Goal: Task Accomplishment & Management: Complete application form

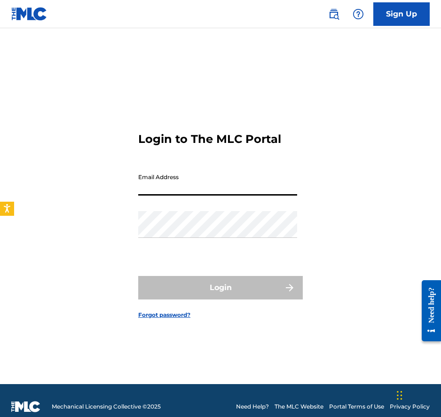
click at [179, 177] on input "Email Address" at bounding box center [217, 182] width 159 height 27
click at [309, 160] on div "Login to The MLC Portal Email Address Password Login Forgot password?" at bounding box center [220, 218] width 441 height 333
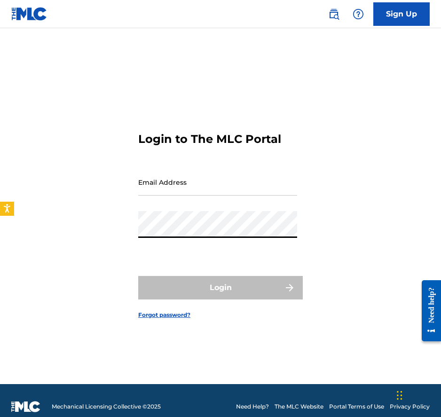
type input "[EMAIL_ADDRESS][DOMAIN_NAME]"
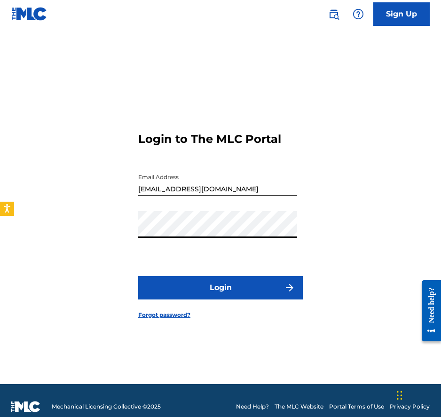
click at [210, 297] on button "Login" at bounding box center [220, 288] width 165 height 24
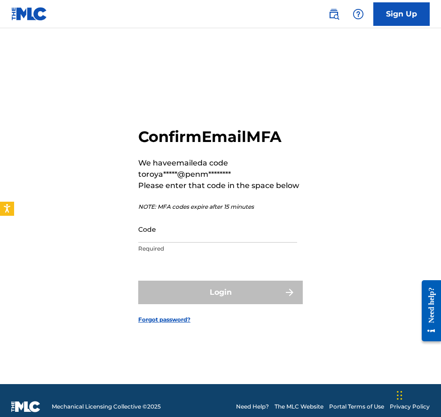
click at [223, 237] on input "Code" at bounding box center [217, 229] width 159 height 27
paste input "118339"
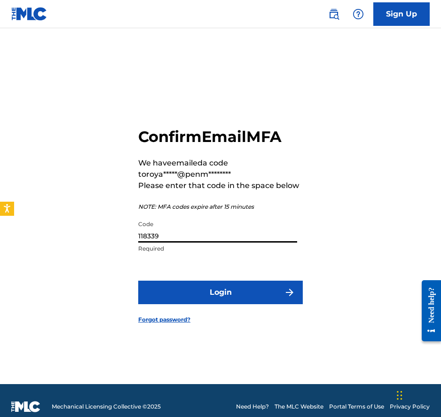
type input "118339"
click at [221, 278] on form "Confirm Email MFA We have emailed a code to roya*****@penm******** Please enter…" at bounding box center [220, 218] width 165 height 333
click at [220, 293] on button "Login" at bounding box center [220, 293] width 165 height 24
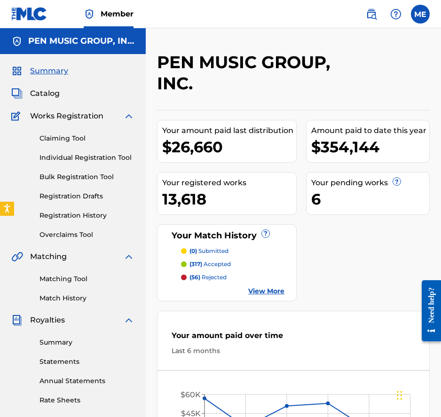
click at [51, 95] on span "Catalog" at bounding box center [45, 93] width 30 height 11
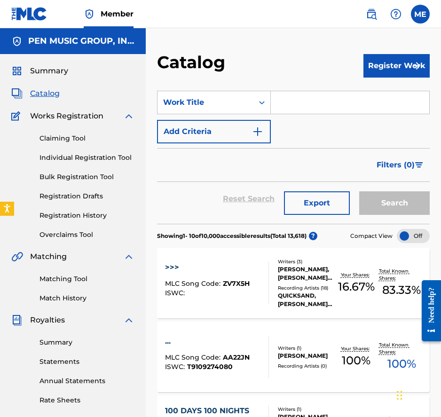
click at [313, 105] on input "Search Form" at bounding box center [350, 102] width 159 height 23
paste input "80 BELLS"
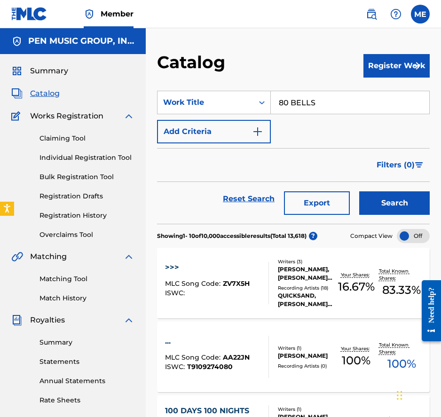
type input "80 BELLS"
click at [359, 191] on button "Search" at bounding box center [394, 203] width 71 height 24
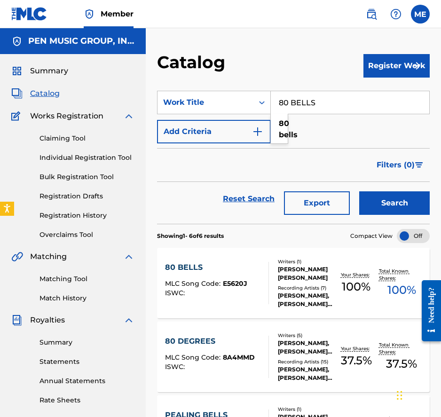
click at [242, 285] on span "E5620J" at bounding box center [235, 283] width 24 height 8
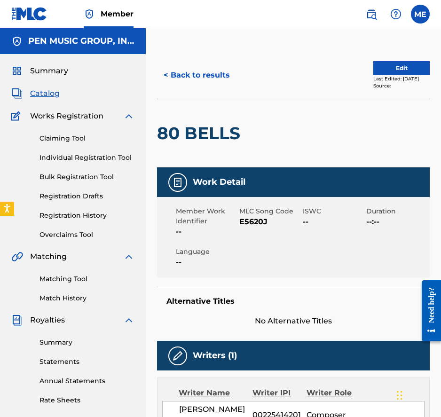
click at [64, 139] on link "Claiming Tool" at bounding box center [87, 139] width 95 height 10
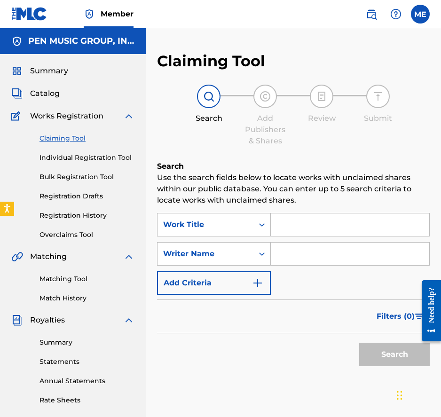
click at [298, 217] on input "Search Form" at bounding box center [350, 225] width 159 height 23
paste input "All Your Lies"
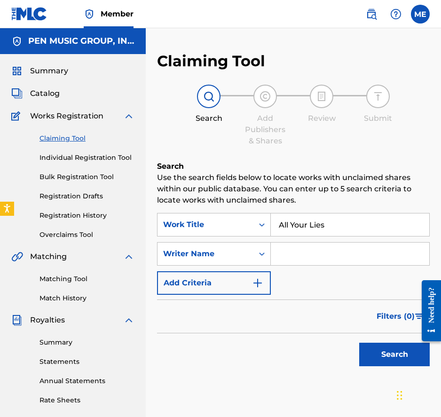
type input "All Your Lies"
click at [309, 278] on div "SearchWithCriteria59b85516-2a9e-49c2-8ee8-5acc4708c58b Work Title All Your Lies…" at bounding box center [293, 254] width 273 height 82
click at [298, 267] on div "SearchWithCriteria59b85516-2a9e-49c2-8ee8-5acc4708c58b Work Title All Your Lies…" at bounding box center [293, 254] width 273 height 82
click at [293, 256] on input "Search Form" at bounding box center [350, 254] width 159 height 23
type input "[PERSON_NAME]"
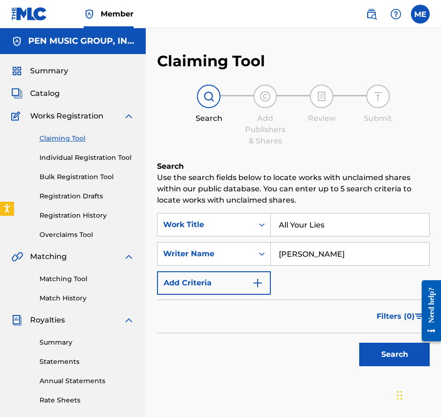
click at [359, 343] on button "Search" at bounding box center [394, 355] width 71 height 24
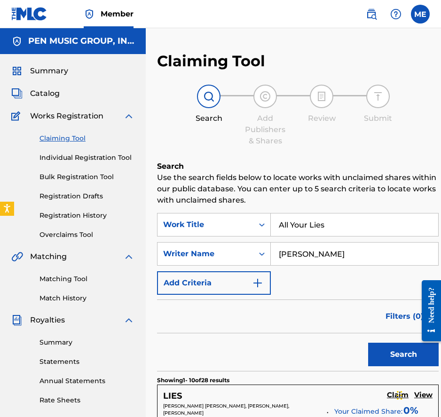
click at [53, 95] on span "Catalog" at bounding box center [45, 93] width 30 height 11
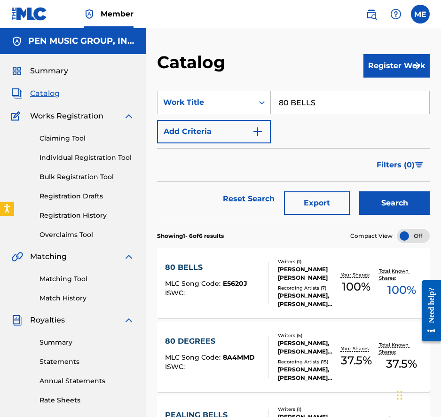
click at [338, 95] on input "80 BELLS" at bounding box center [350, 102] width 159 height 23
paste input "All Your Lies"
type input "All Your Lies"
click at [359, 191] on button "Search" at bounding box center [394, 203] width 71 height 24
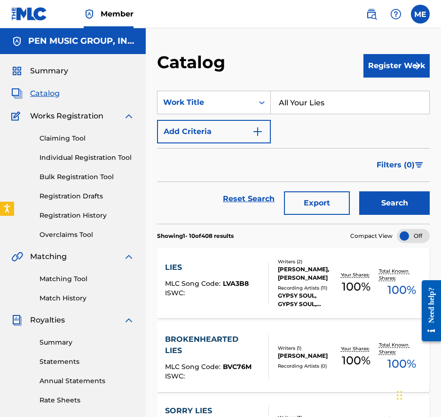
click at [385, 62] on button "Register Work" at bounding box center [397, 66] width 66 height 24
click at [382, 96] on link "Individual" at bounding box center [397, 96] width 66 height 23
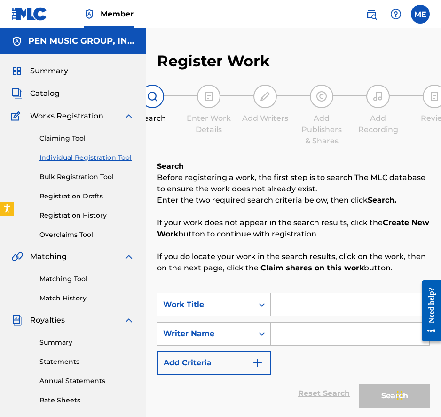
click at [286, 308] on input "Search Form" at bounding box center [350, 305] width 159 height 23
paste input "All Your Lies"
type input "All Your Lies"
click at [293, 345] on input "Search Form" at bounding box center [350, 334] width 159 height 23
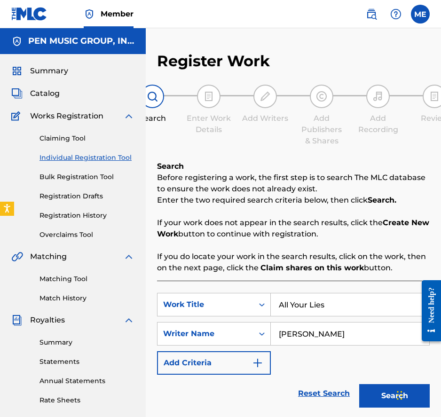
type input "[PERSON_NAME]"
click at [359, 384] on button "Search" at bounding box center [394, 396] width 71 height 24
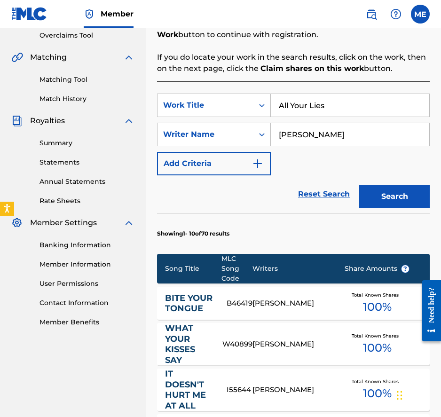
scroll to position [258, 0]
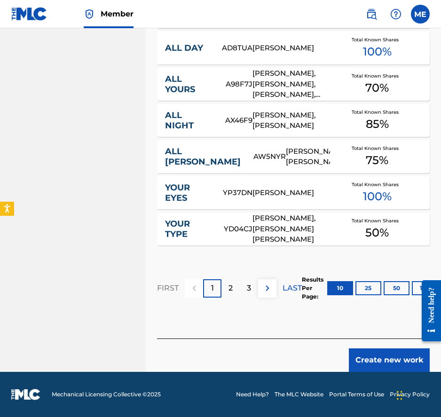
click at [392, 367] on button "Create new work" at bounding box center [389, 361] width 81 height 24
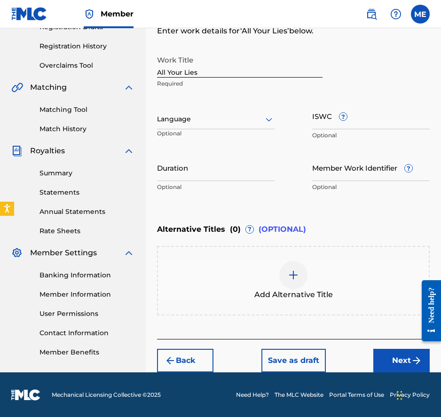
click at [391, 361] on button "Next" at bounding box center [401, 361] width 56 height 24
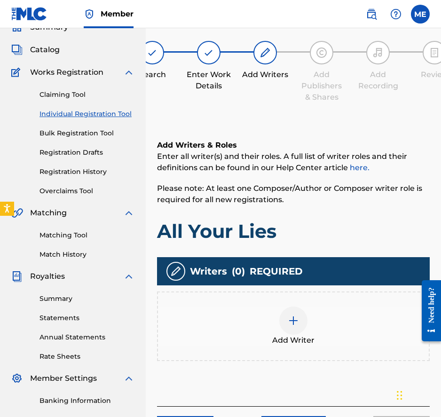
scroll to position [42, 0]
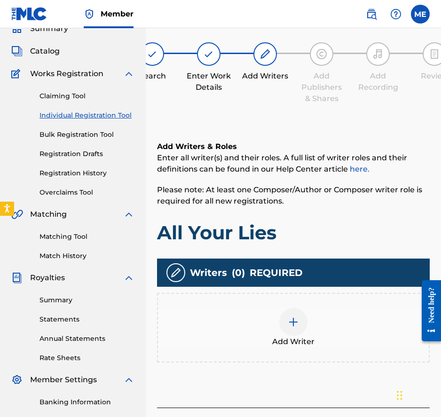
click at [299, 318] on div at bounding box center [293, 322] width 28 height 28
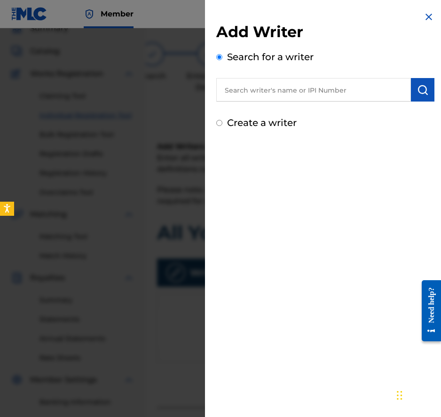
click at [313, 99] on input "text" at bounding box center [313, 90] width 195 height 24
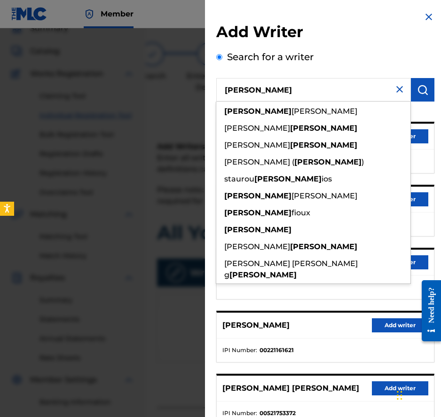
click at [355, 62] on div "Search for a writer [PERSON_NAME] [PERSON_NAME] [PERSON_NAME] [PERSON_NAME] [PE…" at bounding box center [325, 255] width 218 height 410
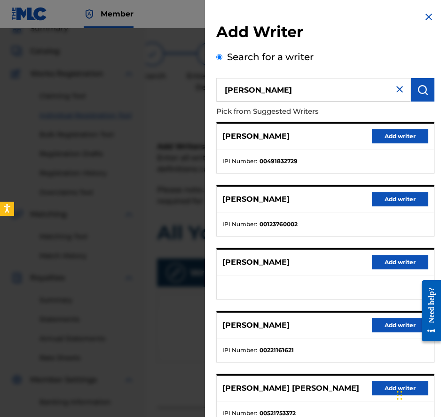
click at [340, 95] on input "[PERSON_NAME]" at bounding box center [313, 90] width 195 height 24
paste input "00225414201"
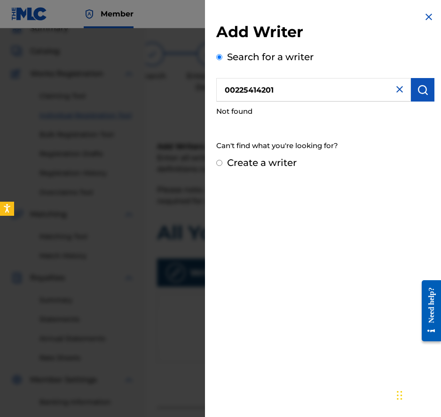
type input "00225414201"
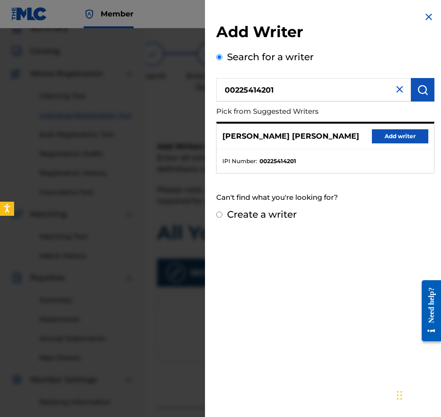
click at [386, 136] on button "Add writer" at bounding box center [400, 136] width 56 height 14
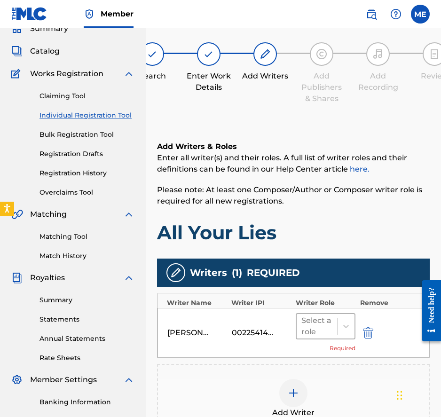
click at [320, 325] on div at bounding box center [317, 326] width 31 height 13
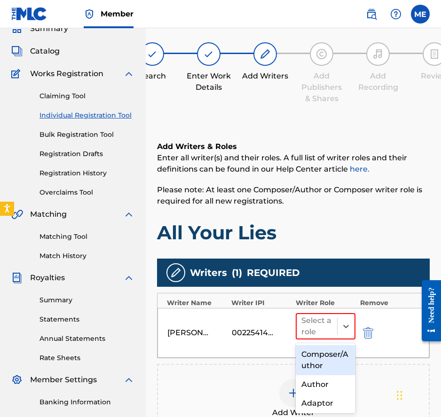
click at [332, 354] on div "Composer/Author" at bounding box center [326, 360] width 60 height 30
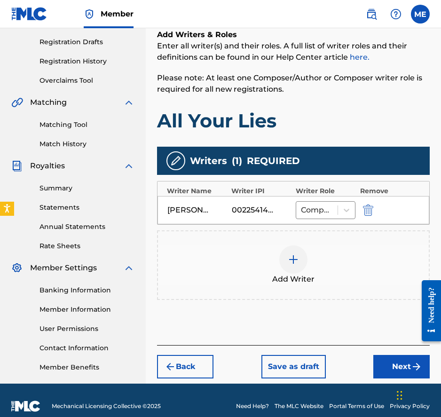
click at [402, 364] on button "Next" at bounding box center [401, 367] width 56 height 24
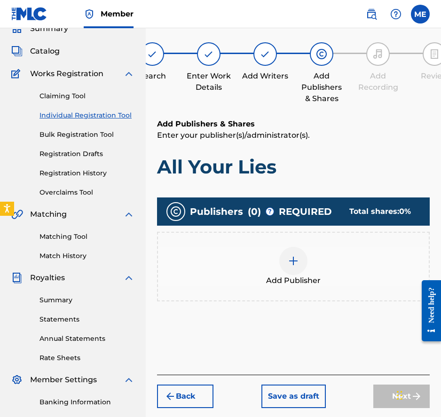
click at [287, 257] on div at bounding box center [293, 261] width 28 height 28
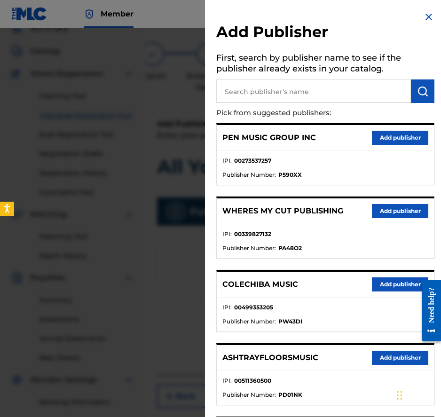
click at [330, 95] on input "text" at bounding box center [313, 91] width 195 height 24
paste input "00553526254"
type input "00553526254"
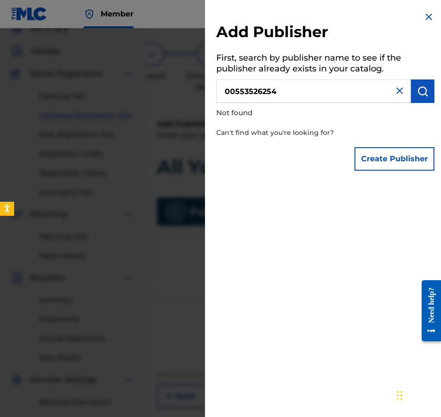
click at [371, 149] on button "Create Publisher" at bounding box center [395, 159] width 80 height 24
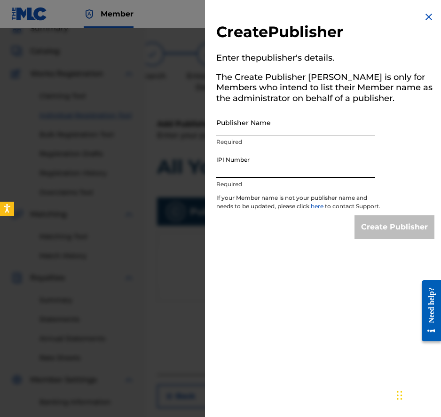
click at [273, 167] on input "IPI Number" at bounding box center [295, 164] width 159 height 27
paste input "00553526254"
type input "00553526254"
click at [279, 128] on input "Publisher Name" at bounding box center [295, 122] width 159 height 27
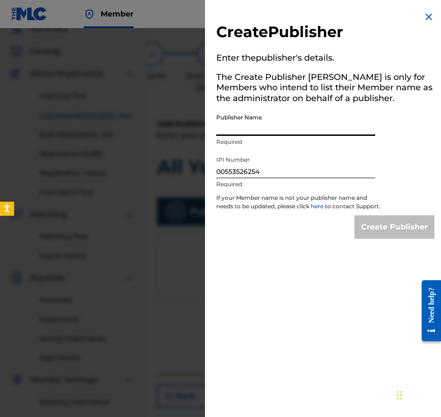
paste input "Kenoza Music"
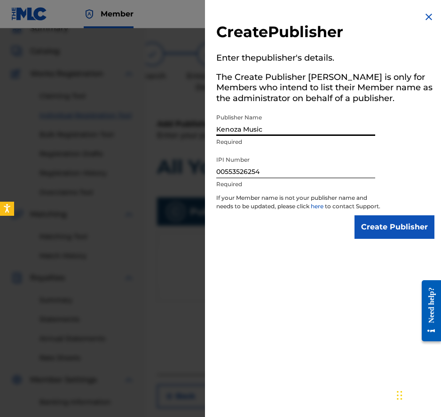
type input "Kenoza Music"
click at [394, 230] on input "Create Publisher" at bounding box center [395, 227] width 80 height 24
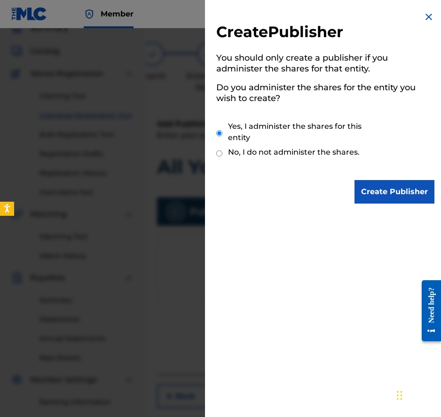
click at [380, 191] on input "Create Publisher" at bounding box center [395, 192] width 80 height 24
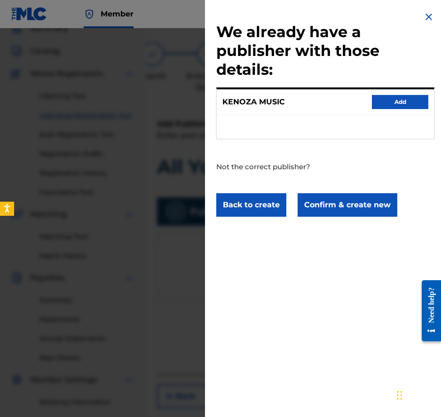
click at [339, 207] on button "Confirm & create new" at bounding box center [348, 205] width 100 height 24
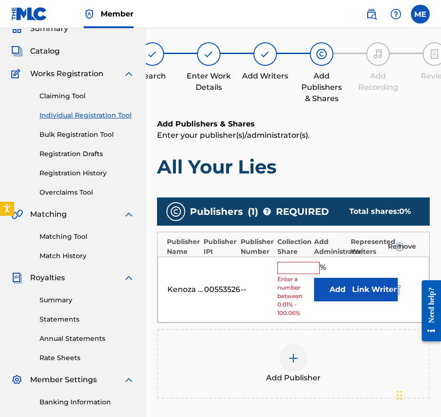
click at [337, 288] on button "Add" at bounding box center [337, 290] width 47 height 24
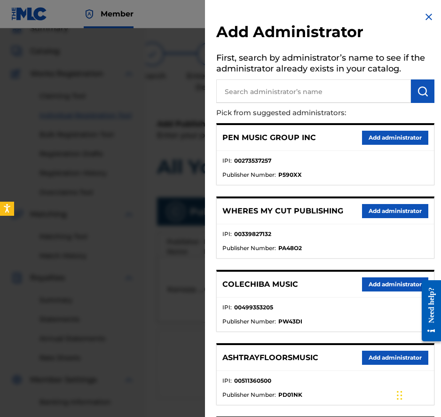
click at [353, 98] on input "text" at bounding box center [313, 91] width 195 height 24
type input "PENNAME"
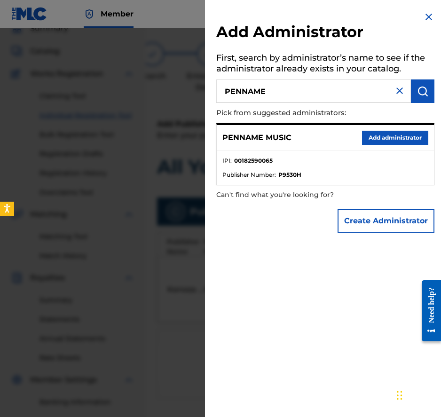
click at [393, 136] on button "Add administrator" at bounding box center [395, 138] width 66 height 14
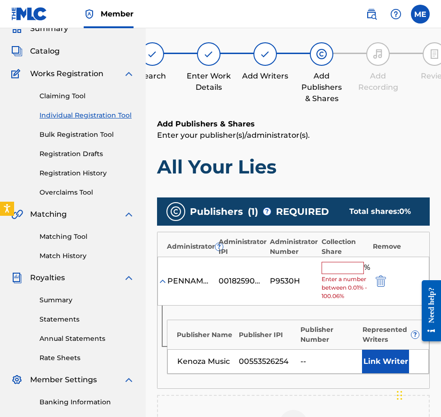
click at [344, 278] on span "Enter a number between 0.01% - 100.06%" at bounding box center [345, 287] width 47 height 25
click at [344, 275] on div "% Enter a number between 0.01% - 100.06%" at bounding box center [345, 281] width 47 height 39
click at [342, 266] on input "text" at bounding box center [343, 268] width 42 height 12
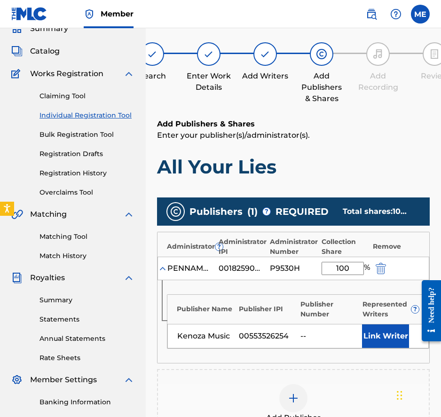
type input "100"
click at [320, 200] on div "Publishers ( 1 ) ? REQUIRED Total shares: 100 %" at bounding box center [293, 212] width 273 height 28
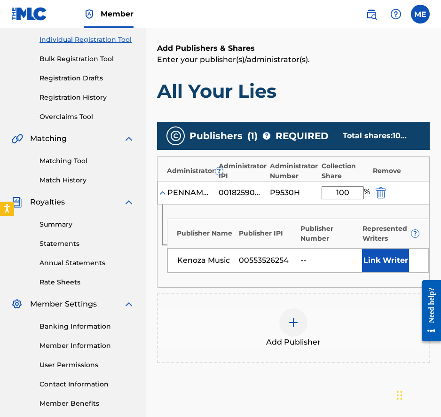
scroll to position [124, 0]
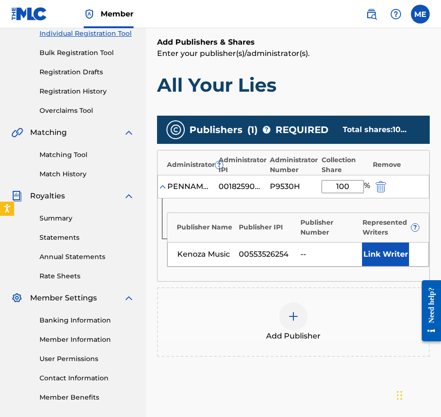
click at [376, 247] on button "Link Writer" at bounding box center [385, 255] width 47 height 24
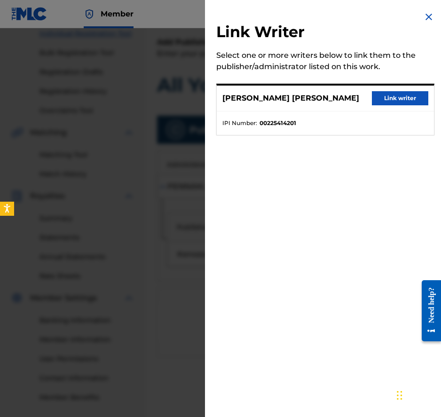
click at [397, 99] on button "Link writer" at bounding box center [400, 98] width 56 height 14
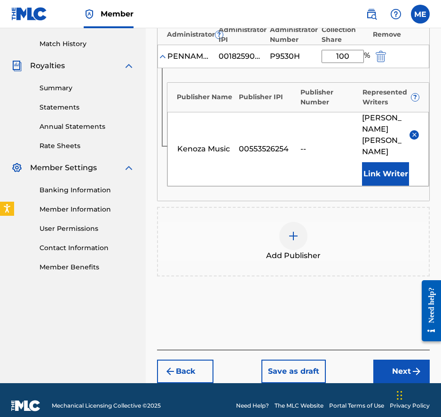
click at [397, 360] on button "Next" at bounding box center [401, 372] width 56 height 24
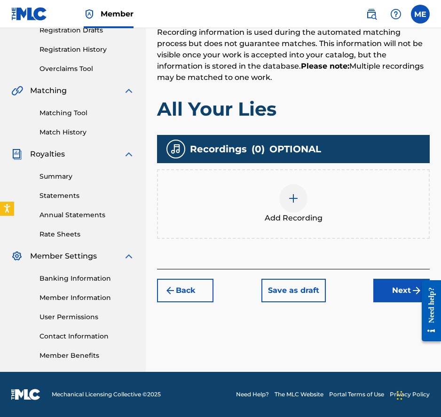
click at [399, 297] on button "Next" at bounding box center [401, 291] width 56 height 24
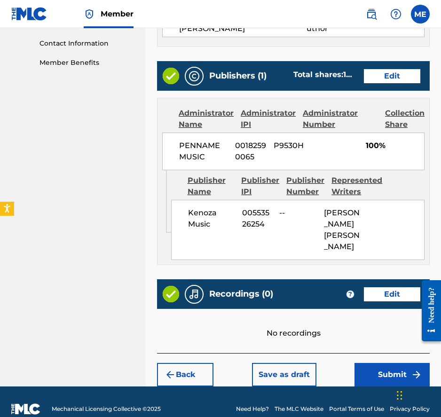
scroll to position [472, 0]
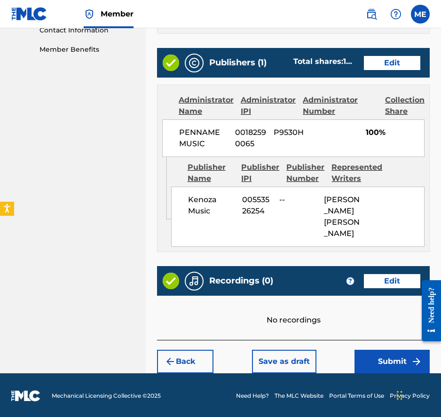
click at [398, 356] on button "Submit" at bounding box center [392, 362] width 75 height 24
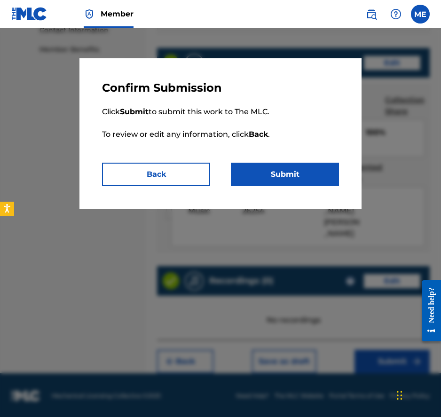
click at [307, 173] on button "Submit" at bounding box center [285, 175] width 108 height 24
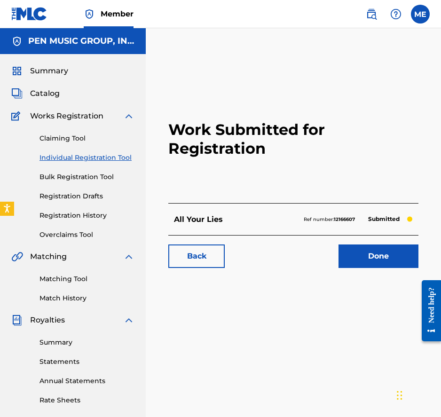
click at [376, 256] on link "Done" at bounding box center [379, 257] width 80 height 24
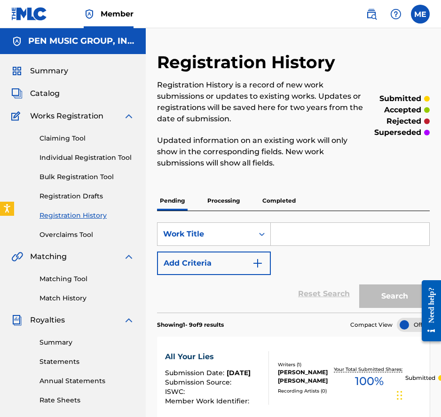
click at [46, 95] on span "Catalog" at bounding box center [45, 93] width 30 height 11
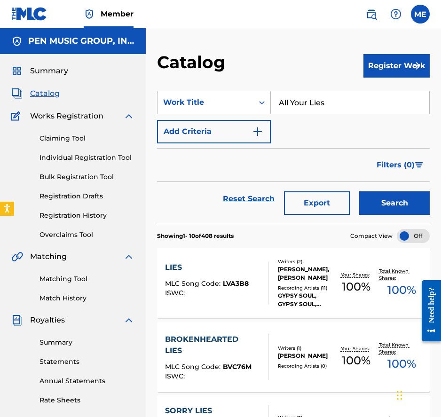
click at [398, 66] on button "Register Work" at bounding box center [397, 66] width 66 height 24
click at [383, 91] on link "Individual" at bounding box center [397, 96] width 66 height 23
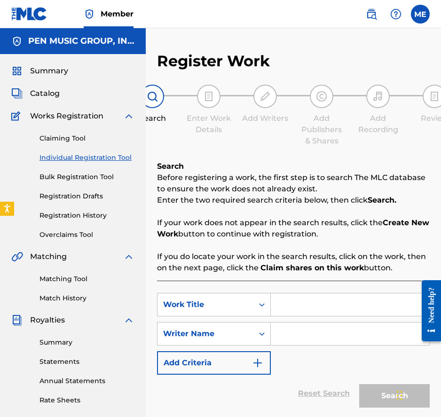
click at [295, 301] on input "Search Form" at bounding box center [350, 305] width 159 height 23
paste input "Blues is My Roommate"
type input "Blues is My Roommate"
click at [298, 336] on input "Search Form" at bounding box center [350, 334] width 159 height 23
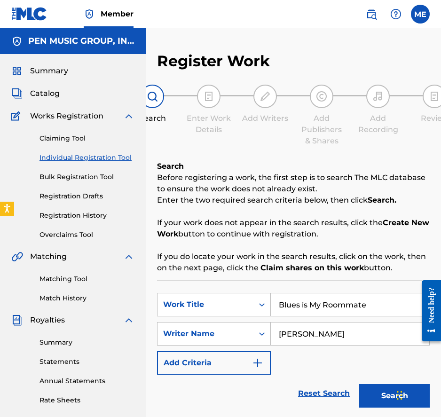
type input "[PERSON_NAME]"
click at [359, 384] on button "Search" at bounding box center [394, 396] width 71 height 24
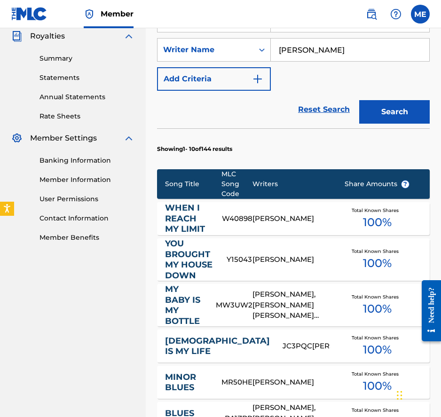
scroll to position [312, 0]
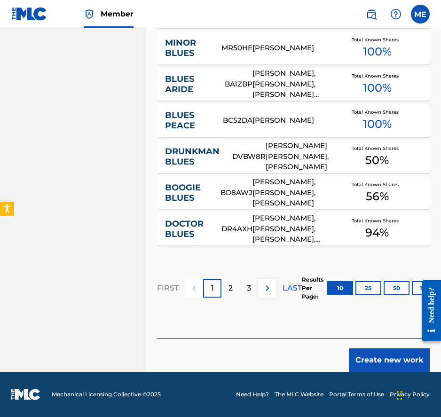
click at [383, 357] on button "Create new work" at bounding box center [389, 361] width 81 height 24
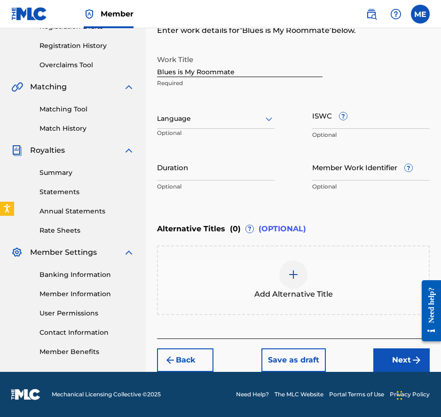
scroll to position [169, 0]
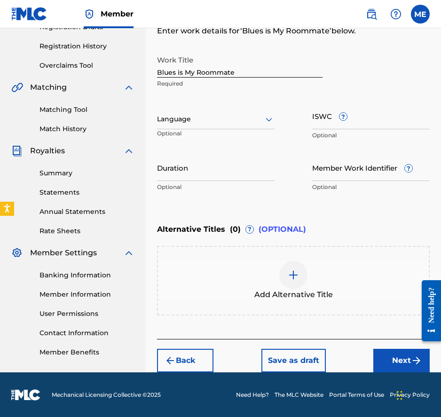
click at [383, 359] on button "Next" at bounding box center [401, 361] width 56 height 24
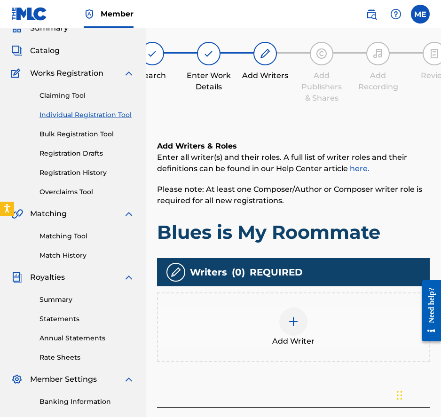
scroll to position [42, 0]
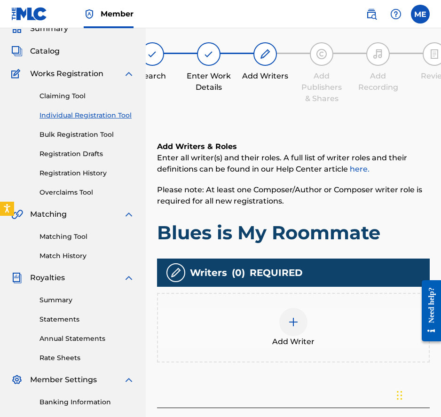
click at [278, 326] on div "Add Writer" at bounding box center [293, 328] width 271 height 40
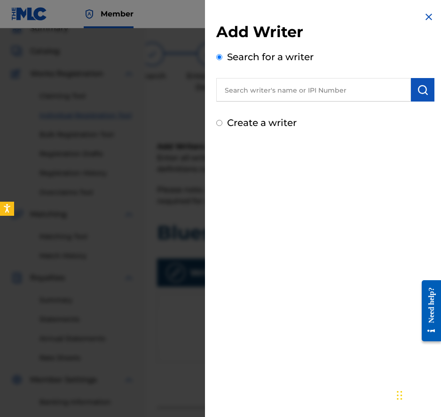
click at [315, 85] on input "text" at bounding box center [313, 90] width 195 height 24
paste input "00225414201"
type input "00225414201"
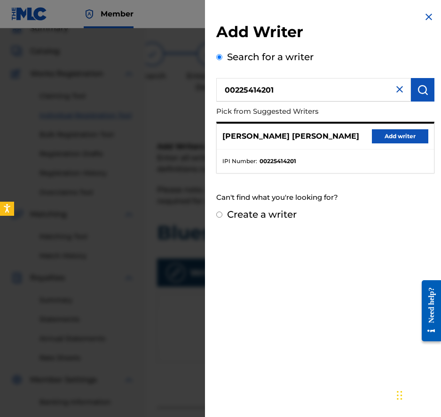
click at [406, 138] on button "Add writer" at bounding box center [400, 136] width 56 height 14
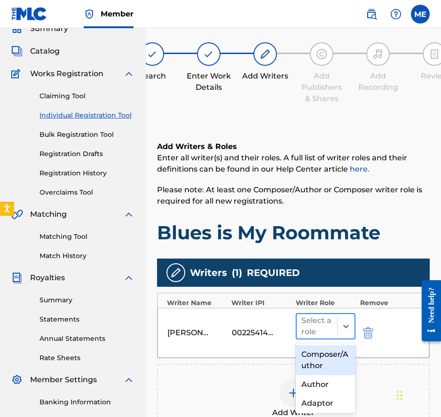
click at [326, 329] on div at bounding box center [317, 326] width 31 height 13
click at [342, 355] on div "Composer/Author" at bounding box center [326, 360] width 60 height 30
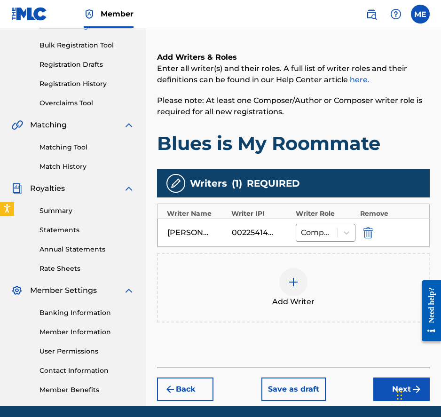
click at [381, 390] on button "Next" at bounding box center [401, 390] width 56 height 24
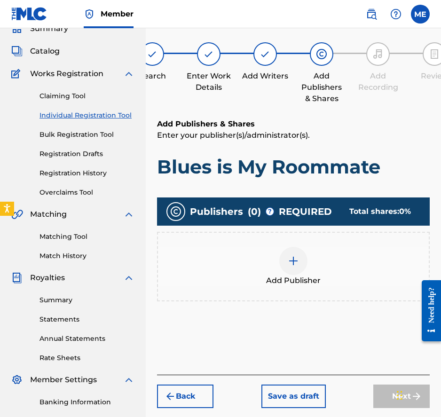
click at [297, 274] on div at bounding box center [293, 261] width 28 height 28
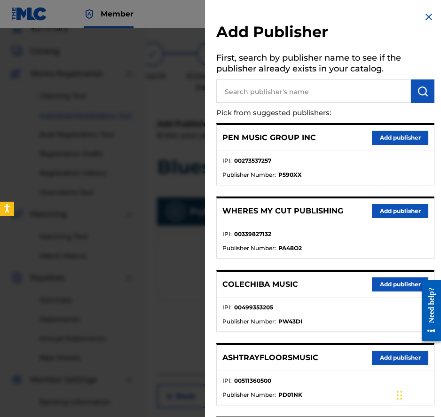
click at [344, 80] on input "text" at bounding box center [313, 91] width 195 height 24
paste input "00553526254"
type input "00553526254"
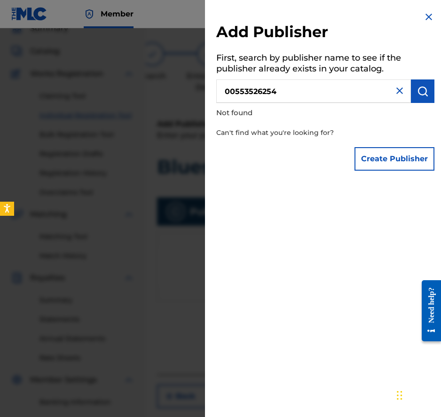
click at [398, 154] on button "Create Publisher" at bounding box center [395, 159] width 80 height 24
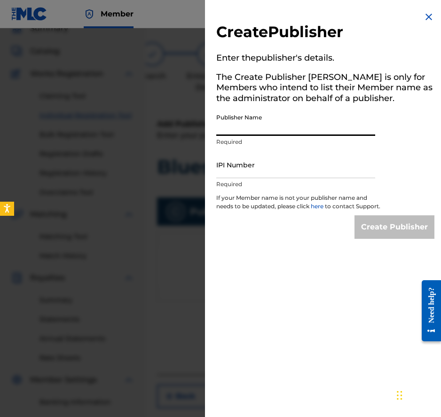
click at [261, 123] on input "Publisher Name" at bounding box center [295, 122] width 159 height 27
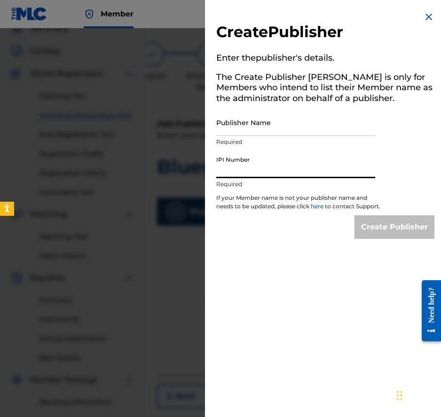
click at [250, 164] on input "IPI Number" at bounding box center [295, 164] width 159 height 27
paste input "00553526254"
type input "00553526254"
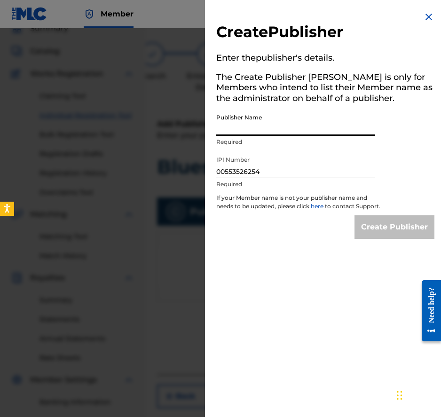
click at [250, 114] on input "Publisher Name" at bounding box center [295, 122] width 159 height 27
paste input "Kenoza Music"
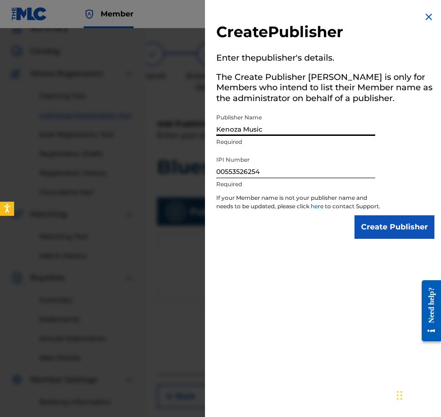
type input "Kenoza Music"
click at [409, 239] on input "Create Publisher" at bounding box center [395, 227] width 80 height 24
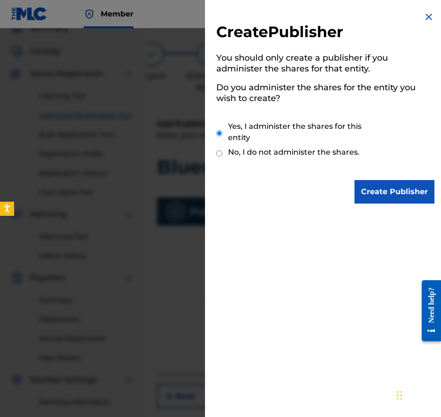
click at [403, 182] on input "Create Publisher" at bounding box center [395, 192] width 80 height 24
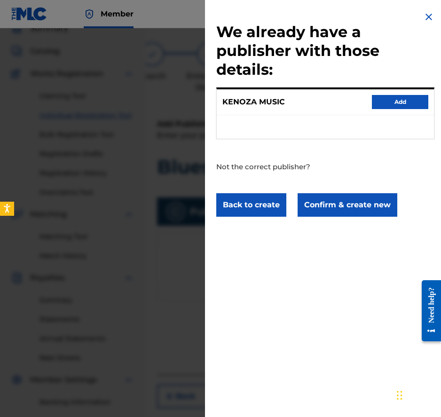
click at [354, 212] on button "Confirm & create new" at bounding box center [348, 205] width 100 height 24
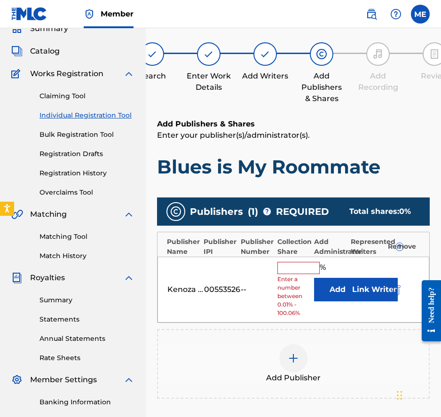
click at [285, 274] on div "% Enter a number between 0.01% - 100.06%" at bounding box center [294, 290] width 32 height 56
click at [285, 272] on input "text" at bounding box center [299, 268] width 42 height 12
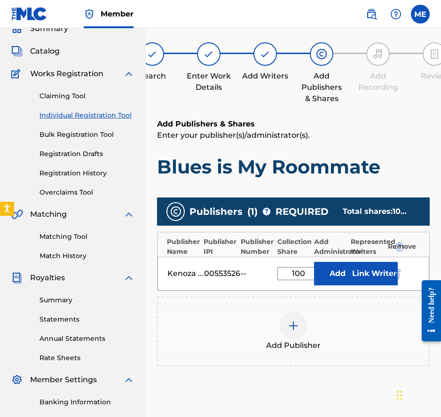
type input "100"
click at [343, 269] on button "Add" at bounding box center [337, 274] width 47 height 24
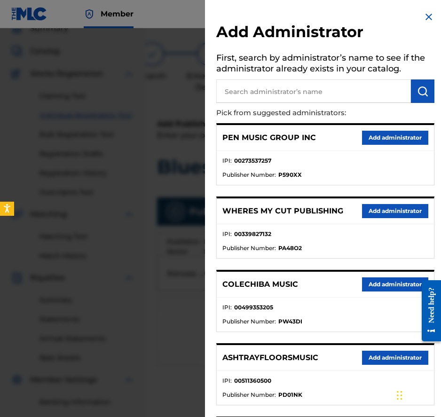
click at [314, 89] on input "text" at bounding box center [313, 91] width 195 height 24
type input "PENNAME"
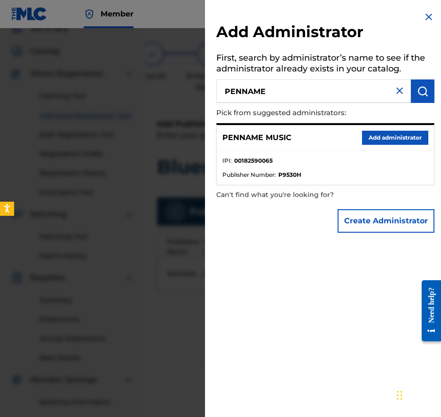
click at [376, 134] on button "Add administrator" at bounding box center [395, 138] width 66 height 14
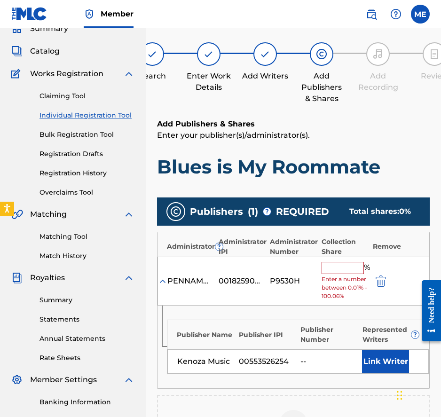
click at [349, 268] on input "text" at bounding box center [343, 268] width 42 height 12
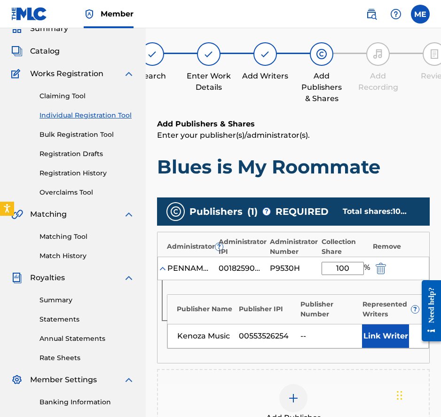
type input "100"
click at [396, 342] on button "Link Writer" at bounding box center [385, 337] width 47 height 24
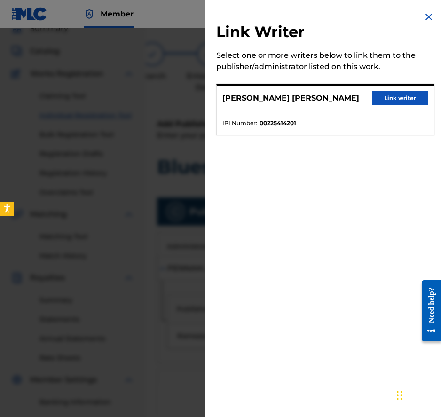
click at [402, 92] on button "Link writer" at bounding box center [400, 98] width 56 height 14
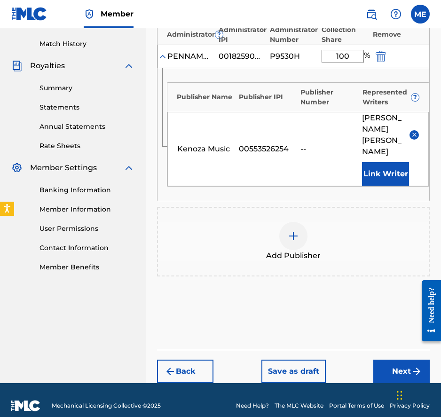
click at [394, 360] on button "Next" at bounding box center [401, 372] width 56 height 24
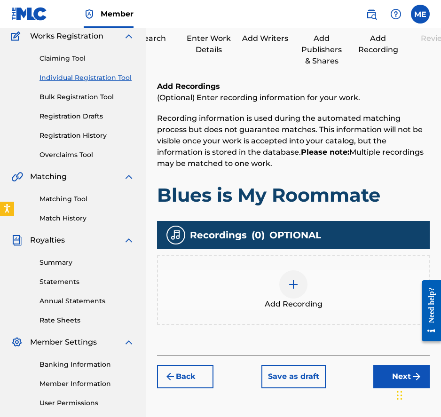
click at [390, 376] on button "Next" at bounding box center [401, 377] width 56 height 24
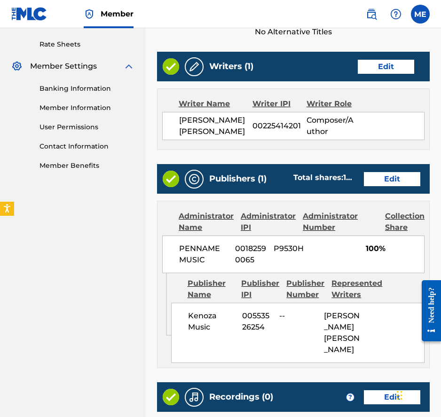
scroll to position [472, 0]
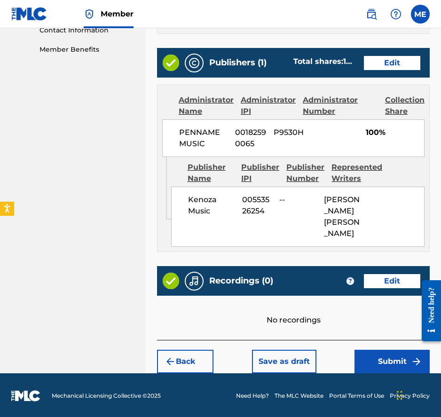
click at [389, 364] on button "Submit" at bounding box center [392, 362] width 75 height 24
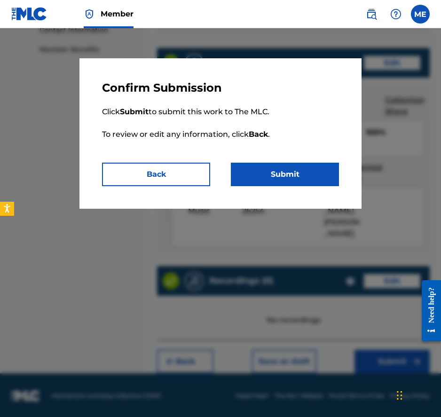
click at [293, 175] on button "Submit" at bounding box center [285, 175] width 108 height 24
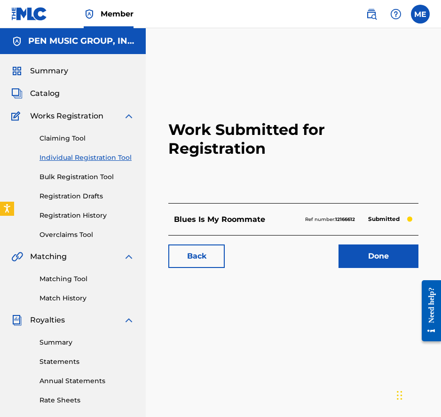
click at [37, 94] on span "Catalog" at bounding box center [45, 93] width 30 height 11
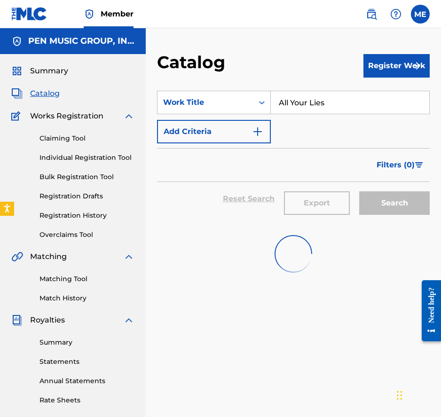
click at [395, 64] on button "Register Work" at bounding box center [397, 66] width 66 height 24
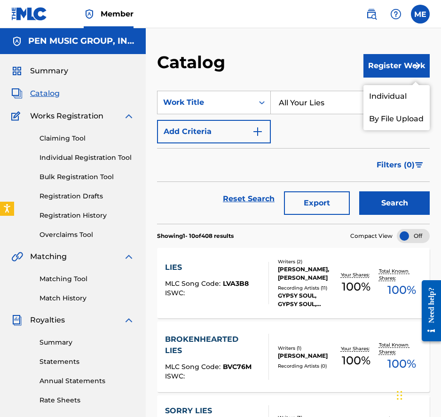
click at [395, 93] on link "Individual" at bounding box center [397, 96] width 66 height 23
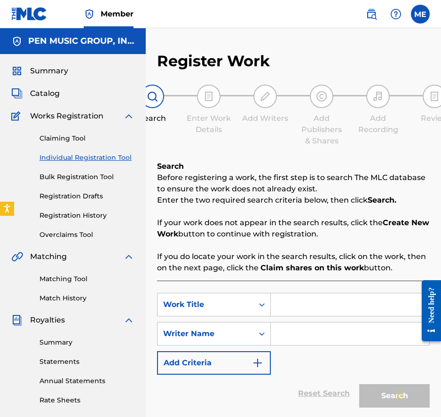
click at [299, 302] on input "Search Form" at bounding box center [350, 305] width 159 height 23
paste input "Blues After Blues"
type input "Blues After Blues"
click at [297, 336] on input "Search Form" at bounding box center [350, 334] width 159 height 23
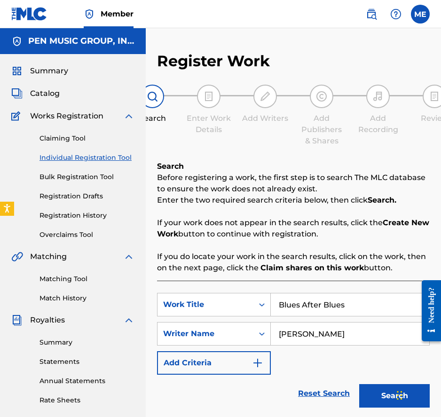
type input "[PERSON_NAME]"
click at [359, 384] on button "Search" at bounding box center [394, 396] width 71 height 24
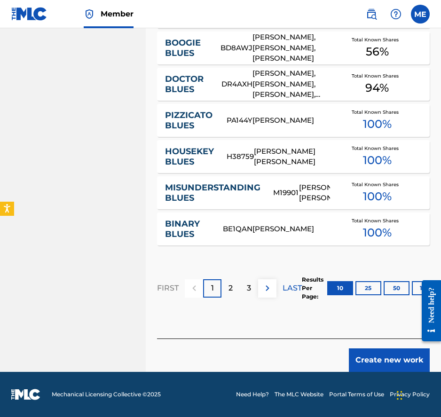
click at [388, 368] on button "Create new work" at bounding box center [389, 361] width 81 height 24
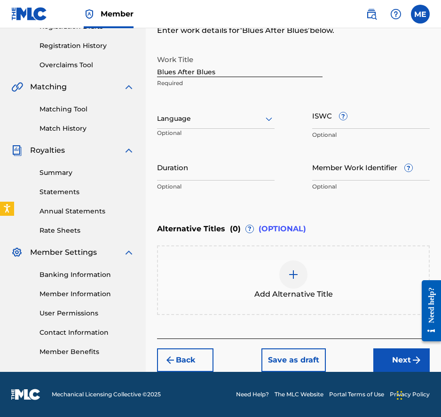
scroll to position [169, 0]
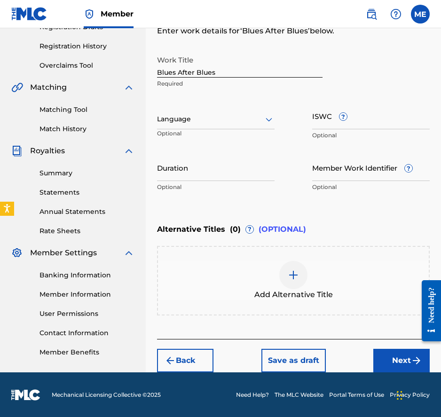
click at [399, 361] on button "Next" at bounding box center [401, 361] width 56 height 24
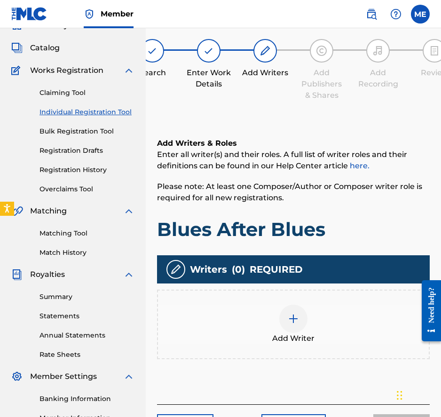
scroll to position [42, 0]
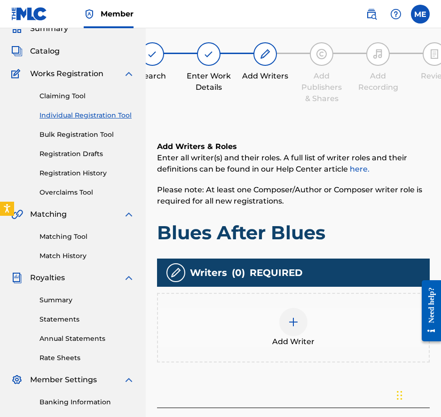
click at [323, 323] on div "Add Writer" at bounding box center [293, 328] width 271 height 40
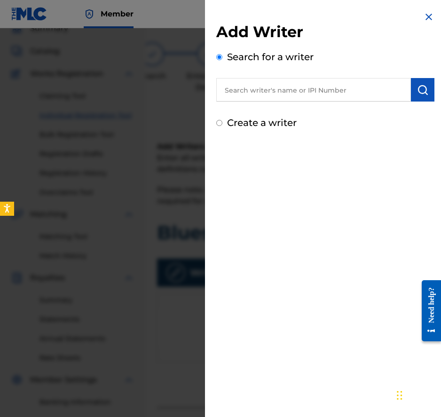
click at [281, 85] on input "text" at bounding box center [313, 90] width 195 height 24
paste input "00225414201"
type input "00225414201"
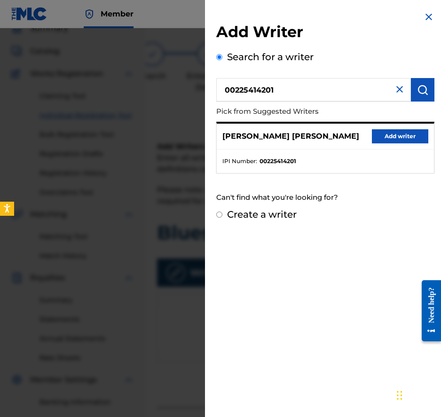
click at [392, 134] on button "Add writer" at bounding box center [400, 136] width 56 height 14
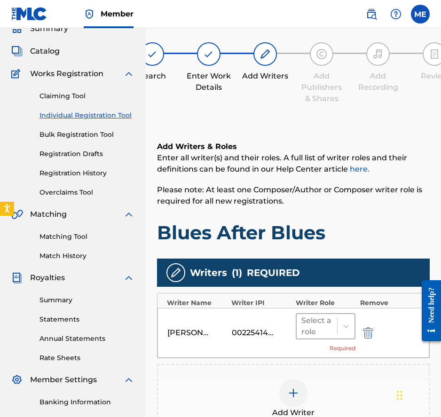
click at [325, 321] on div at bounding box center [317, 326] width 31 height 13
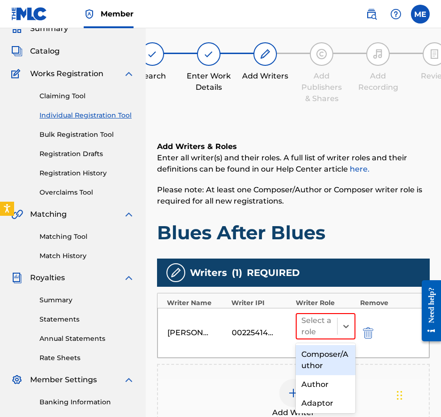
click at [326, 349] on div "Composer/Author" at bounding box center [326, 360] width 60 height 30
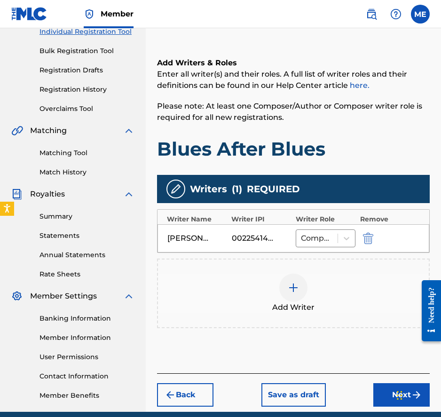
click at [390, 393] on button "Next" at bounding box center [401, 395] width 56 height 24
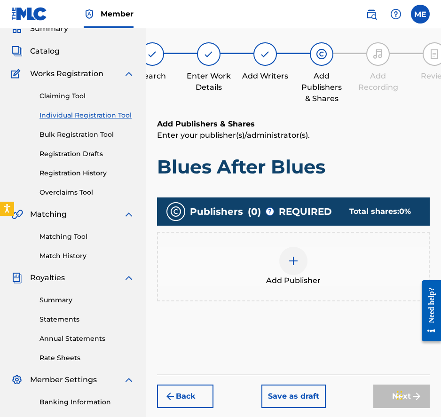
click at [282, 246] on div "Add Publisher" at bounding box center [293, 267] width 273 height 70
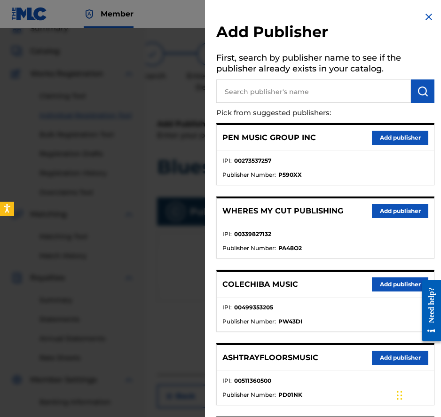
click at [276, 90] on input "text" at bounding box center [313, 91] width 195 height 24
paste input "00553526254"
type input "00553526254"
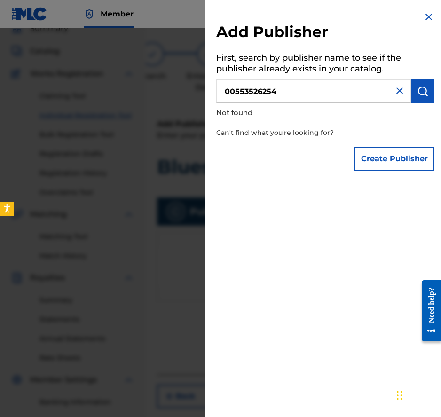
click at [395, 156] on button "Create Publisher" at bounding box center [395, 159] width 80 height 24
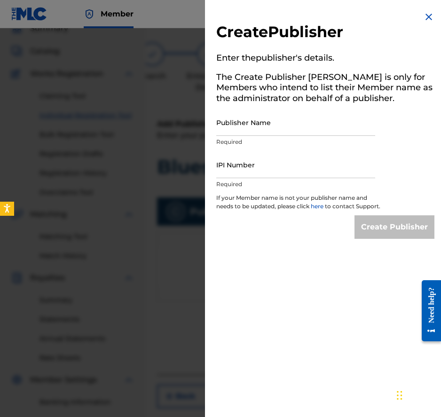
click at [265, 136] on div "Publisher Name Required" at bounding box center [295, 130] width 159 height 42
click at [255, 163] on input "IPI Number" at bounding box center [295, 164] width 159 height 27
paste input "00553526254"
type input "00553526254"
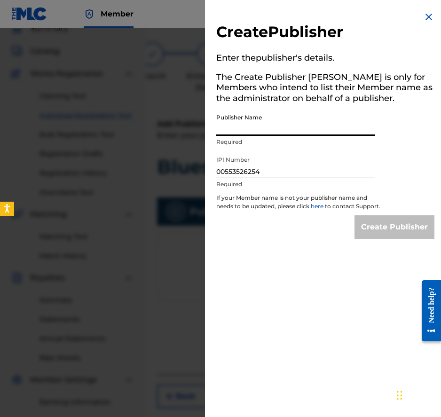
click at [241, 120] on input "Publisher Name" at bounding box center [295, 122] width 159 height 27
paste input "Kenoza Music"
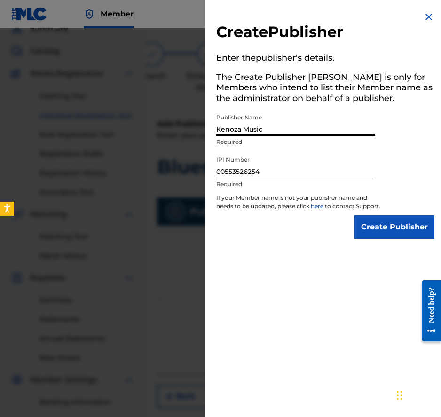
type input "Kenoza Music"
click at [393, 239] on input "Create Publisher" at bounding box center [395, 227] width 80 height 24
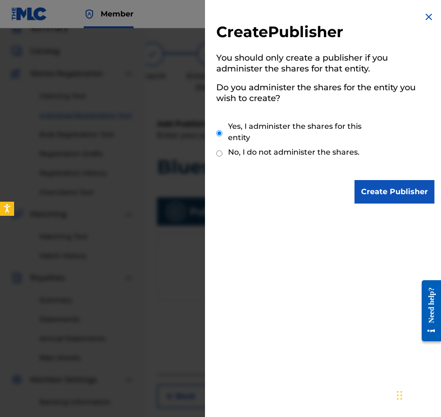
click at [389, 186] on input "Create Publisher" at bounding box center [395, 192] width 80 height 24
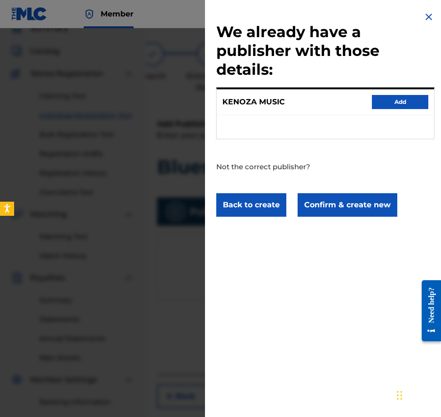
click at [347, 207] on button "Confirm & create new" at bounding box center [348, 205] width 100 height 24
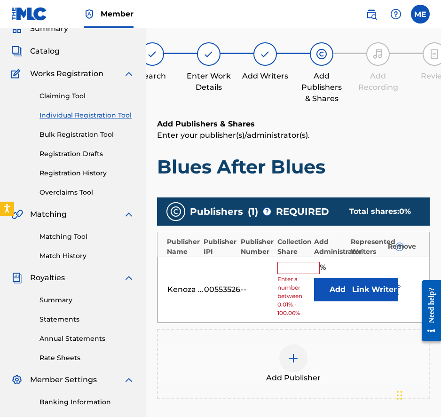
click at [338, 301] on button "Add" at bounding box center [337, 290] width 47 height 24
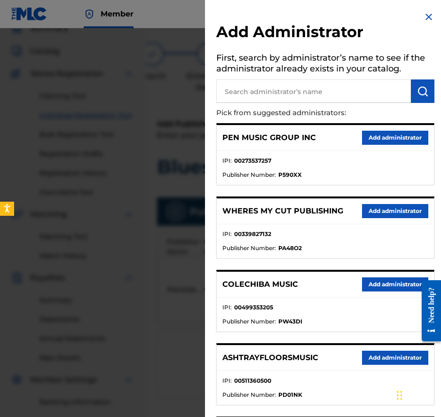
click at [341, 101] on input "text" at bounding box center [313, 91] width 195 height 24
type input "PENNAME"
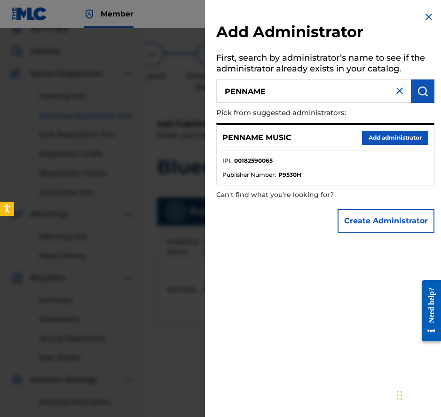
click at [388, 133] on button "Add administrator" at bounding box center [395, 138] width 66 height 14
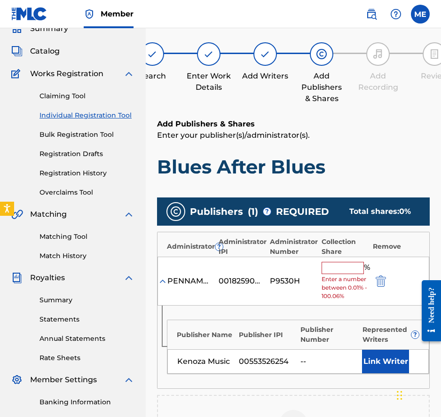
click at [352, 266] on input "text" at bounding box center [343, 268] width 42 height 12
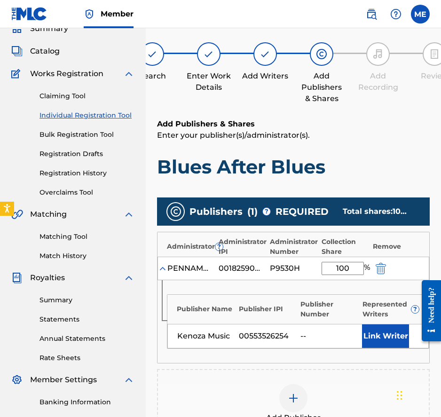
type input "100"
click at [391, 343] on button "Link Writer" at bounding box center [385, 337] width 47 height 24
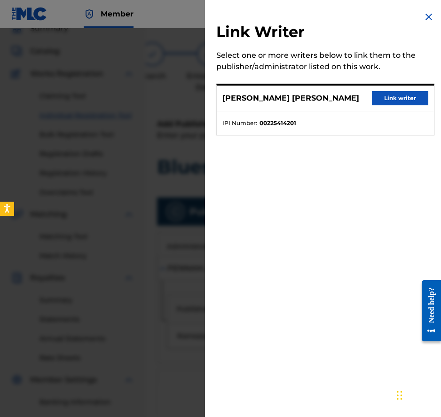
click at [397, 95] on button "Link writer" at bounding box center [400, 98] width 56 height 14
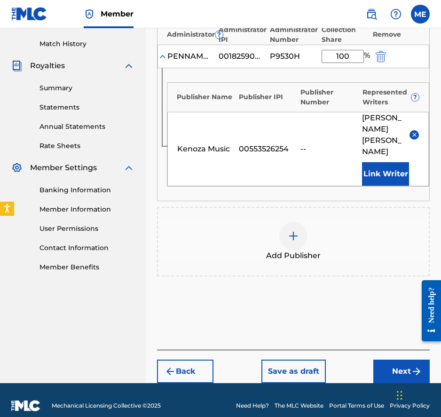
click at [397, 360] on button "Next" at bounding box center [401, 372] width 56 height 24
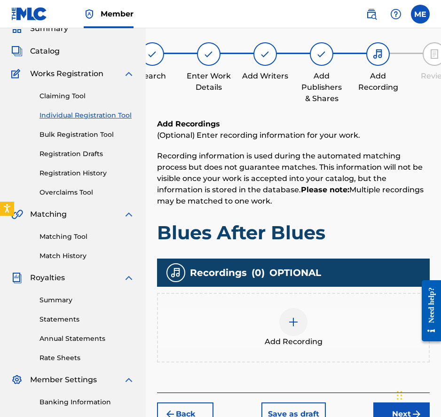
click at [393, 408] on button "Next" at bounding box center [401, 415] width 56 height 24
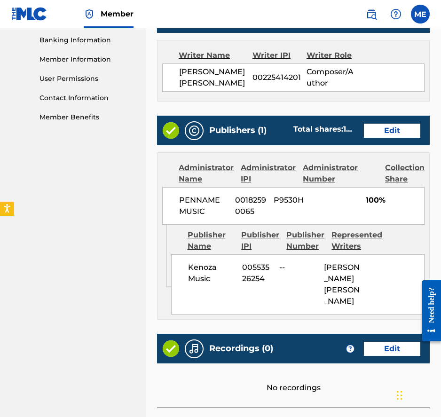
scroll to position [415, 0]
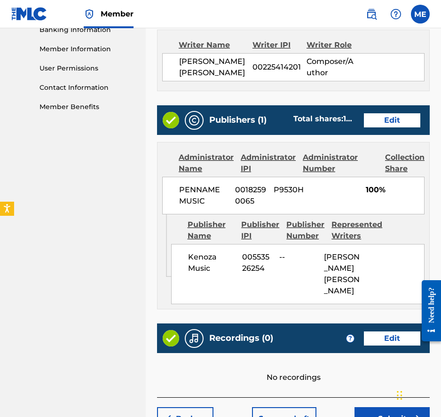
click at [377, 413] on button "Submit" at bounding box center [392, 419] width 75 height 24
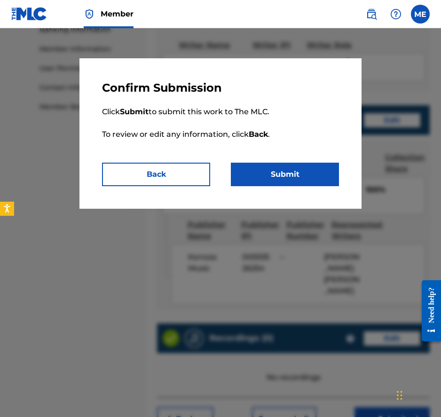
click at [303, 179] on button "Submit" at bounding box center [285, 175] width 108 height 24
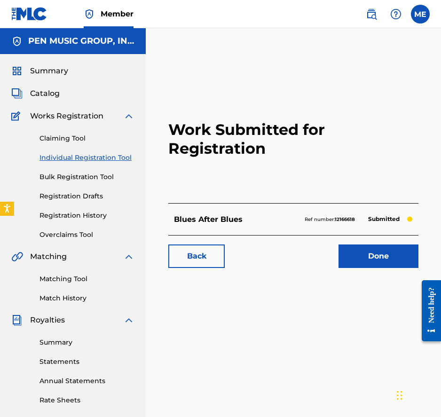
click at [359, 256] on link "Done" at bounding box center [379, 257] width 80 height 24
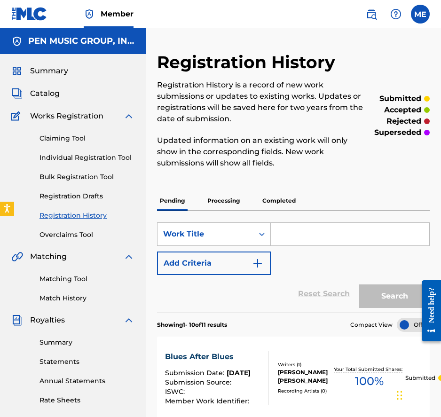
scroll to position [3, 0]
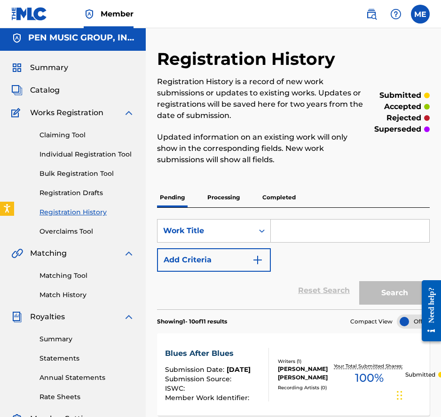
click at [53, 88] on span "Catalog" at bounding box center [45, 90] width 30 height 11
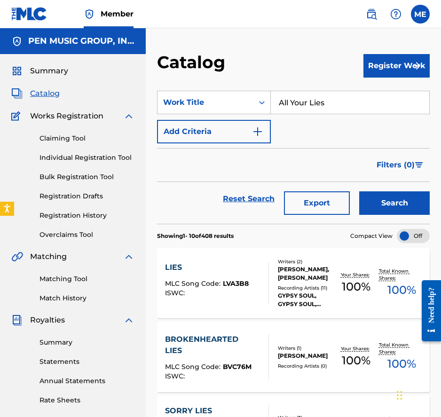
click at [342, 86] on section "SearchWithCriteria658834c3-daac-49b9-8f6e-24879f79501a Work Title All Your Lies…" at bounding box center [293, 151] width 273 height 144
click at [379, 73] on button "Register Work" at bounding box center [397, 66] width 66 height 24
click at [389, 95] on link "Individual" at bounding box center [397, 96] width 66 height 23
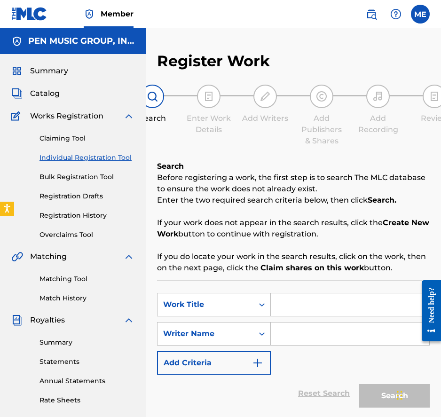
click at [278, 304] on input "Search Form" at bounding box center [350, 305] width 159 height 23
paste input "How Is It?"
type input "How Is It?"
click at [306, 348] on div "SearchWithCriteria42fe0b93-77a0-4ee7-9b94-fa8323d22965 Work Title How Is It? Se…" at bounding box center [293, 334] width 273 height 82
click at [303, 341] on input "Search Form" at bounding box center [350, 334] width 159 height 23
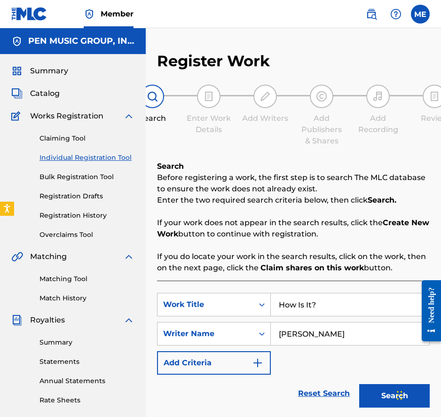
type input "[PERSON_NAME]"
click at [359, 384] on button "Search" at bounding box center [394, 396] width 71 height 24
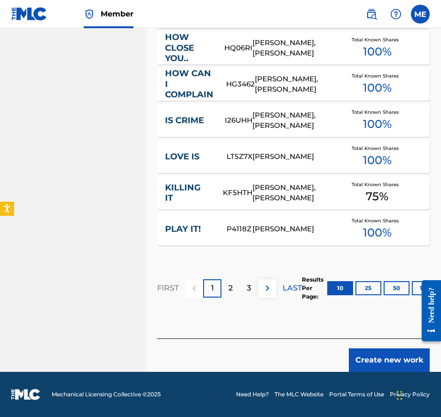
click at [384, 365] on button "Create new work" at bounding box center [389, 361] width 81 height 24
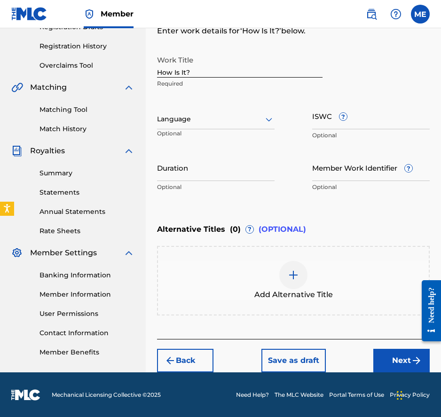
click at [387, 357] on button "Next" at bounding box center [401, 361] width 56 height 24
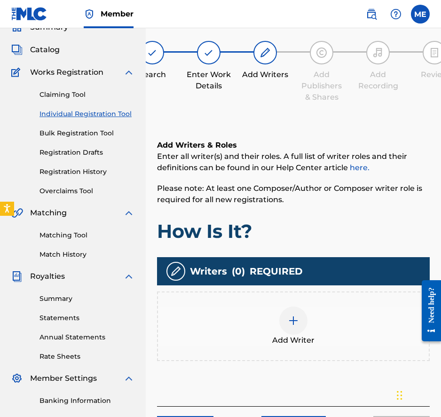
scroll to position [42, 0]
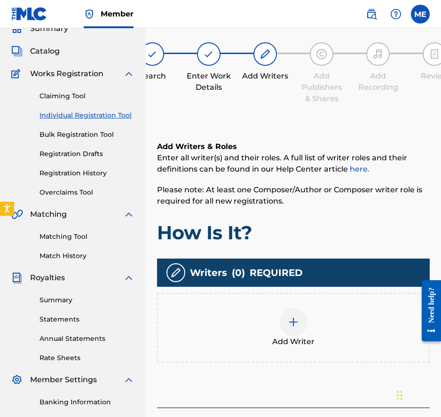
click at [294, 331] on div at bounding box center [293, 322] width 28 height 28
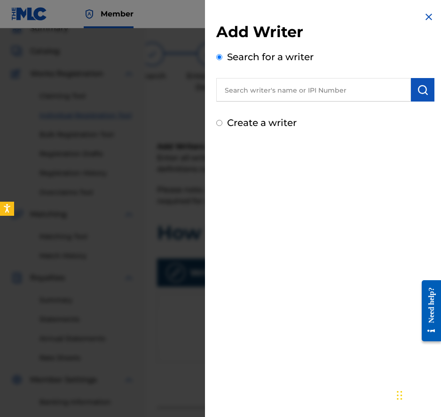
click at [315, 75] on div "Search for a writer" at bounding box center [325, 76] width 218 height 52
click at [314, 87] on input "text" at bounding box center [313, 90] width 195 height 24
paste input "00225414201"
type input "00225414201"
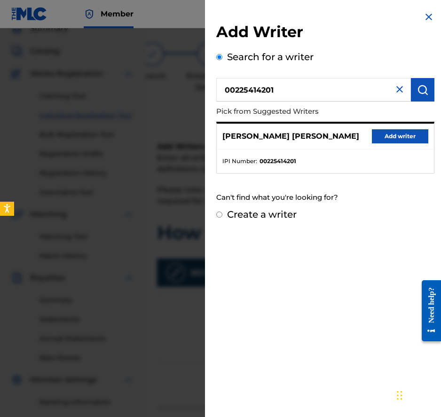
click at [410, 138] on button "Add writer" at bounding box center [400, 136] width 56 height 14
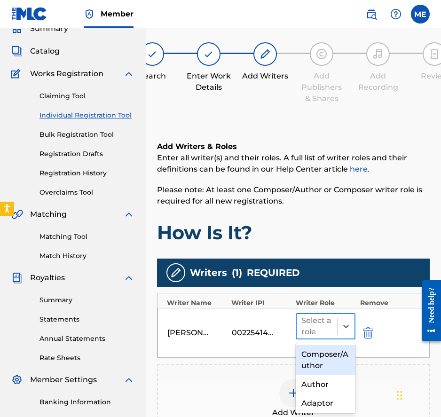
click at [334, 334] on div "Select a role" at bounding box center [317, 326] width 40 height 24
click at [332, 356] on div "Composer/Author" at bounding box center [326, 360] width 60 height 30
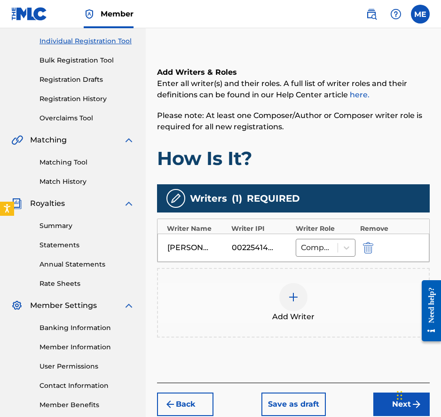
click at [389, 400] on button "Next" at bounding box center [401, 405] width 56 height 24
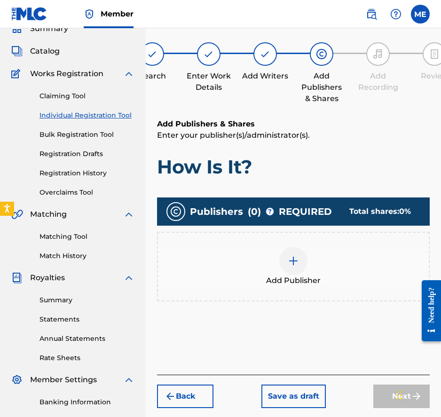
click at [307, 270] on div "Add Publisher" at bounding box center [293, 267] width 271 height 40
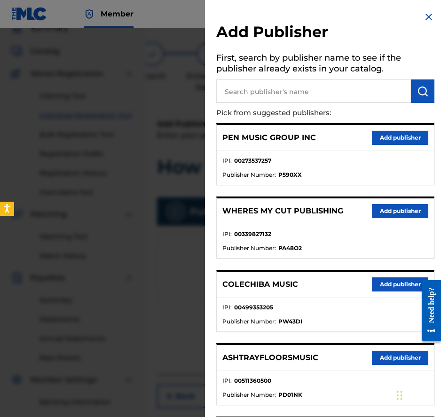
click at [341, 102] on input "text" at bounding box center [313, 91] width 195 height 24
paste input "00553526254"
type input "00553526254"
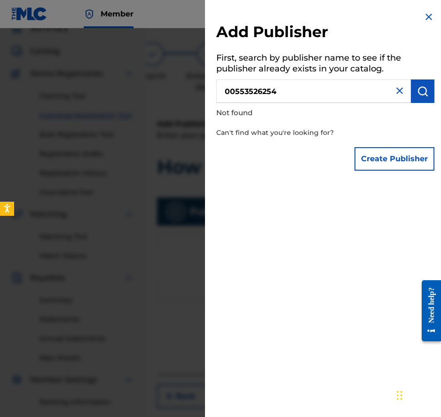
click at [374, 157] on button "Create Publisher" at bounding box center [395, 159] width 80 height 24
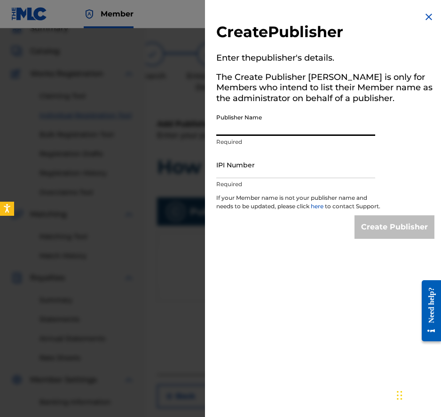
click at [300, 129] on input "Publisher Name" at bounding box center [295, 122] width 159 height 27
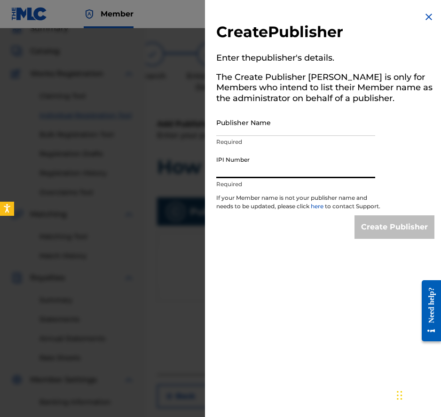
click at [228, 165] on input "IPI Number" at bounding box center [295, 164] width 159 height 27
paste input "00553526254"
type input "00553526254"
click at [241, 113] on input "Publisher Name" at bounding box center [295, 122] width 159 height 27
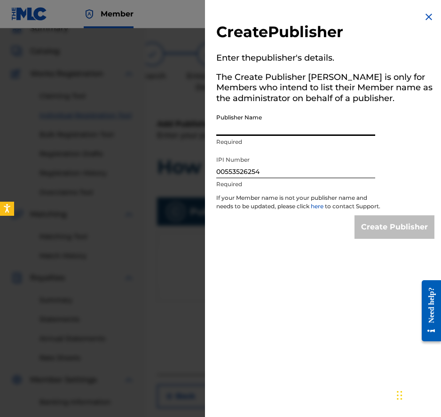
paste input "Kenoza Music"
type input "Kenoza Music"
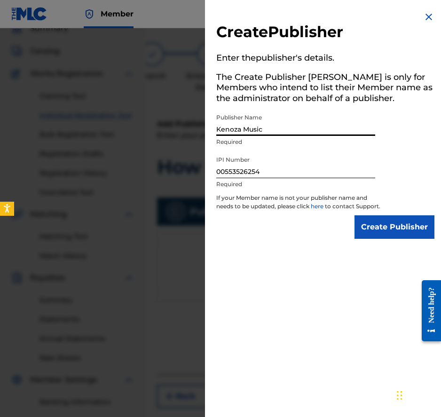
click at [355, 215] on input "Create Publisher" at bounding box center [395, 227] width 80 height 24
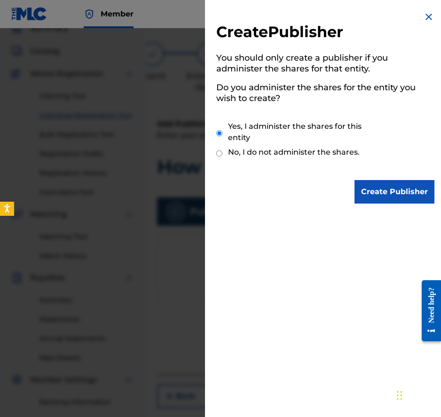
click at [405, 179] on div "Create Publisher You should only create a publisher if you administer the share…" at bounding box center [325, 107] width 241 height 215
click at [405, 183] on input "Create Publisher" at bounding box center [395, 192] width 80 height 24
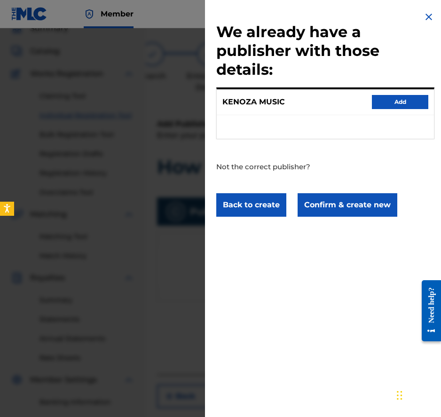
click at [346, 205] on button "Confirm & create new" at bounding box center [348, 205] width 100 height 24
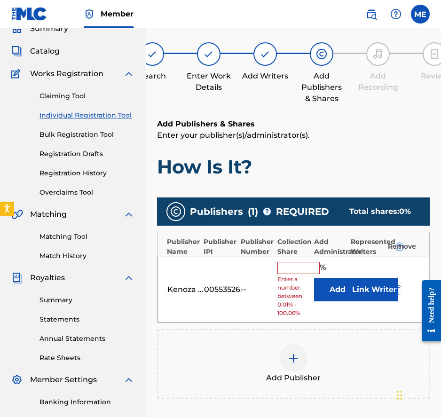
click at [326, 297] on button "Add" at bounding box center [337, 290] width 47 height 24
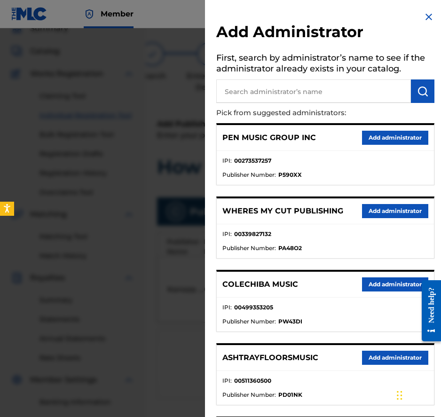
click at [357, 88] on input "text" at bounding box center [313, 91] width 195 height 24
type input "PENNAME"
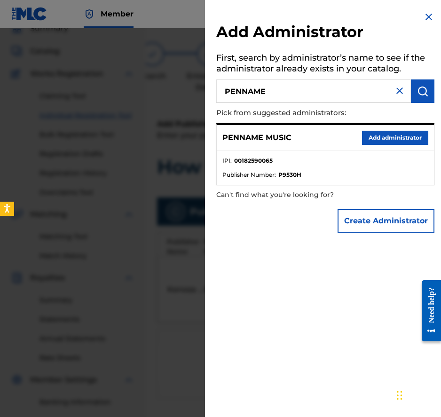
click at [421, 140] on button "Add administrator" at bounding box center [395, 138] width 66 height 14
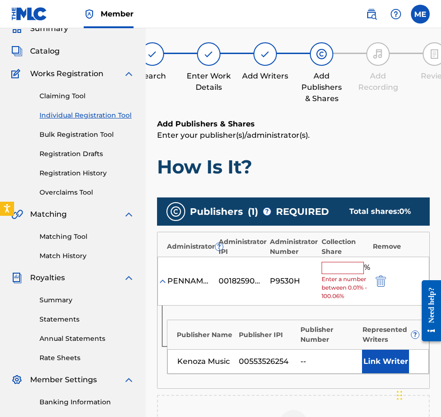
click at [340, 271] on input "text" at bounding box center [343, 268] width 42 height 12
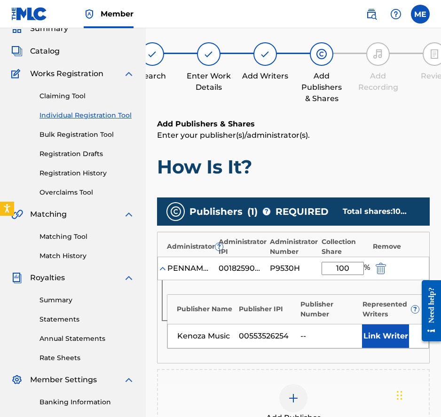
type input "100"
click at [388, 347] on button "Link Writer" at bounding box center [385, 337] width 47 height 24
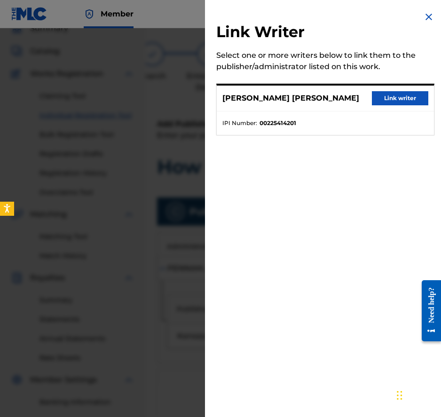
click at [408, 88] on div "[PERSON_NAME] [PERSON_NAME] Link writer" at bounding box center [325, 99] width 217 height 26
click at [406, 100] on button "Link writer" at bounding box center [400, 98] width 56 height 14
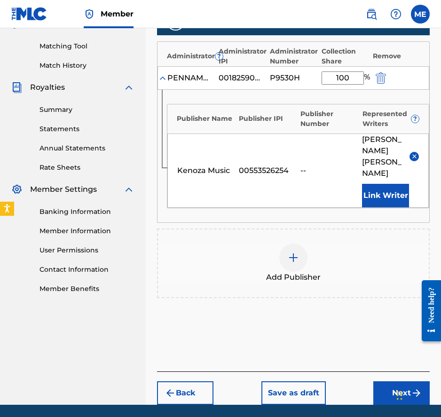
scroll to position [234, 0]
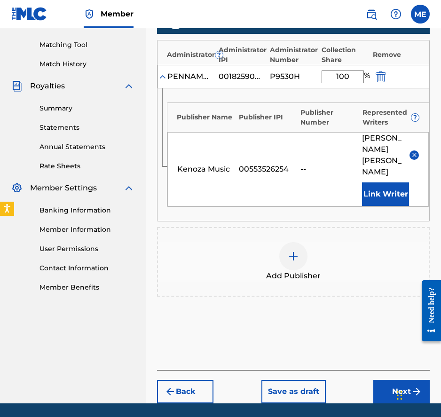
click at [387, 380] on button "Next" at bounding box center [401, 392] width 56 height 24
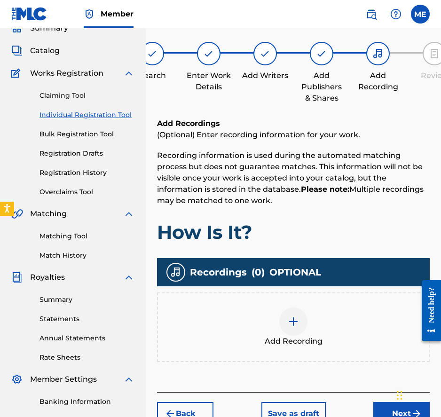
scroll to position [42, 0]
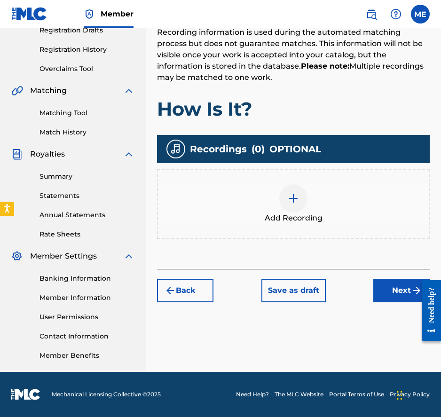
click at [389, 287] on button "Next" at bounding box center [401, 291] width 56 height 24
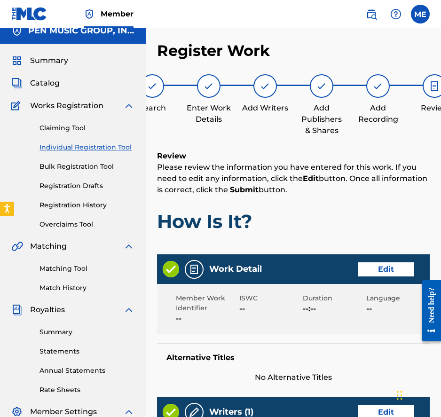
scroll to position [472, 0]
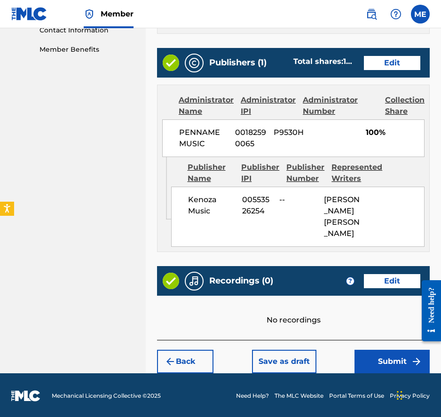
click at [398, 358] on button "Submit" at bounding box center [392, 362] width 75 height 24
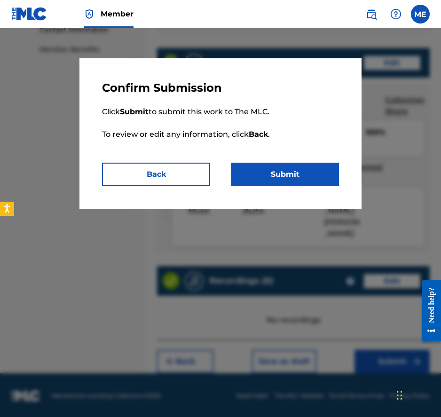
click at [314, 169] on button "Submit" at bounding box center [285, 175] width 108 height 24
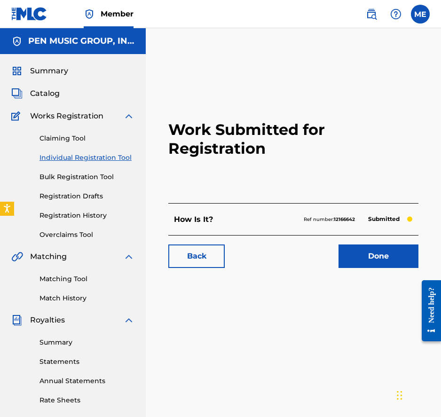
click at [357, 253] on link "Done" at bounding box center [379, 257] width 80 height 24
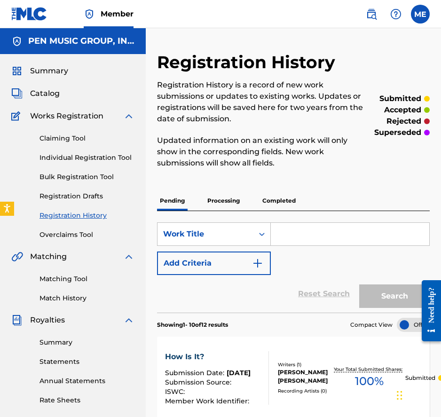
click at [46, 91] on span "Catalog" at bounding box center [45, 93] width 30 height 11
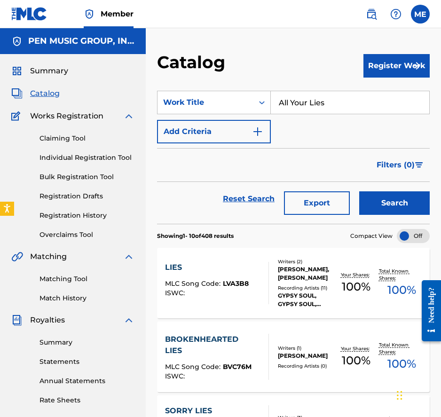
click at [309, 100] on input "All Your Lies" at bounding box center [350, 102] width 159 height 23
click at [376, 81] on section "SearchWithCriteria658834c3-daac-49b9-8f6e-24879f79501a Work Title All Your Lies…" at bounding box center [293, 151] width 273 height 144
click at [377, 70] on button "Register Work" at bounding box center [397, 66] width 66 height 24
click at [389, 103] on link "Individual" at bounding box center [397, 96] width 66 height 23
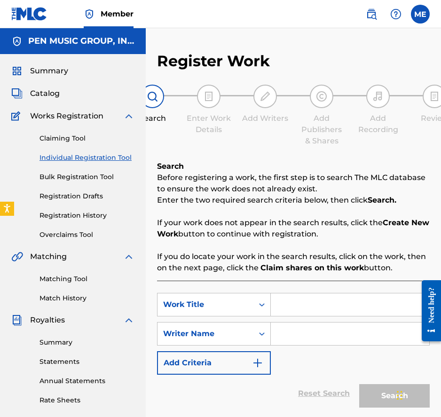
click at [302, 302] on input "Search Form" at bounding box center [350, 305] width 159 height 23
paste input "Good Friends"
type input "Good Friends"
click at [289, 336] on input "Search Form" at bounding box center [350, 334] width 159 height 23
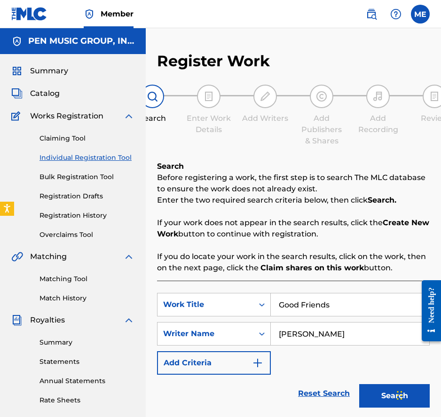
type input "[PERSON_NAME]"
click at [359, 384] on button "Search" at bounding box center [394, 396] width 71 height 24
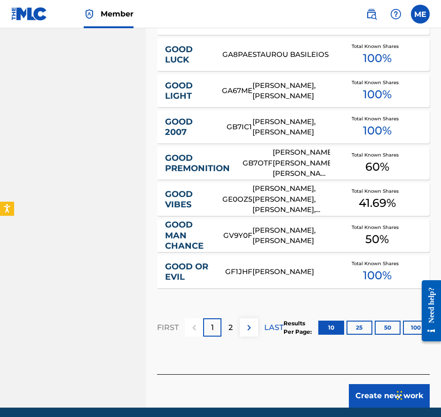
scroll to position [593, 0]
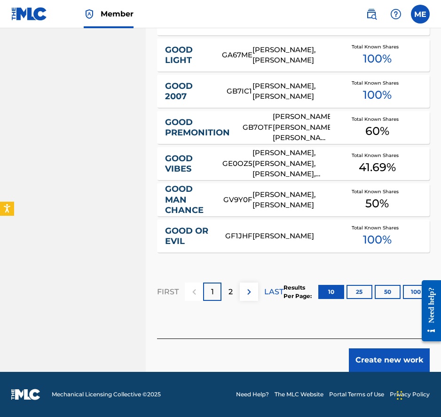
click at [390, 365] on button "Create new work" at bounding box center [389, 361] width 81 height 24
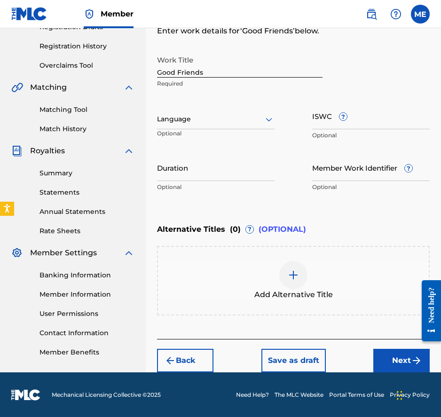
click at [387, 357] on button "Next" at bounding box center [401, 361] width 56 height 24
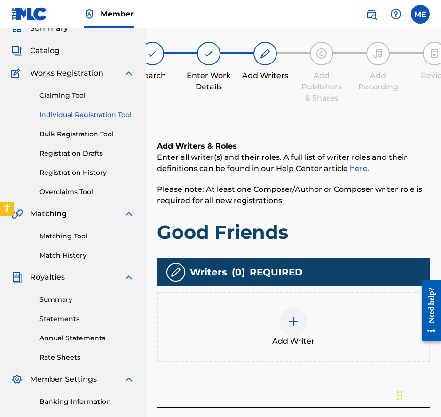
scroll to position [42, 0]
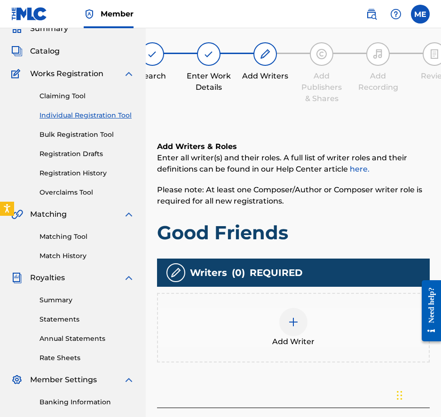
click at [310, 319] on div "Add Writer" at bounding box center [293, 328] width 271 height 40
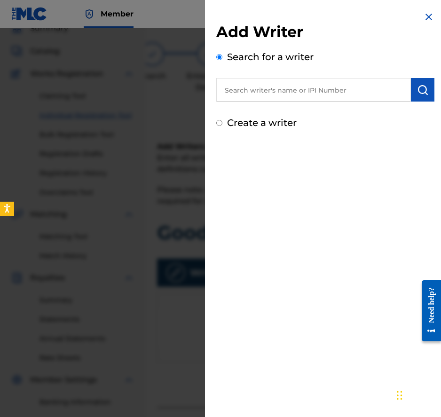
click at [294, 85] on input "text" at bounding box center [313, 90] width 195 height 24
paste input "00225414201"
type input "00225414201"
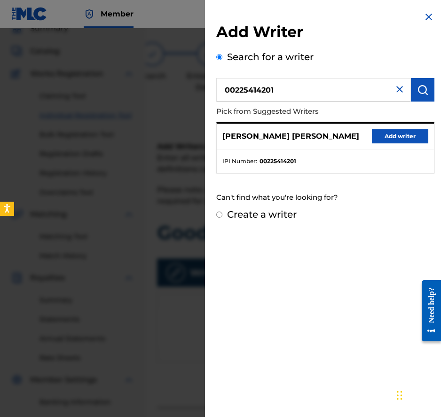
click at [398, 140] on button "Add writer" at bounding box center [400, 136] width 56 height 14
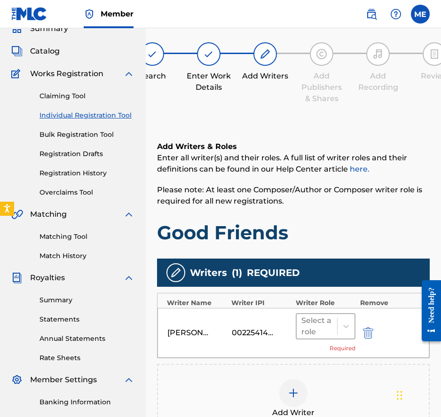
click at [332, 334] on div "Select a role" at bounding box center [317, 326] width 31 height 23
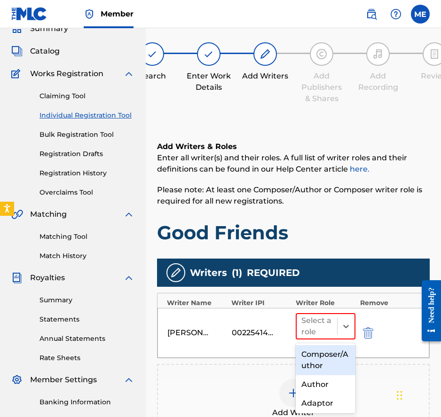
click at [327, 355] on div "Composer/Author" at bounding box center [326, 360] width 60 height 30
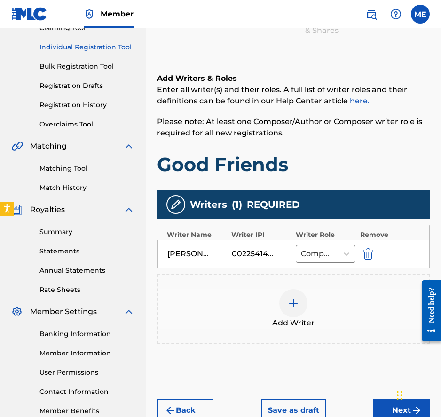
click at [389, 405] on button "Next" at bounding box center [401, 411] width 56 height 24
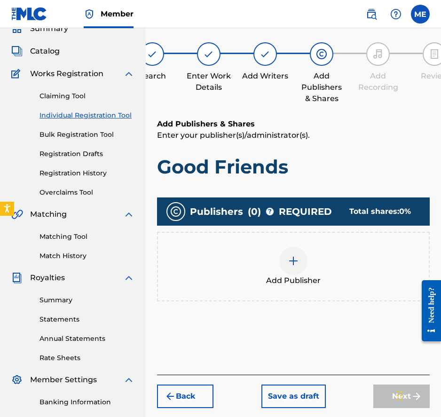
click at [311, 277] on span "Add Publisher" at bounding box center [293, 280] width 55 height 11
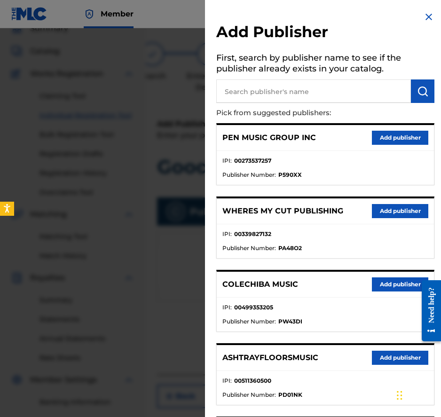
click at [329, 90] on input "text" at bounding box center [313, 91] width 195 height 24
paste input "00553526254"
type input "00553526254"
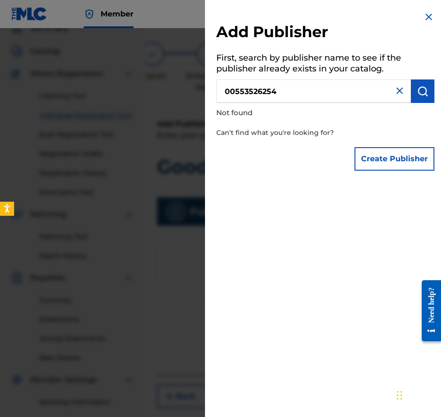
click at [376, 149] on button "Create Publisher" at bounding box center [395, 159] width 80 height 24
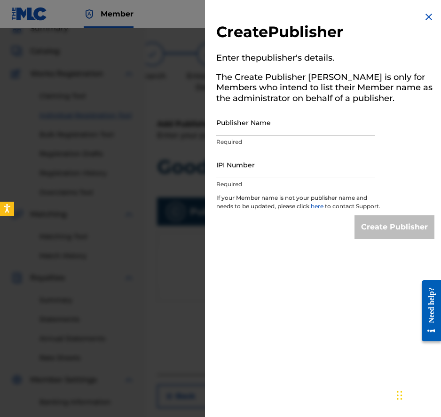
click at [284, 181] on p "Required" at bounding box center [295, 184] width 159 height 8
click at [280, 175] on input "IPI Number" at bounding box center [295, 164] width 159 height 27
paste input "00553526254"
type input "00553526254"
click at [285, 127] on input "Publisher Name" at bounding box center [295, 122] width 159 height 27
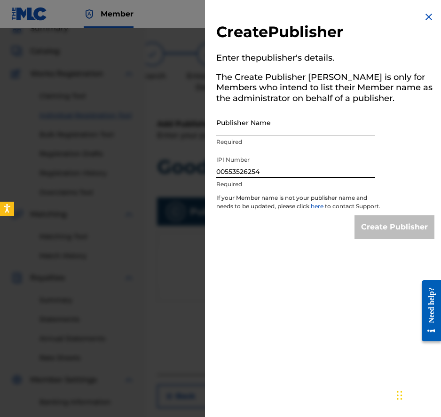
click at [285, 127] on input "Publisher Name" at bounding box center [295, 122] width 159 height 27
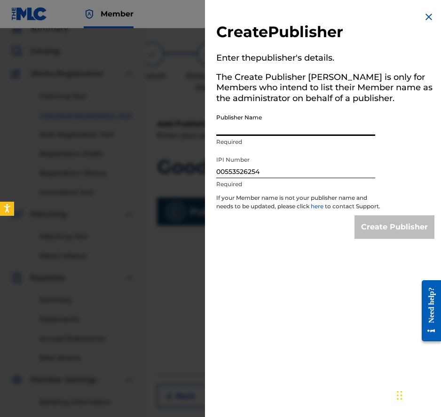
paste input "Good Friends"
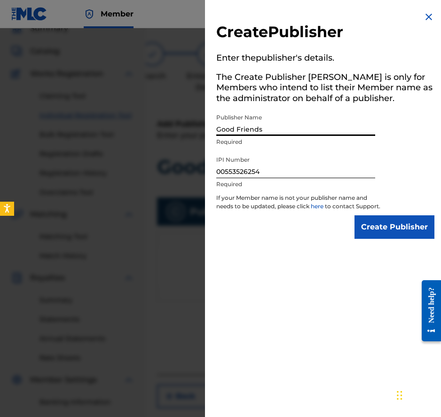
type input "Good Friends"
click at [395, 231] on input "Create Publisher" at bounding box center [395, 227] width 80 height 24
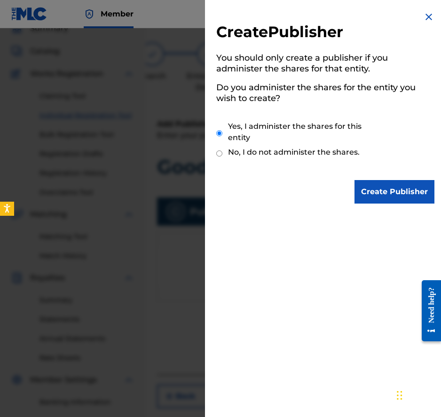
click at [388, 195] on input "Create Publisher" at bounding box center [395, 192] width 80 height 24
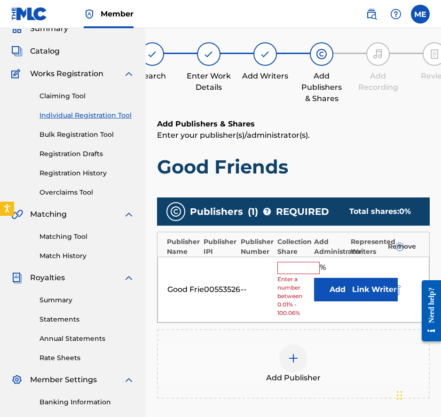
click at [343, 286] on button "Add" at bounding box center [337, 290] width 47 height 24
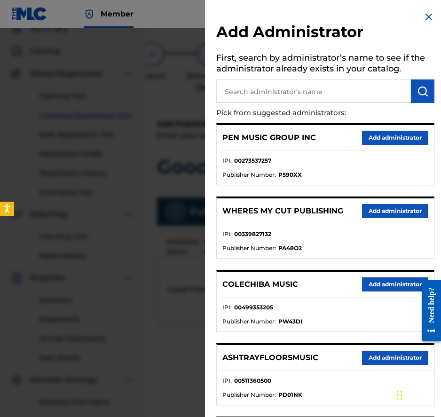
click at [343, 94] on input "text" at bounding box center [313, 91] width 195 height 24
type input "PENNAME"
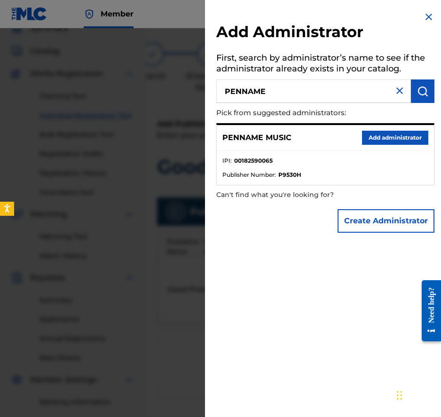
click at [356, 126] on div "PENNAME MUSIC Add administrator" at bounding box center [325, 138] width 217 height 26
click at [362, 132] on button "Add administrator" at bounding box center [395, 138] width 66 height 14
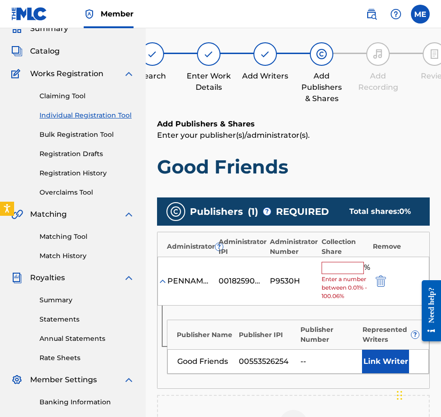
click at [342, 265] on input "text" at bounding box center [343, 268] width 42 height 12
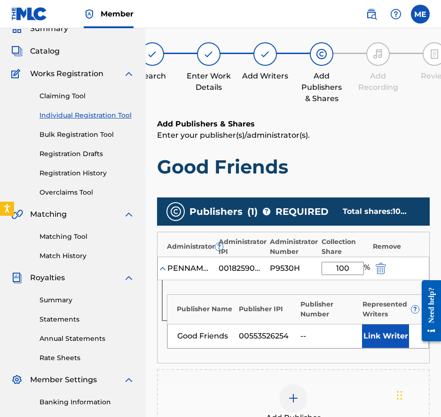
type input "100"
click at [383, 332] on button "Link Writer" at bounding box center [385, 337] width 47 height 24
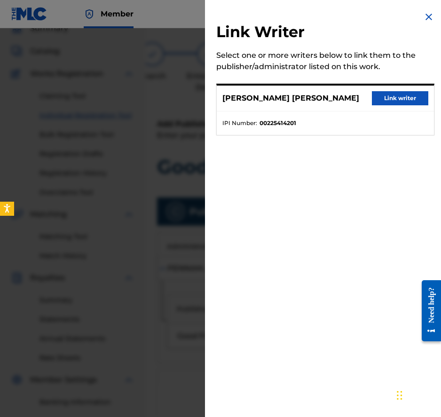
click at [391, 95] on button "Link writer" at bounding box center [400, 98] width 56 height 14
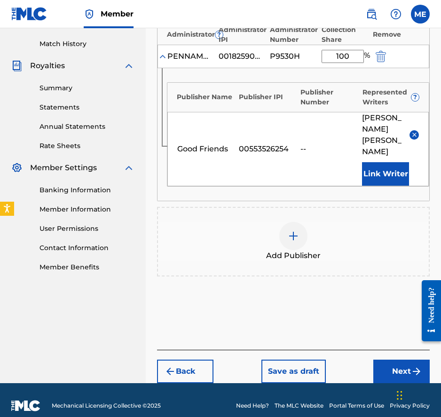
click at [389, 366] on button "Next" at bounding box center [401, 372] width 56 height 24
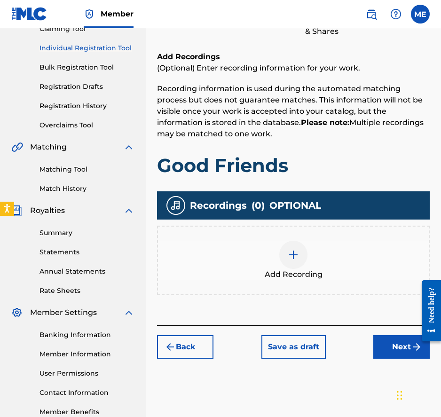
click at [382, 359] on div "Register Work Search Enter Work Details Add Writers Add Publishers & Shares Add…" at bounding box center [293, 185] width 295 height 486
click at [383, 346] on button "Next" at bounding box center [401, 347] width 56 height 24
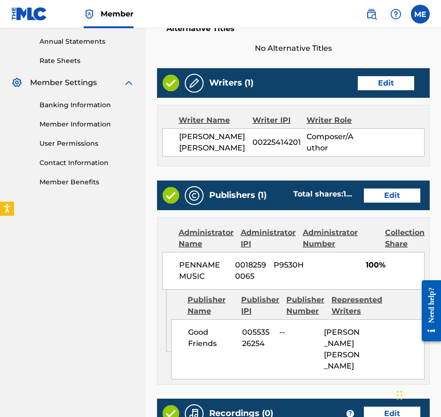
scroll to position [442, 0]
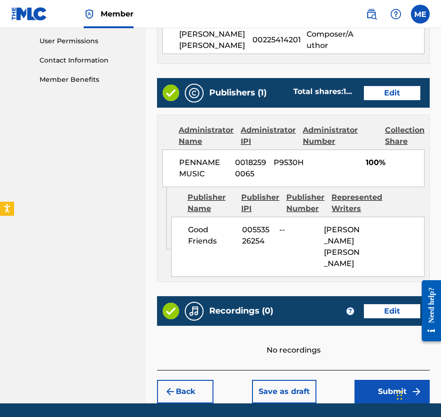
click at [371, 388] on button "Submit" at bounding box center [392, 392] width 75 height 24
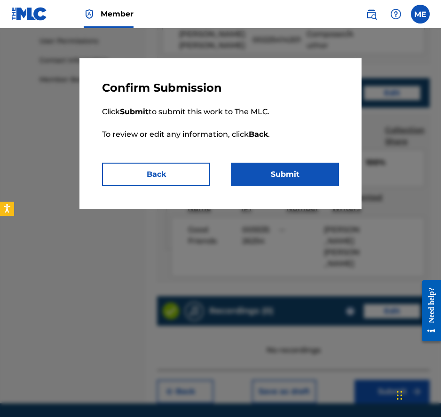
click at [307, 179] on button "Submit" at bounding box center [285, 175] width 108 height 24
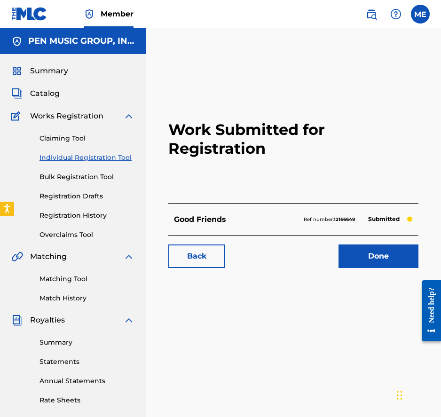
click at [45, 91] on span "Catalog" at bounding box center [45, 93] width 30 height 11
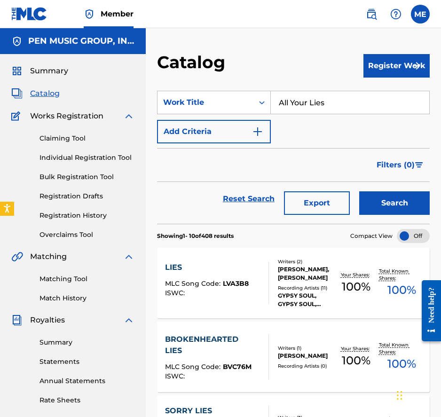
click at [385, 65] on button "Register Work" at bounding box center [397, 66] width 66 height 24
click at [393, 90] on link "Individual" at bounding box center [397, 96] width 66 height 23
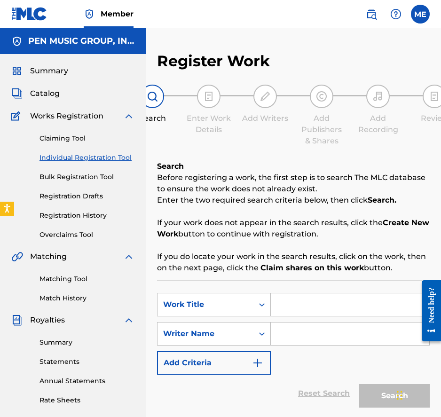
click at [282, 306] on input "Search Form" at bounding box center [350, 305] width 159 height 23
paste input "Leave It All Behind You"
type input "Leave It All Behind You"
click at [286, 333] on input "Search Form" at bounding box center [350, 334] width 159 height 23
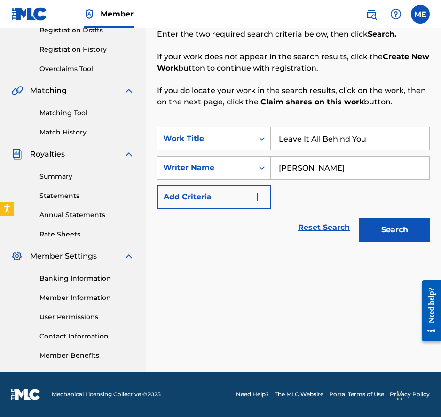
type input "[PERSON_NAME]"
click at [359, 218] on button "Search" at bounding box center [394, 230] width 71 height 24
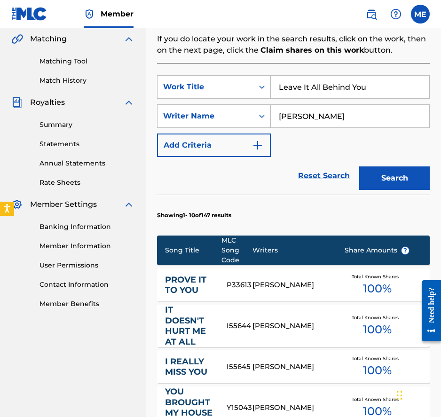
scroll to position [240, 0]
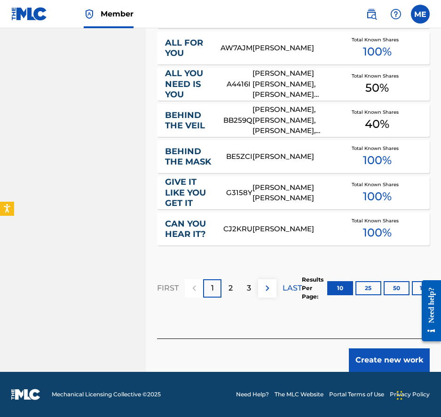
click at [390, 360] on button "Create new work" at bounding box center [389, 361] width 81 height 24
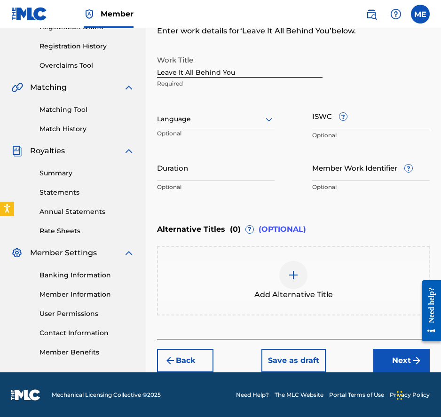
click at [397, 357] on button "Next" at bounding box center [401, 361] width 56 height 24
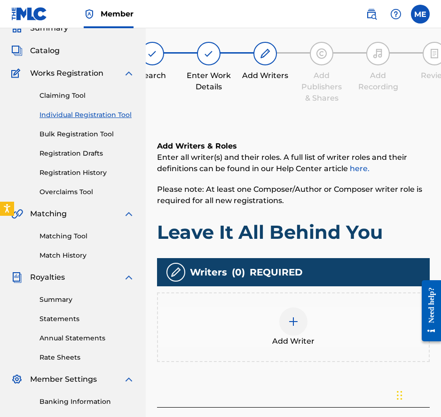
scroll to position [42, 0]
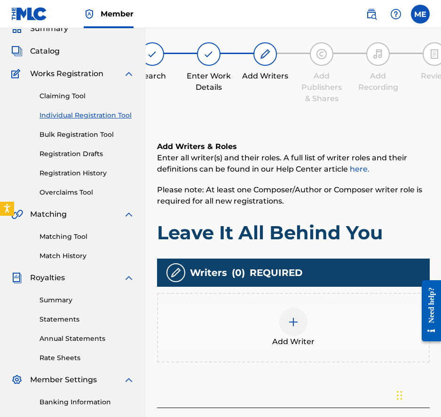
click at [288, 325] on img at bounding box center [293, 322] width 11 height 11
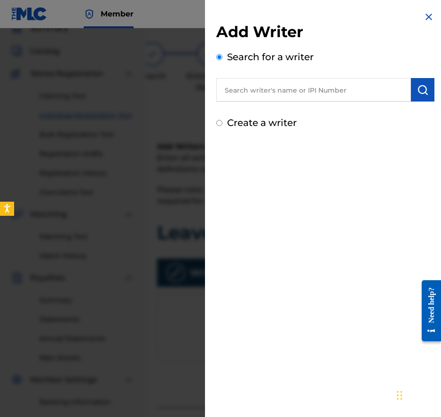
click at [321, 83] on input "text" at bounding box center [313, 90] width 195 height 24
paste input "00225414201"
type input "00225414201"
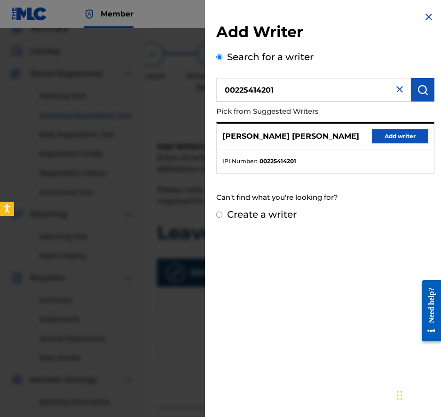
click at [414, 138] on button "Add writer" at bounding box center [400, 136] width 56 height 14
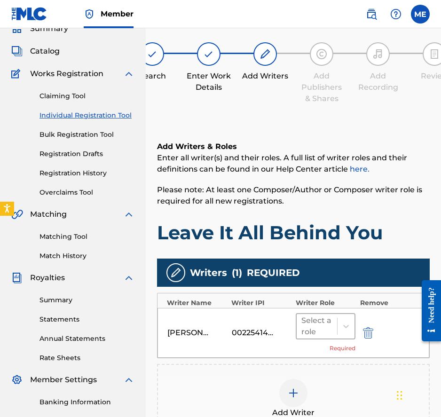
click at [321, 336] on div "Select a role" at bounding box center [317, 326] width 31 height 23
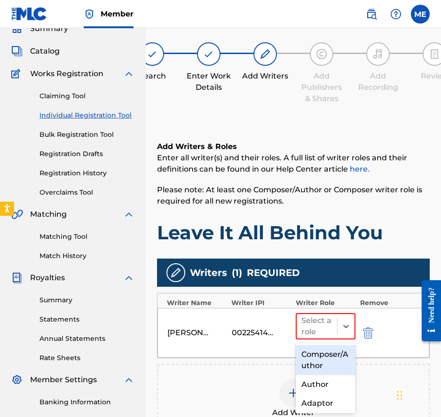
click at [323, 362] on div "Composer/Author" at bounding box center [326, 360] width 60 height 30
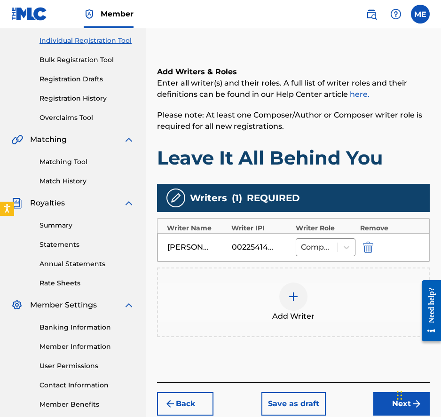
click at [389, 403] on button "Next" at bounding box center [401, 404] width 56 height 24
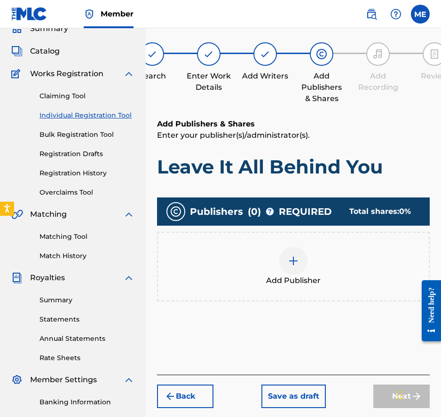
click at [300, 258] on div at bounding box center [293, 261] width 28 height 28
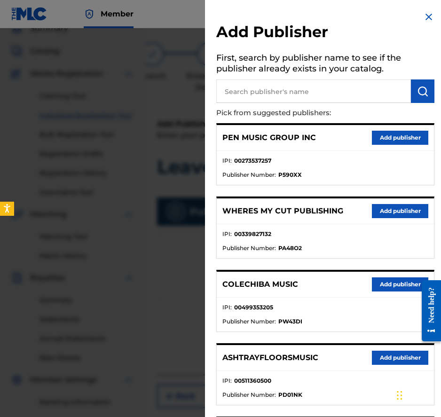
click at [330, 86] on input "text" at bounding box center [313, 91] width 195 height 24
paste input "00553526254"
type input "00553526254"
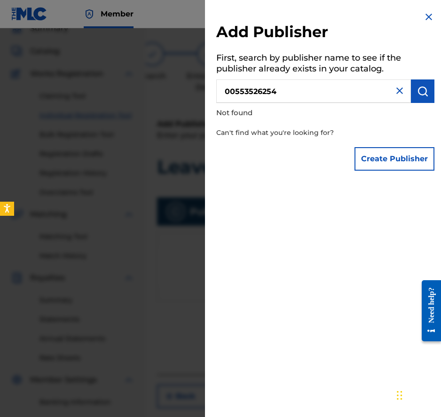
click at [397, 167] on button "Create Publisher" at bounding box center [395, 159] width 80 height 24
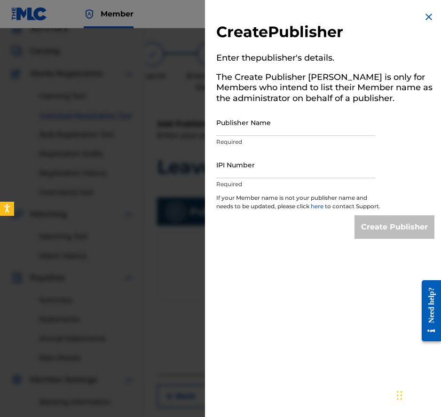
click at [286, 167] on input "IPI Number" at bounding box center [295, 164] width 159 height 27
paste input "00553526254"
type input "00553526254"
click at [310, 115] on input "Publisher Name" at bounding box center [295, 122] width 159 height 27
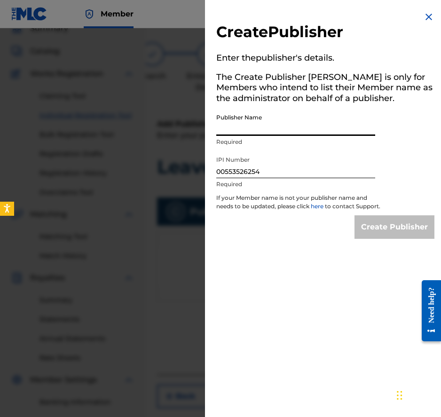
paste input "Kenoza Music"
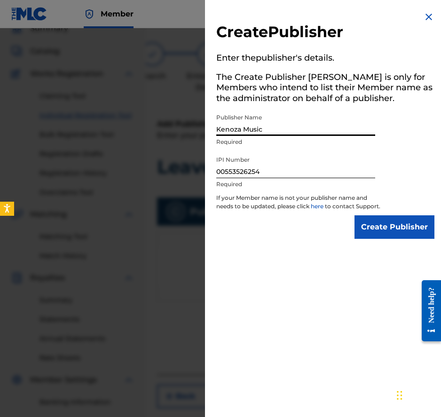
type input "Kenoza Music"
click at [406, 239] on input "Create Publisher" at bounding box center [395, 227] width 80 height 24
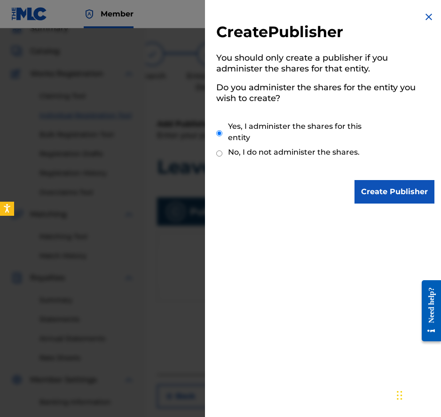
click at [397, 188] on input "Create Publisher" at bounding box center [395, 192] width 80 height 24
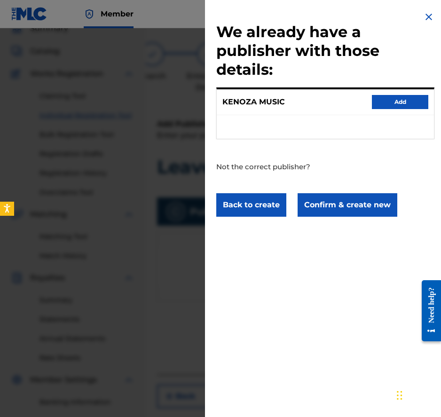
click at [332, 207] on button "Confirm & create new" at bounding box center [348, 205] width 100 height 24
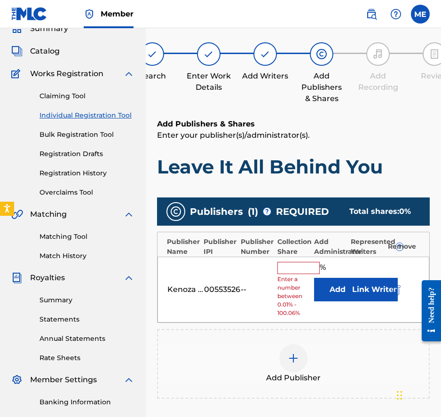
click at [342, 285] on button "Add" at bounding box center [337, 290] width 47 height 24
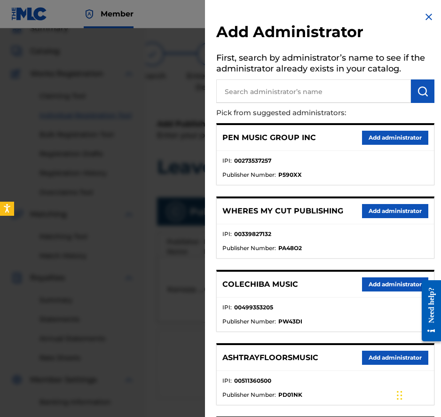
click at [316, 87] on input "text" at bounding box center [313, 91] width 195 height 24
type input "PENNAME"
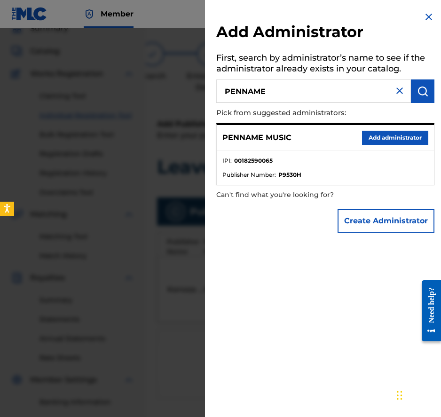
click at [409, 134] on button "Add administrator" at bounding box center [395, 138] width 66 height 14
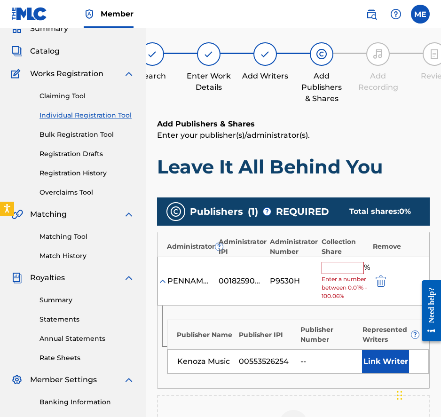
click at [346, 265] on input "text" at bounding box center [343, 268] width 42 height 12
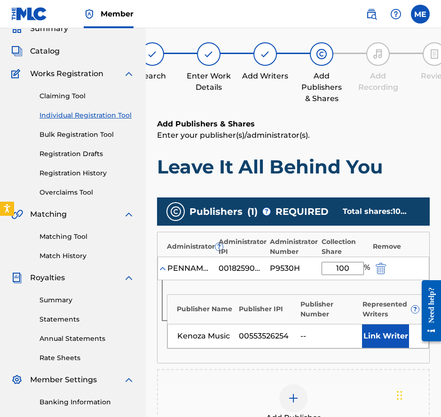
type input "100"
click at [373, 339] on button "Link Writer" at bounding box center [385, 337] width 47 height 24
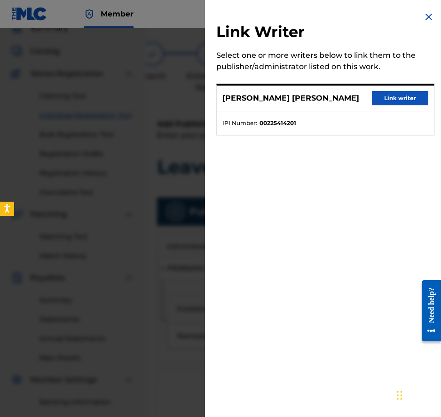
click at [389, 95] on button "Link writer" at bounding box center [400, 98] width 56 height 14
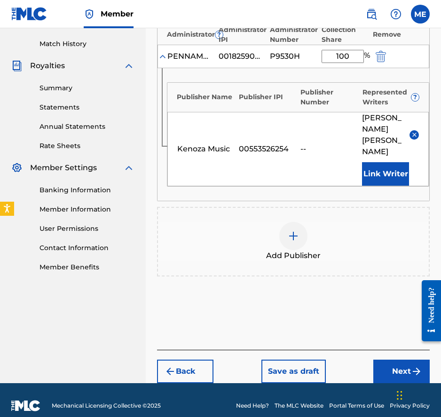
click at [392, 365] on button "Next" at bounding box center [401, 372] width 56 height 24
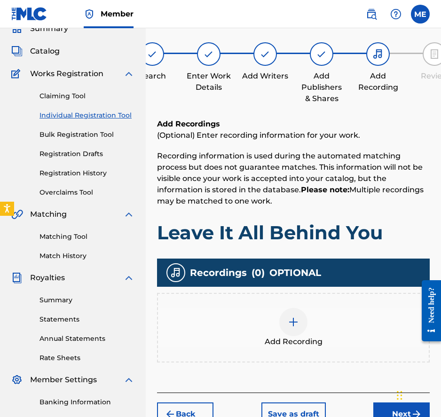
click at [386, 411] on button "Next" at bounding box center [401, 415] width 56 height 24
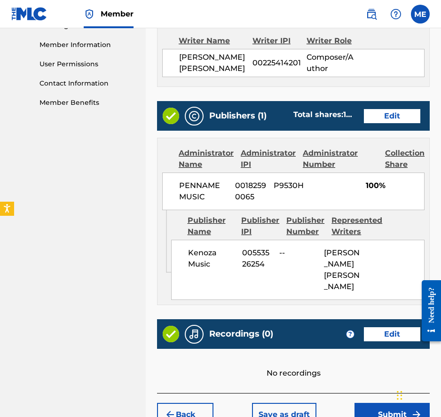
scroll to position [472, 0]
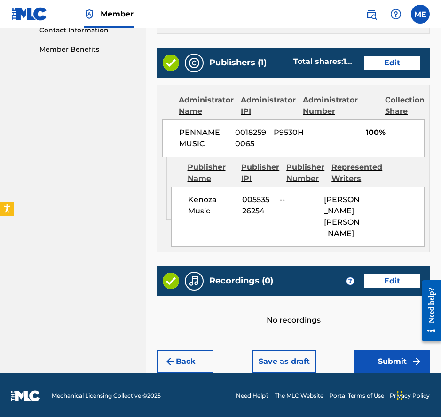
click at [384, 357] on button "Submit" at bounding box center [392, 362] width 75 height 24
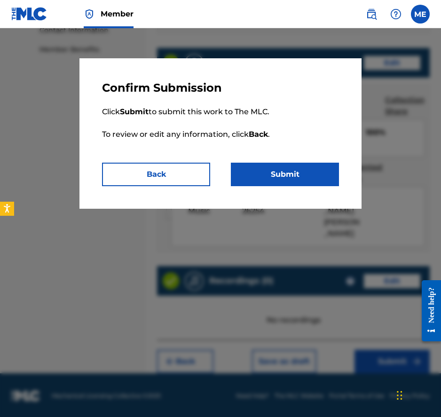
click at [298, 158] on p "Click Submit to submit this work to The MLC. To review or edit any information,…" at bounding box center [220, 129] width 237 height 68
click at [298, 169] on button "Submit" at bounding box center [285, 175] width 108 height 24
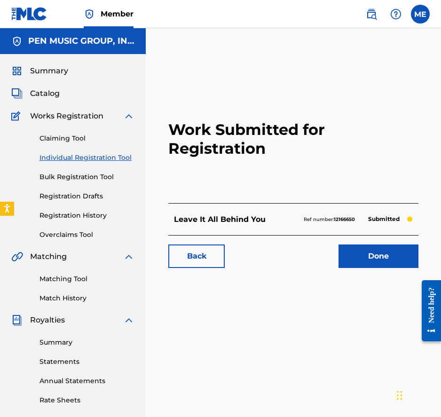
click at [43, 90] on span "Catalog" at bounding box center [45, 93] width 30 height 11
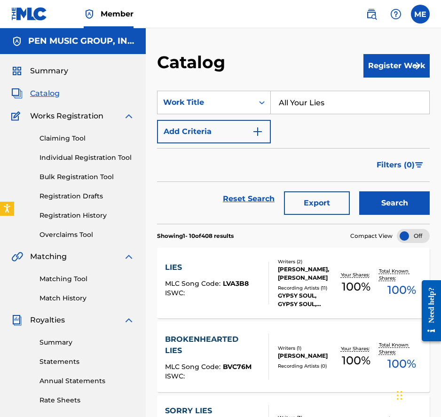
click at [378, 65] on button "Register Work" at bounding box center [397, 66] width 66 height 24
click at [409, 90] on link "Individual" at bounding box center [397, 96] width 66 height 23
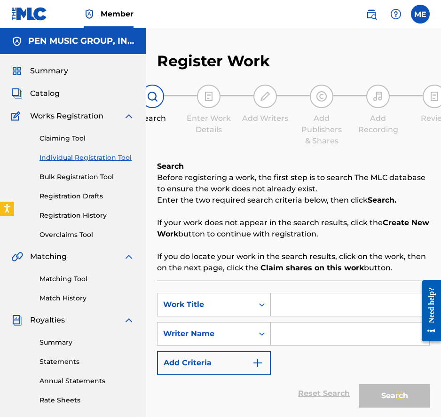
click at [293, 315] on input "Search Form" at bounding box center [350, 305] width 159 height 23
paste input "Ain’t What You Say"
type input "Ain’t What You Say"
click at [292, 338] on input "Search Form" at bounding box center [350, 334] width 159 height 23
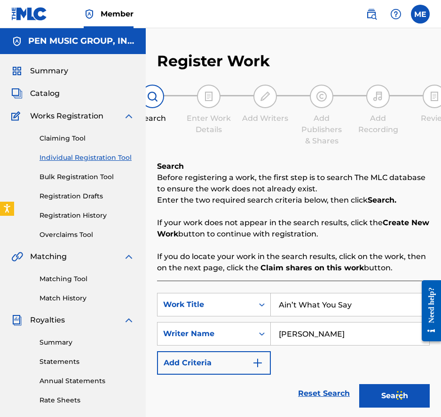
type input "[PERSON_NAME]"
click at [359, 384] on button "Search" at bounding box center [394, 396] width 71 height 24
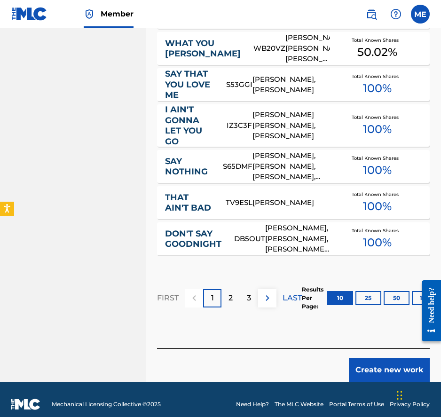
click at [384, 366] on button "Create new work" at bounding box center [389, 370] width 81 height 24
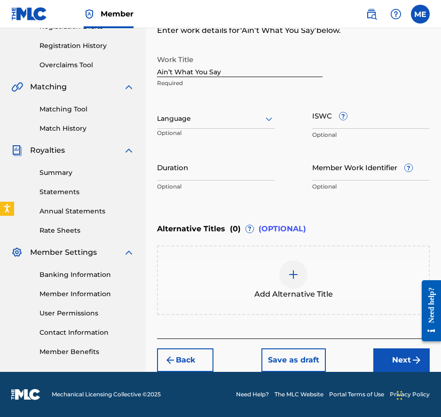
scroll to position [169, 0]
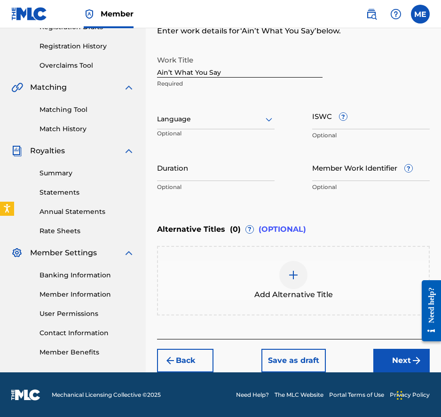
click at [391, 359] on button "Next" at bounding box center [401, 361] width 56 height 24
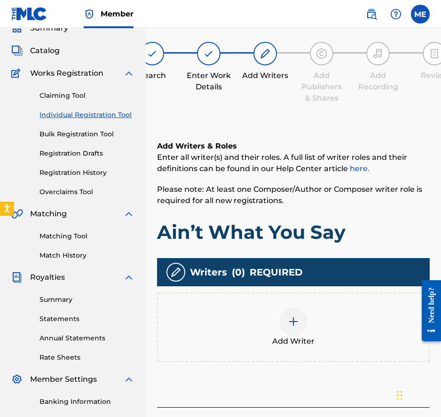
scroll to position [42, 0]
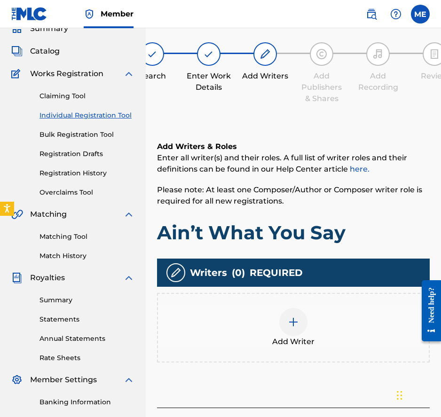
click at [273, 317] on div "Add Writer" at bounding box center [293, 328] width 271 height 40
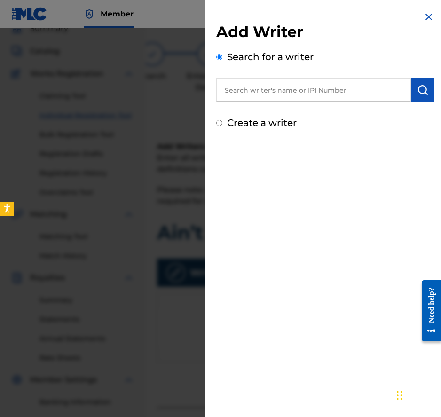
click at [269, 83] on input "text" at bounding box center [313, 90] width 195 height 24
paste input "00225414201"
type input "00225414201"
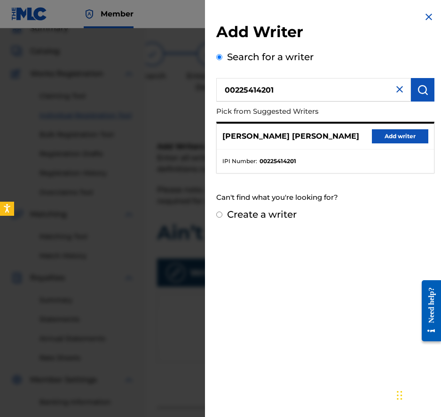
click at [401, 126] on div "[PERSON_NAME] [PERSON_NAME] Add writer" at bounding box center [325, 137] width 217 height 26
click at [401, 132] on button "Add writer" at bounding box center [400, 136] width 56 height 14
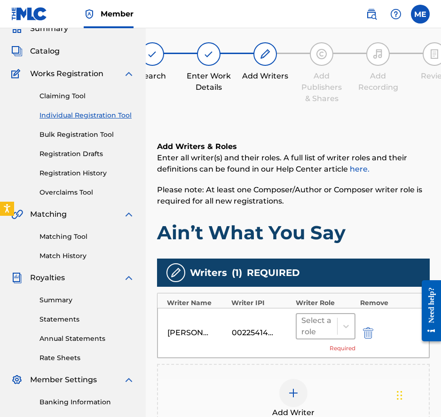
click at [319, 322] on div at bounding box center [317, 326] width 31 height 13
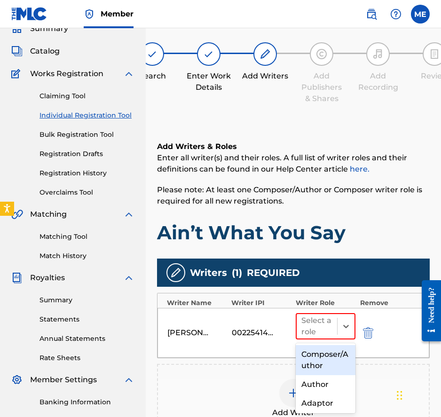
click at [337, 353] on div "Composer/Author" at bounding box center [326, 360] width 60 height 30
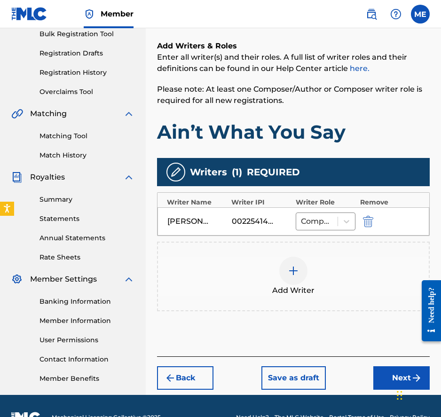
click at [383, 377] on button "Next" at bounding box center [401, 378] width 56 height 24
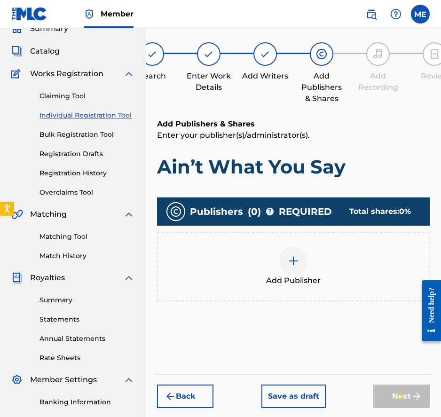
click at [305, 271] on div "Add Publisher" at bounding box center [293, 267] width 271 height 40
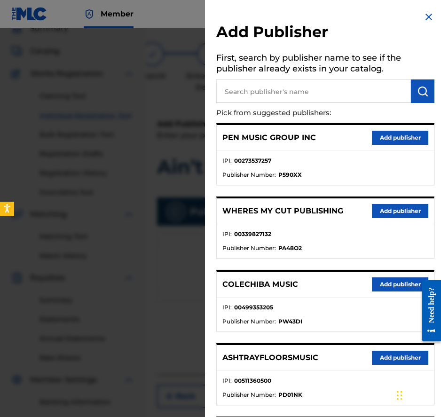
click at [341, 87] on input "text" at bounding box center [313, 91] width 195 height 24
paste input "00553526254"
type input "00553526254"
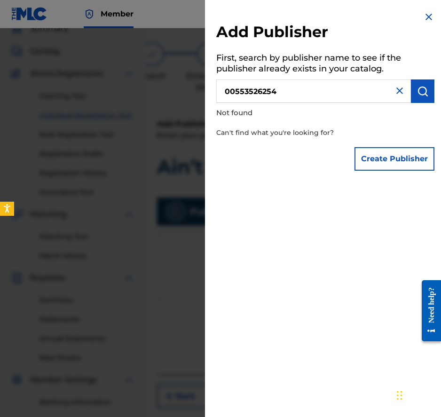
click at [422, 171] on div "Create Publisher" at bounding box center [395, 159] width 80 height 33
click at [402, 159] on button "Create Publisher" at bounding box center [395, 159] width 80 height 24
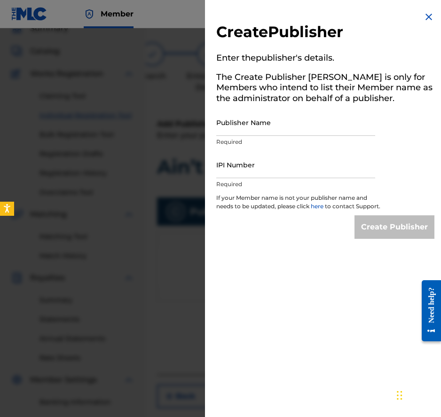
click at [228, 184] on p "Required" at bounding box center [295, 184] width 159 height 8
click at [228, 170] on input "IPI Number" at bounding box center [295, 164] width 159 height 27
paste input "00553526254"
type input "00553526254"
click at [346, 130] on input "Publisher Name" at bounding box center [295, 122] width 159 height 27
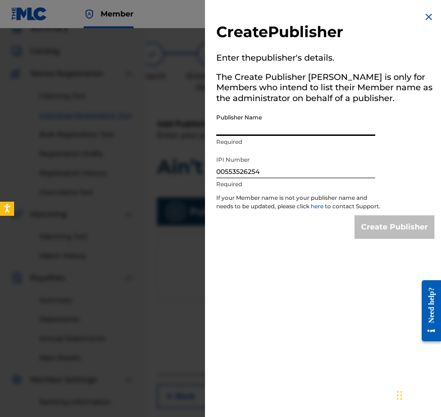
paste input "Kenoza Music"
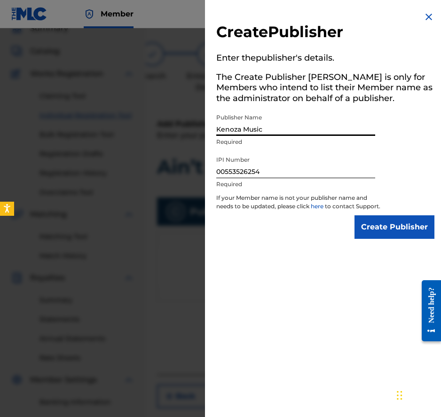
type input "Kenoza Music"
click at [395, 229] on input "Create Publisher" at bounding box center [395, 227] width 80 height 24
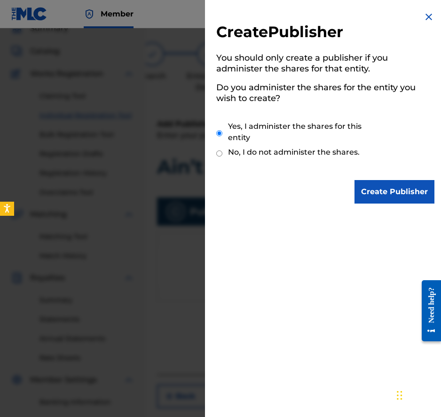
click at [384, 200] on input "Create Publisher" at bounding box center [395, 192] width 80 height 24
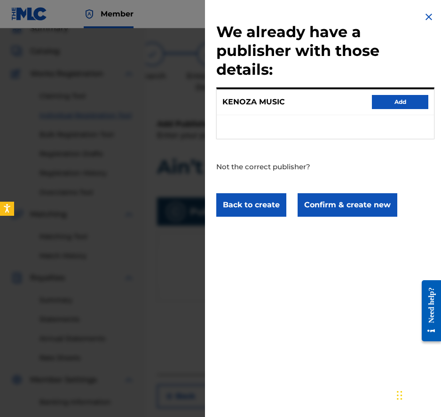
click at [343, 202] on button "Confirm & create new" at bounding box center [348, 205] width 100 height 24
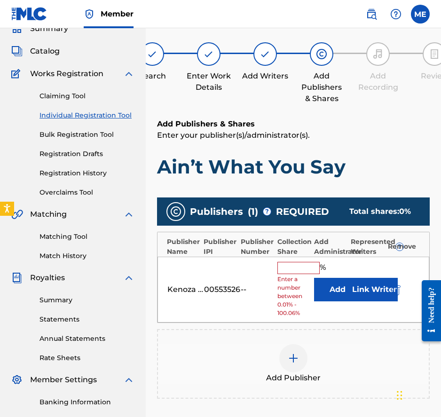
click at [322, 292] on button "Add" at bounding box center [337, 290] width 47 height 24
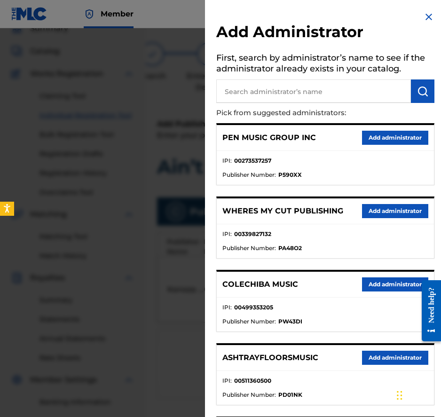
click at [353, 86] on input "text" at bounding box center [313, 91] width 195 height 24
type input "PENNAME"
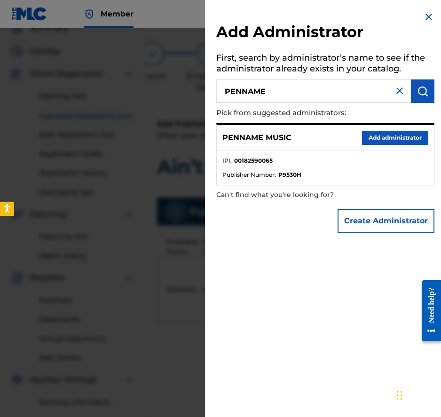
click at [394, 132] on button "Add administrator" at bounding box center [395, 138] width 66 height 14
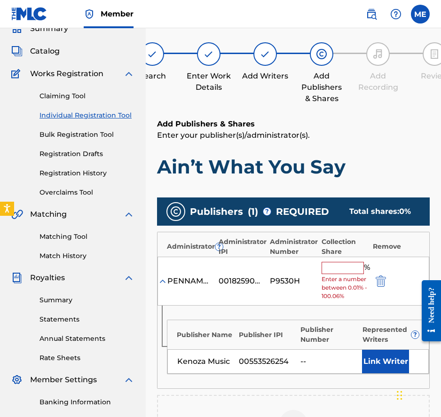
click at [332, 264] on input "text" at bounding box center [343, 268] width 42 height 12
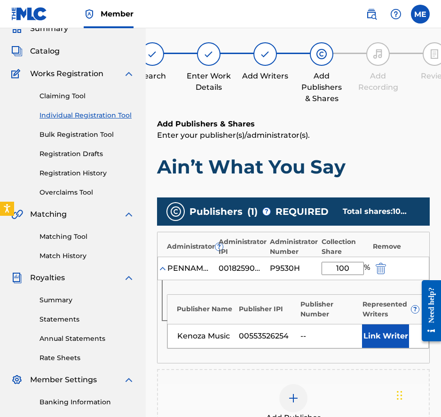
type input "100"
click at [398, 351] on div "Publisher Name Publisher IPI Publisher Number Represented Writers ? Kenoza Musi…" at bounding box center [294, 321] width 272 height 83
click at [394, 344] on button "Link Writer" at bounding box center [385, 337] width 47 height 24
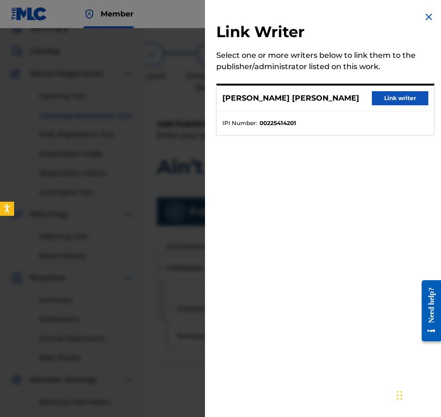
click at [409, 106] on div "[PERSON_NAME] [PERSON_NAME] Link writer" at bounding box center [325, 99] width 217 height 26
click at [408, 101] on button "Link writer" at bounding box center [400, 98] width 56 height 14
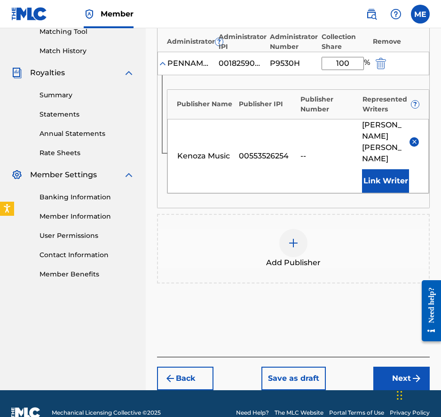
click at [388, 367] on button "Next" at bounding box center [401, 379] width 56 height 24
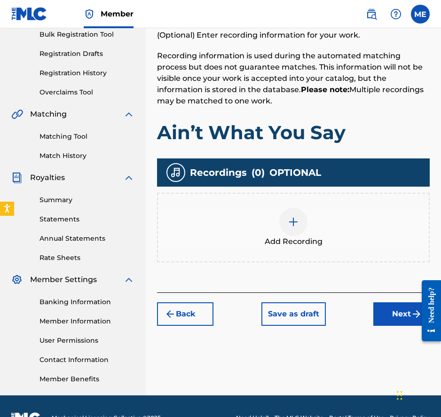
click at [392, 326] on button "Next" at bounding box center [401, 314] width 56 height 24
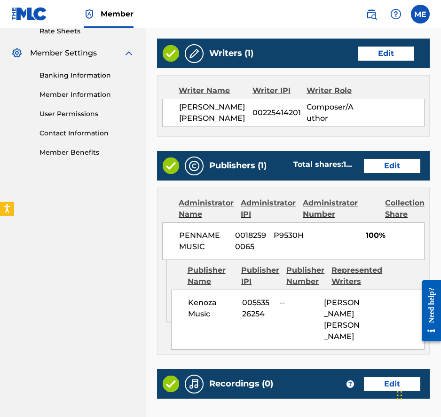
scroll to position [472, 0]
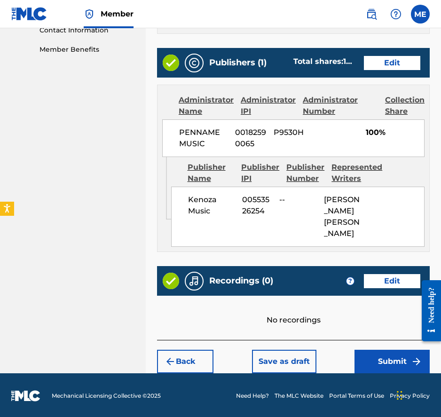
click at [373, 350] on button "Submit" at bounding box center [392, 362] width 75 height 24
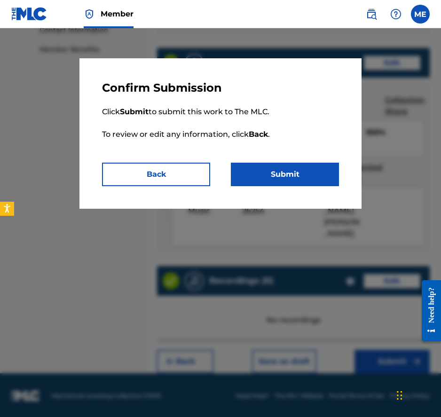
click at [293, 183] on button "Submit" at bounding box center [285, 175] width 108 height 24
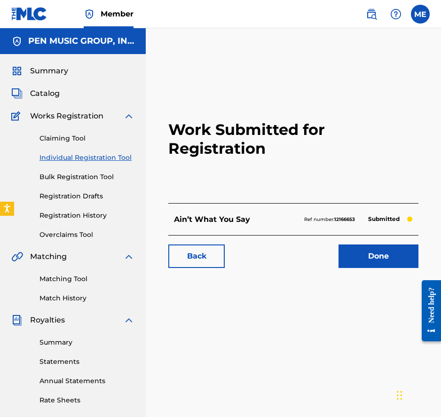
click at [47, 92] on span "Catalog" at bounding box center [45, 93] width 30 height 11
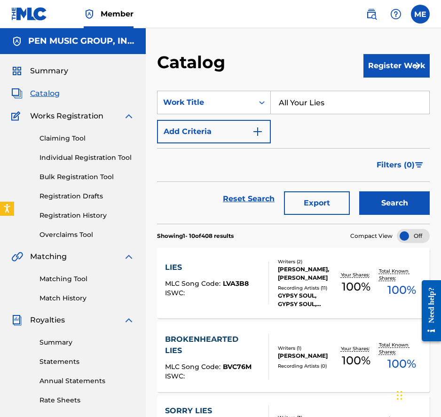
click at [389, 64] on button "Register Work" at bounding box center [397, 66] width 66 height 24
click at [390, 96] on link "Individual" at bounding box center [397, 96] width 66 height 23
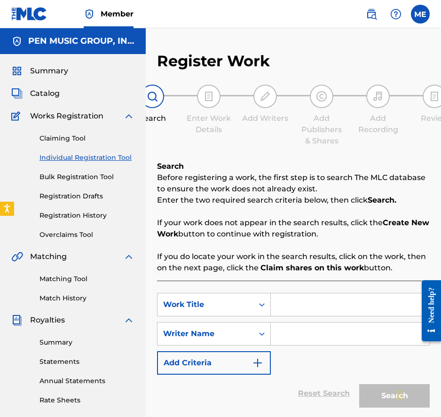
click at [314, 298] on input "Search Form" at bounding box center [350, 305] width 159 height 23
paste input "Older By the Minute"
type input "Older By the Minute"
click at [298, 336] on input "Search Form" at bounding box center [350, 334] width 159 height 23
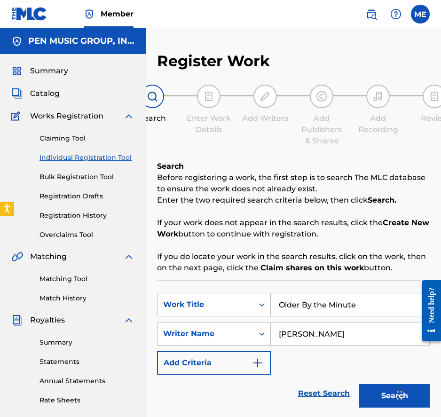
type input "[PERSON_NAME]"
click at [359, 384] on button "Search" at bounding box center [394, 396] width 71 height 24
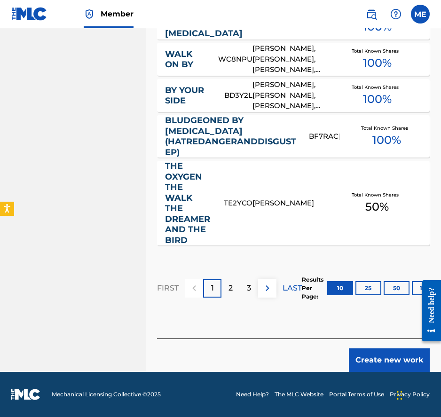
click at [373, 361] on button "Create new work" at bounding box center [389, 361] width 81 height 24
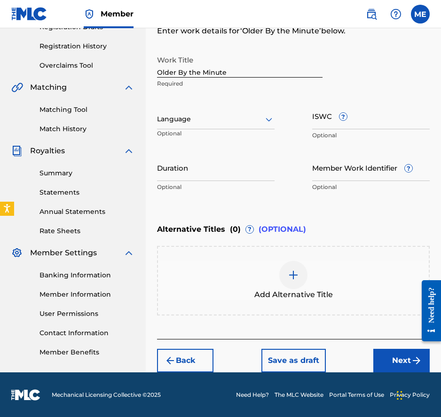
click at [409, 363] on button "Next" at bounding box center [401, 361] width 56 height 24
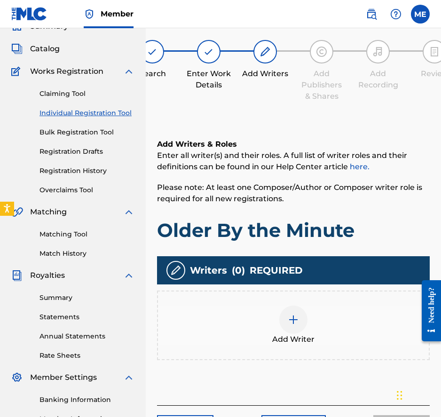
scroll to position [42, 0]
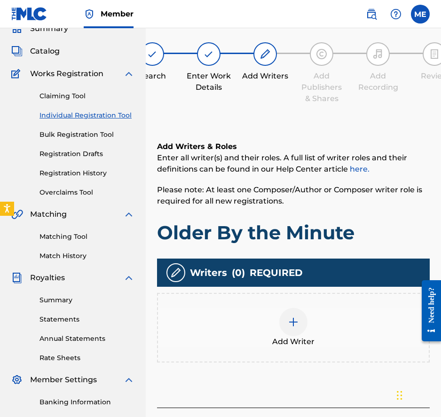
click at [294, 317] on img at bounding box center [293, 322] width 11 height 11
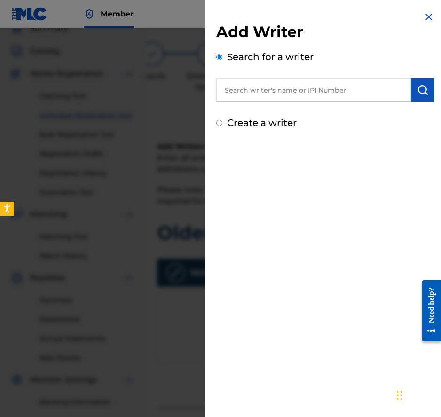
click at [338, 89] on input "text" at bounding box center [313, 90] width 195 height 24
paste input "00225414201"
type input "00225414201"
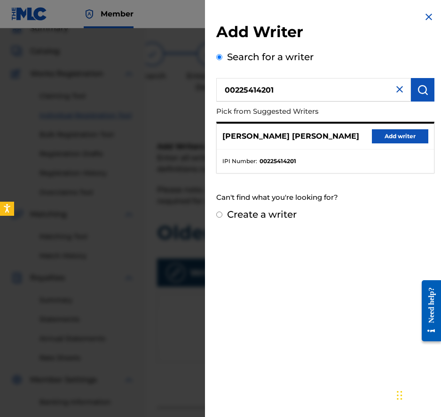
click at [397, 134] on button "Add writer" at bounding box center [400, 136] width 56 height 14
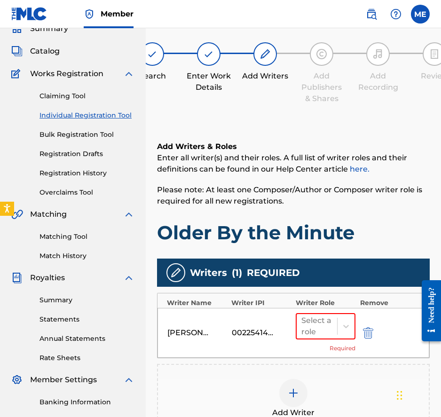
click at [319, 341] on div "Select a role Required" at bounding box center [326, 333] width 60 height 40
click at [319, 331] on div at bounding box center [317, 326] width 31 height 13
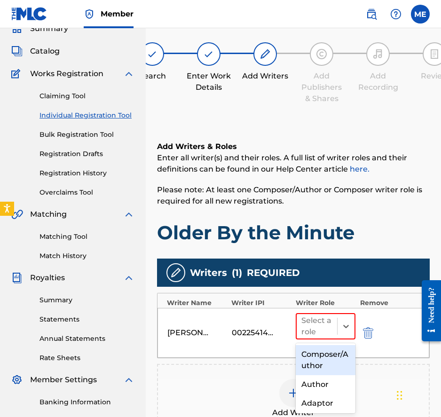
click at [322, 350] on div "Composer/Author" at bounding box center [326, 360] width 60 height 30
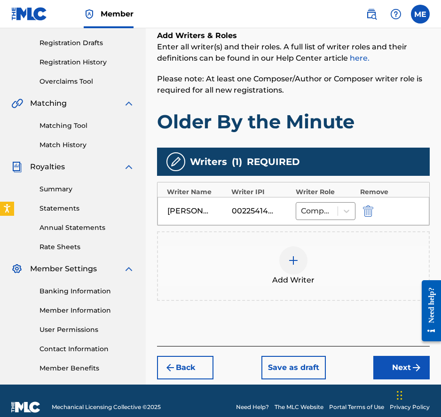
click at [381, 366] on button "Next" at bounding box center [401, 368] width 56 height 24
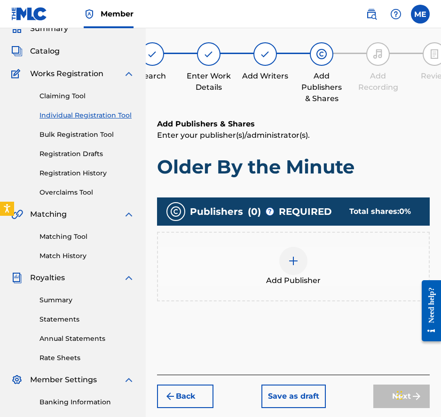
click at [318, 269] on div "Add Publisher" at bounding box center [293, 267] width 271 height 40
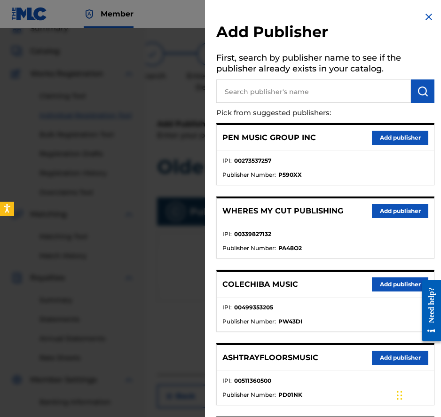
click at [325, 88] on input "text" at bounding box center [313, 91] width 195 height 24
paste input "00553526254"
type input "00553526254"
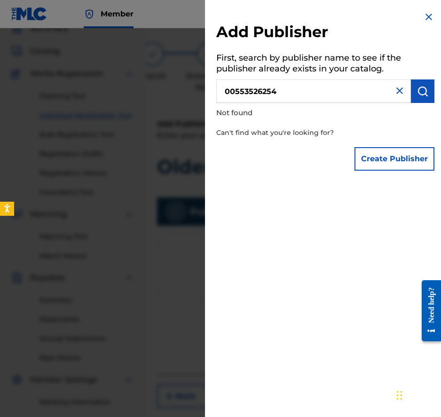
click at [384, 150] on button "Create Publisher" at bounding box center [395, 159] width 80 height 24
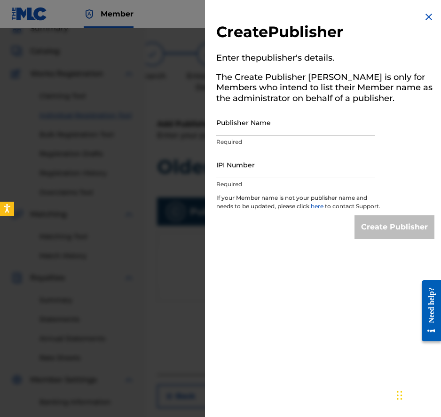
click at [288, 160] on input "IPI Number" at bounding box center [295, 164] width 159 height 27
paste input "00553526254"
type input "00553526254"
click at [286, 117] on input "Publisher Name" at bounding box center [295, 122] width 159 height 27
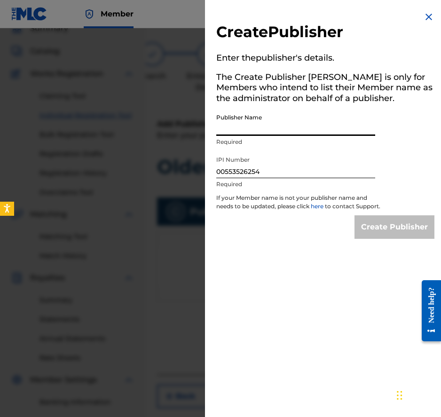
paste input "Kenoza Music"
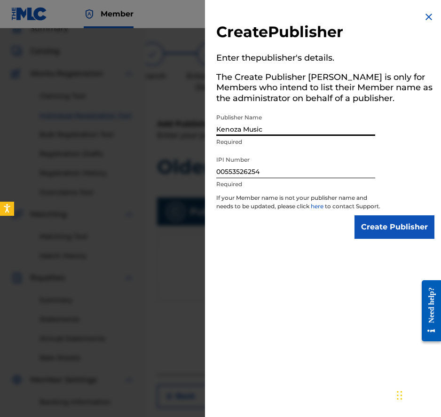
type input "Kenoza Music"
click at [390, 222] on div "Create Publisher Enter the publisher 's details. The Create Publisher button is…" at bounding box center [325, 125] width 241 height 250
click at [389, 229] on input "Create Publisher" at bounding box center [395, 227] width 80 height 24
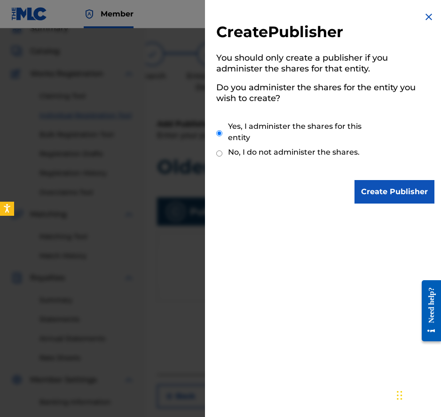
click at [405, 191] on input "Create Publisher" at bounding box center [395, 192] width 80 height 24
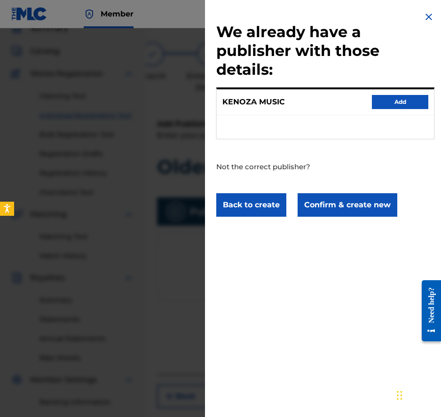
click at [362, 208] on button "Confirm & create new" at bounding box center [348, 205] width 100 height 24
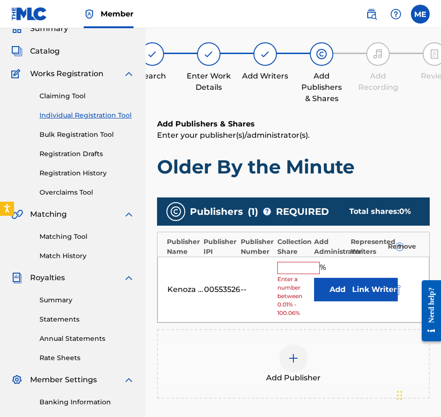
click at [335, 288] on button "Add" at bounding box center [337, 290] width 47 height 24
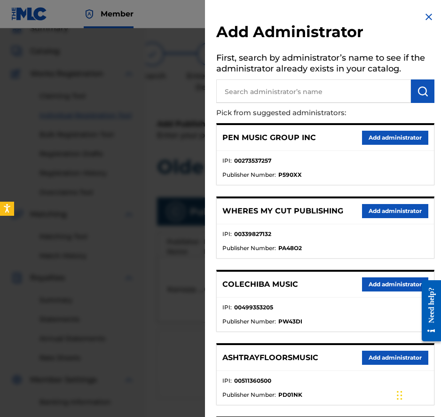
click at [356, 108] on p "Pick from suggested administrators:" at bounding box center [298, 113] width 165 height 20
click at [353, 103] on div "Add Administrator First, search by administrator’s name to see if the administr…" at bounding box center [325, 413] width 241 height 826
type input "PENNAME"
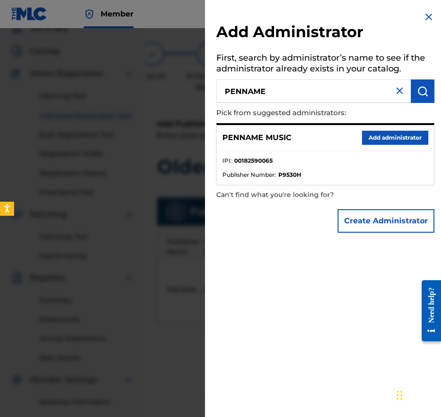
click at [411, 135] on button "Add administrator" at bounding box center [395, 138] width 66 height 14
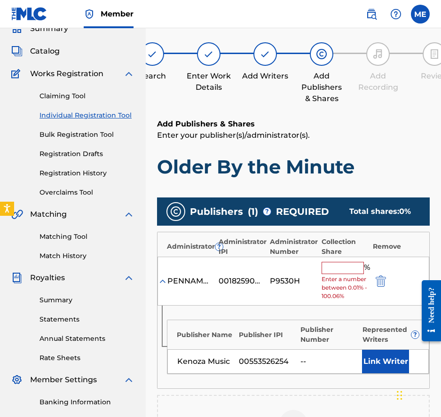
click at [351, 271] on input "text" at bounding box center [343, 268] width 42 height 12
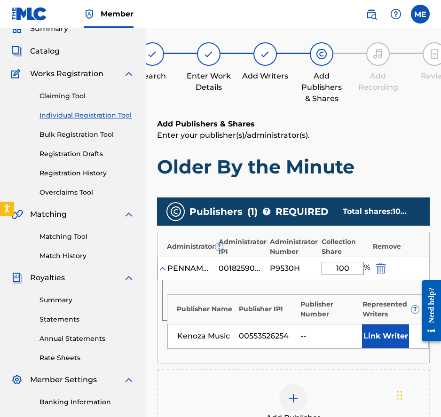
type input "100"
click at [391, 241] on div "Administrator ? Administrator IPI Administrator Number Collection Share Remove" at bounding box center [294, 244] width 272 height 24
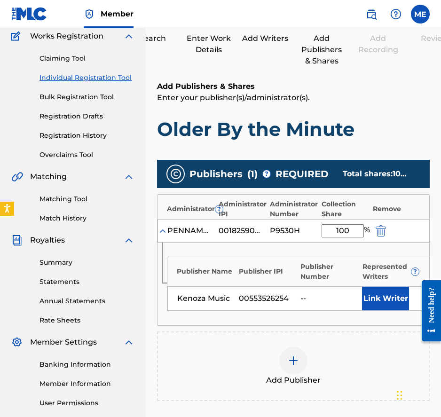
scroll to position [83, 0]
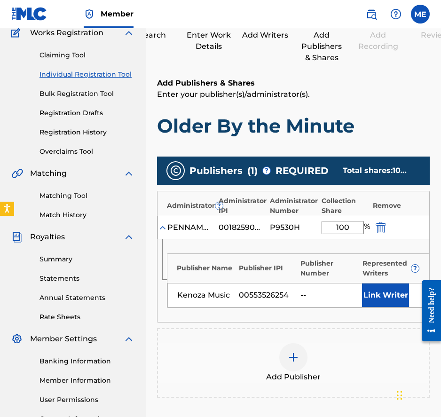
click at [390, 301] on button "Link Writer" at bounding box center [385, 296] width 47 height 24
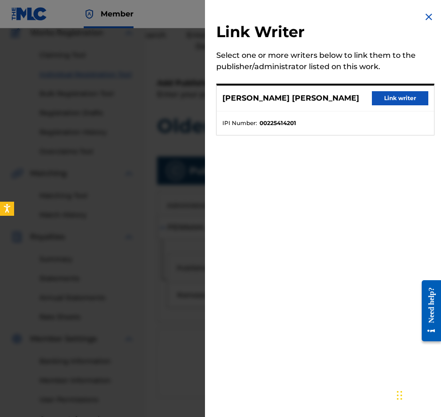
click at [400, 101] on button "Link writer" at bounding box center [400, 98] width 56 height 14
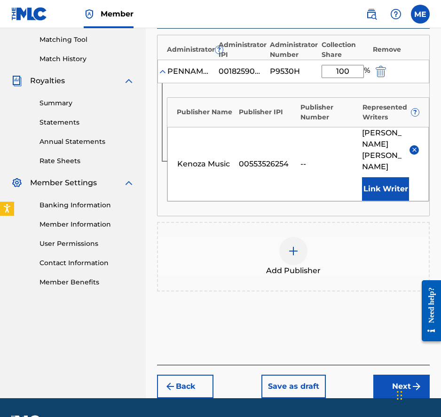
click at [384, 375] on button "Next" at bounding box center [401, 387] width 56 height 24
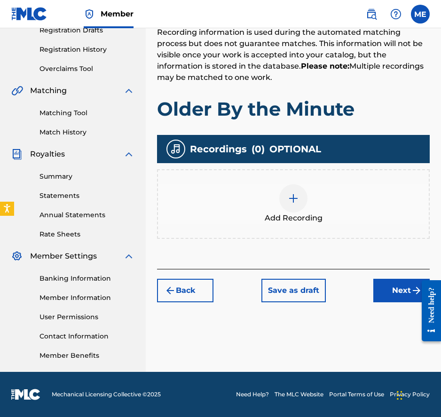
click at [401, 279] on button "Next" at bounding box center [401, 291] width 56 height 24
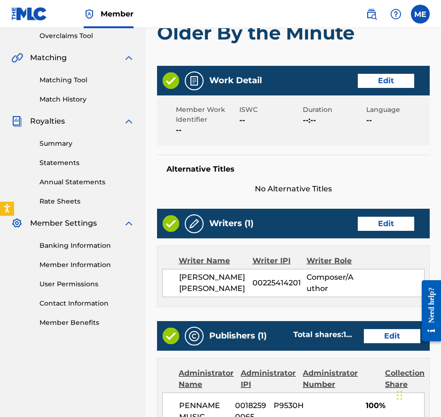
scroll to position [472, 0]
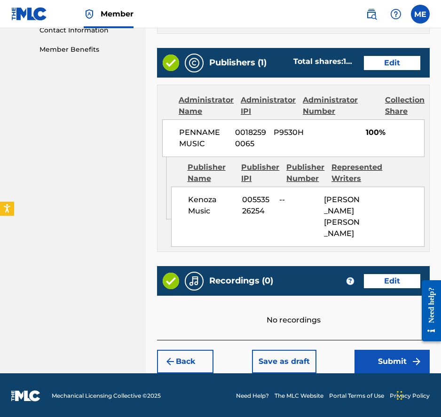
click at [383, 354] on button "Submit" at bounding box center [392, 362] width 75 height 24
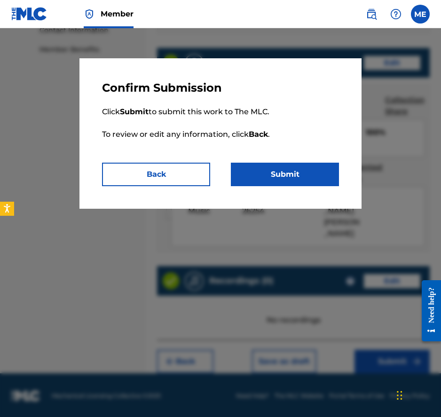
click at [310, 168] on button "Submit" at bounding box center [285, 175] width 108 height 24
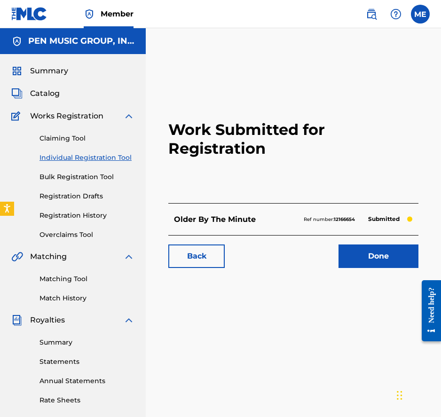
click at [47, 94] on span "Catalog" at bounding box center [45, 93] width 30 height 11
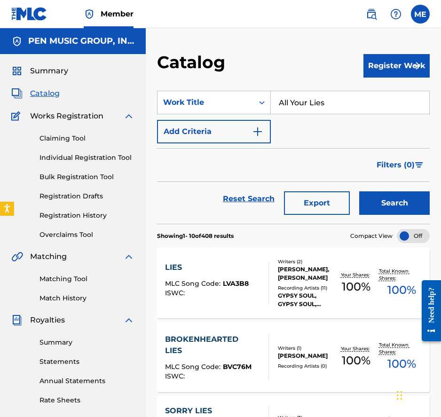
click at [396, 64] on button "Register Work" at bounding box center [397, 66] width 66 height 24
click at [397, 102] on link "Individual" at bounding box center [397, 96] width 66 height 23
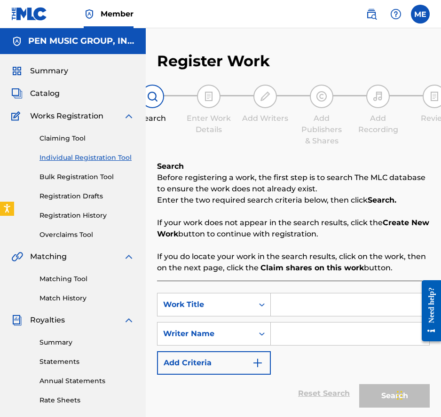
click at [313, 311] on input "Search Form" at bounding box center [350, 305] width 159 height 23
paste input "Thank You, Fool"
type input "Thank You, Fool"
click at [305, 334] on input "Search Form" at bounding box center [350, 334] width 159 height 23
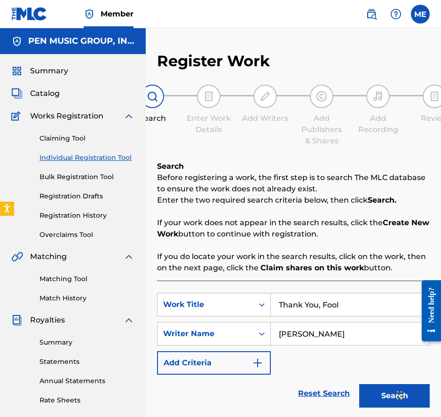
type input "[PERSON_NAME]"
click at [359, 384] on button "Search" at bounding box center [394, 396] width 71 height 24
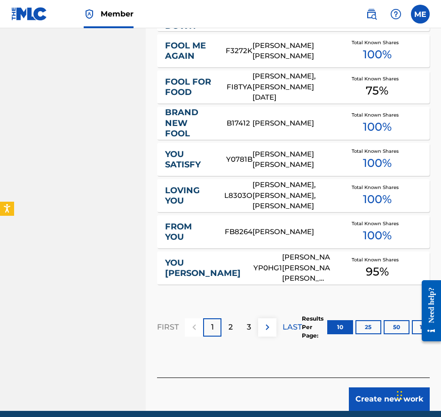
scroll to position [609, 0]
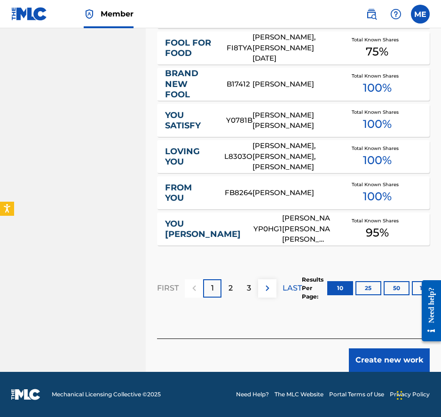
click at [369, 345] on div "Create new work" at bounding box center [293, 355] width 273 height 33
click at [373, 358] on button "Create new work" at bounding box center [389, 361] width 81 height 24
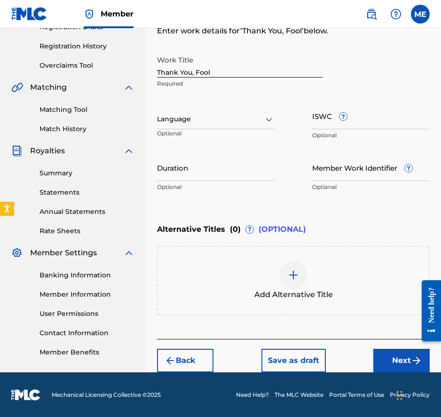
click at [392, 358] on button "Next" at bounding box center [401, 361] width 56 height 24
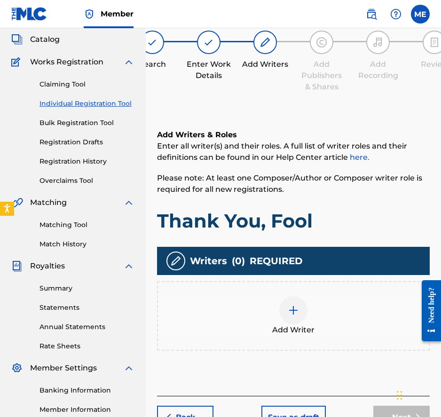
scroll to position [42, 0]
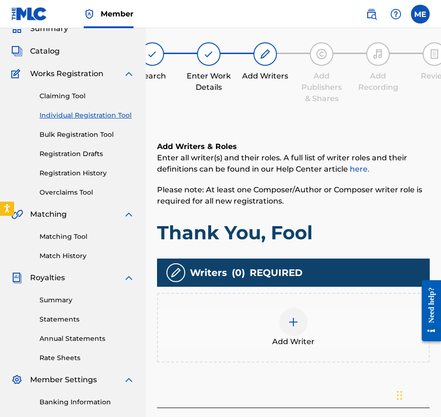
click at [294, 335] on div at bounding box center [293, 322] width 28 height 28
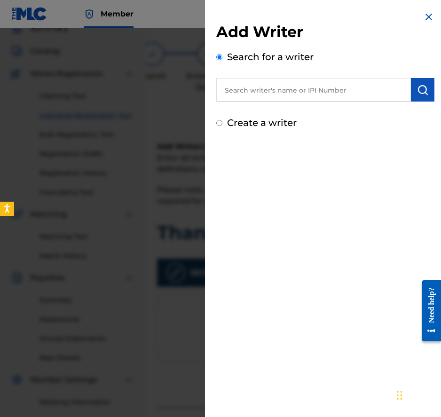
click at [274, 84] on input "text" at bounding box center [313, 90] width 195 height 24
paste input "00225414201"
type input "00225414201"
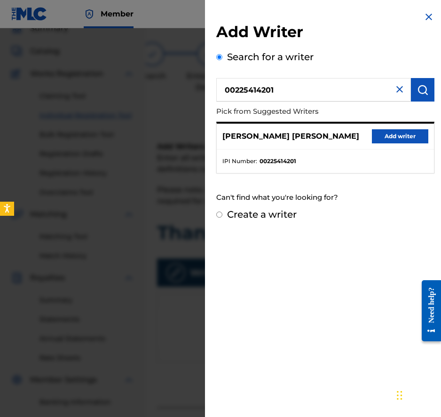
click at [404, 134] on button "Add writer" at bounding box center [400, 136] width 56 height 14
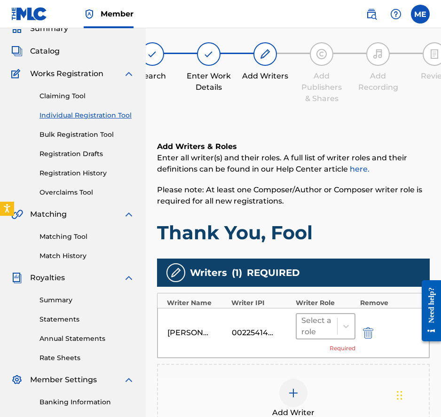
click at [334, 325] on div "Select a role" at bounding box center [317, 326] width 40 height 24
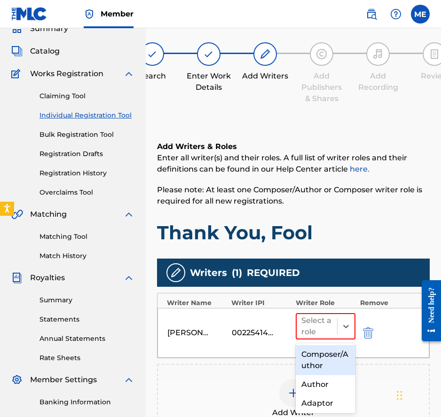
click at [326, 352] on div "Composer/Author" at bounding box center [326, 360] width 60 height 30
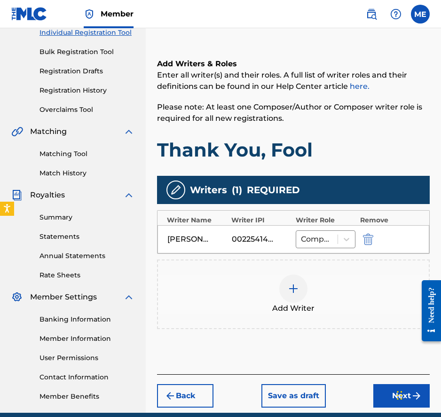
click at [388, 390] on button "Next" at bounding box center [401, 396] width 56 height 24
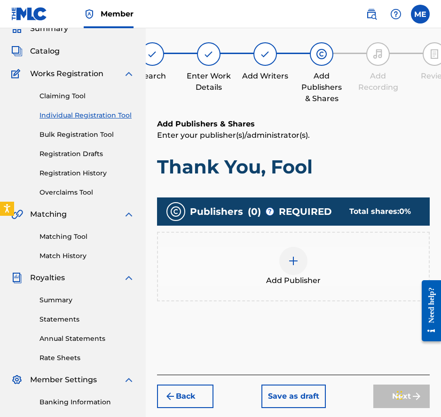
click at [343, 286] on div "Add Publisher" at bounding box center [293, 267] width 273 height 70
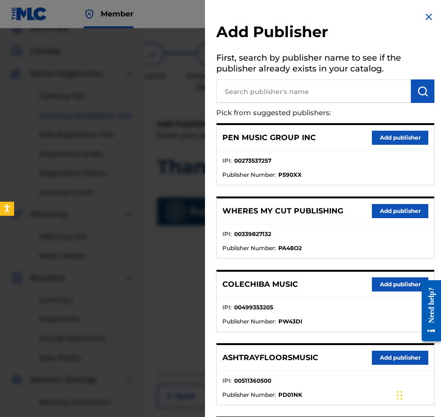
click at [344, 106] on p "Pick from suggested publishers:" at bounding box center [298, 113] width 165 height 20
click at [342, 91] on input "text" at bounding box center [313, 91] width 195 height 24
paste input "00553526254"
type input "00553526254"
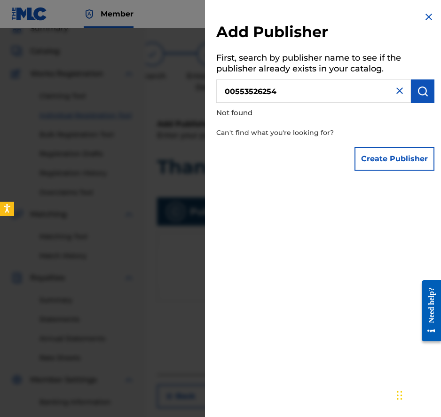
click at [414, 155] on button "Create Publisher" at bounding box center [395, 159] width 80 height 24
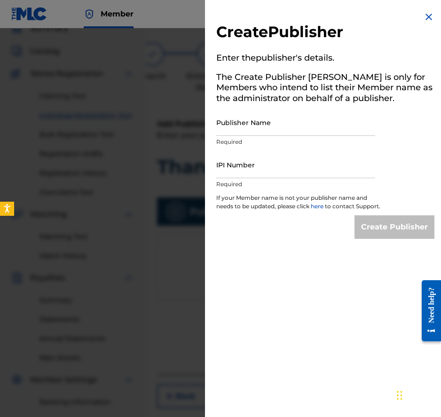
click at [263, 135] on input "Publisher Name" at bounding box center [295, 122] width 159 height 27
click at [257, 175] on input "IPI Number" at bounding box center [295, 164] width 159 height 27
paste input "00553526254"
type input "00553526254"
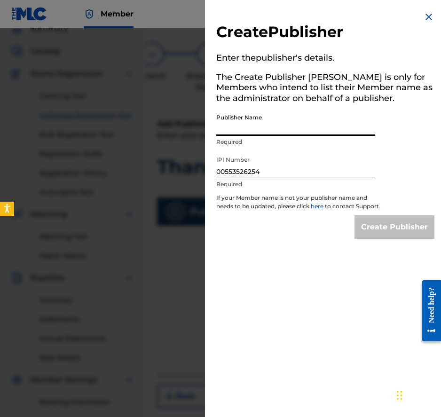
click at [276, 131] on input "Publisher Name" at bounding box center [295, 122] width 159 height 27
paste input "Kenoza Music"
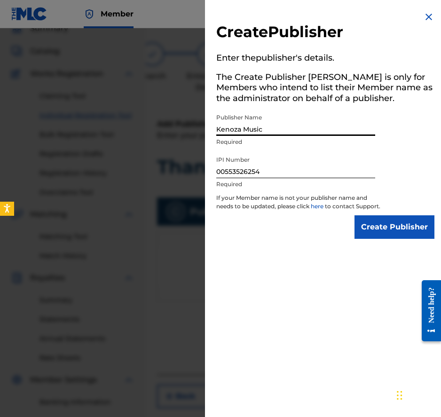
type input "Kenoza Music"
click at [389, 230] on input "Create Publisher" at bounding box center [395, 227] width 80 height 24
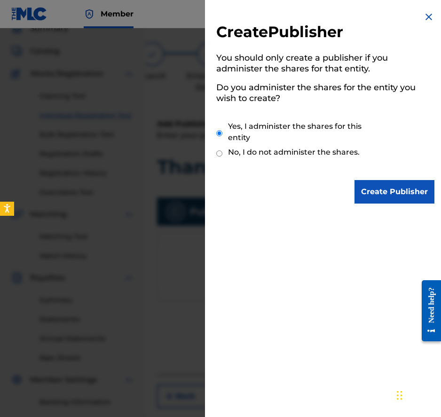
click at [398, 198] on input "Create Publisher" at bounding box center [395, 192] width 80 height 24
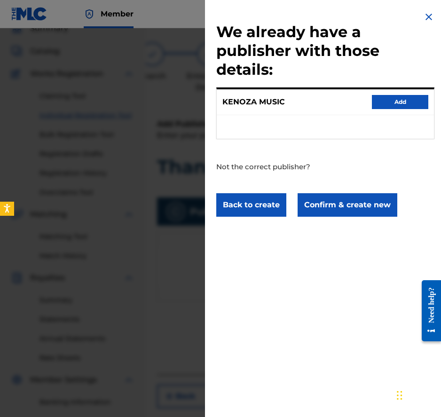
click at [367, 206] on button "Confirm & create new" at bounding box center [348, 205] width 100 height 24
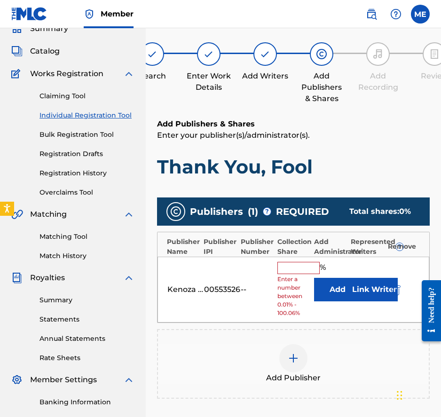
click at [344, 297] on button "Add" at bounding box center [337, 290] width 47 height 24
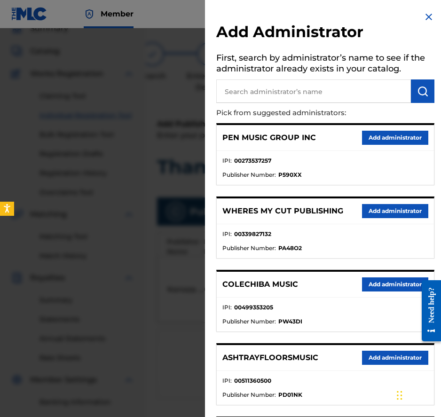
click at [361, 73] on h5 "First, search by administrator’s name to see if the administrator already exist…" at bounding box center [325, 65] width 218 height 30
click at [357, 84] on input "text" at bounding box center [313, 91] width 195 height 24
type input "PENNAME"
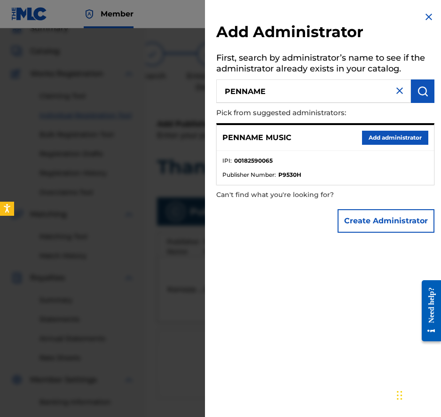
click at [384, 138] on button "Add administrator" at bounding box center [395, 138] width 66 height 14
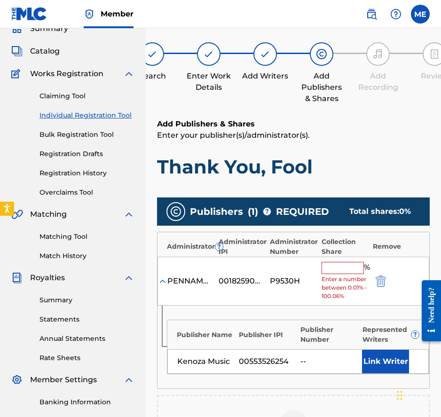
click at [336, 273] on input "text" at bounding box center [343, 268] width 42 height 12
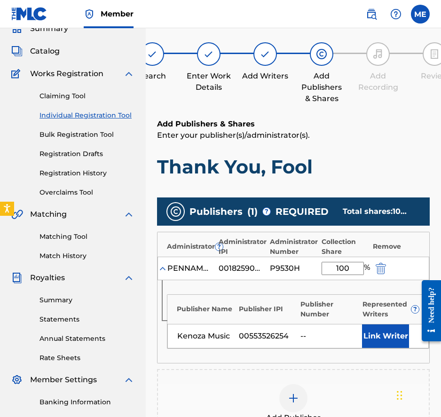
type input "100"
click at [392, 338] on button "Link Writer" at bounding box center [385, 337] width 47 height 24
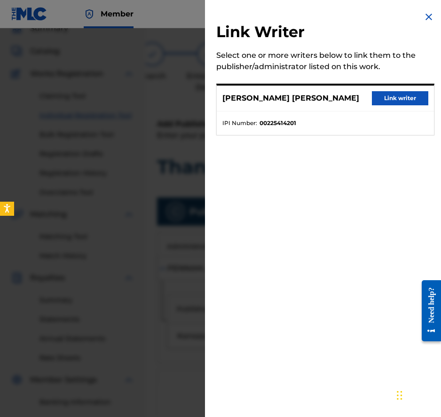
click at [392, 99] on button "Link writer" at bounding box center [400, 98] width 56 height 14
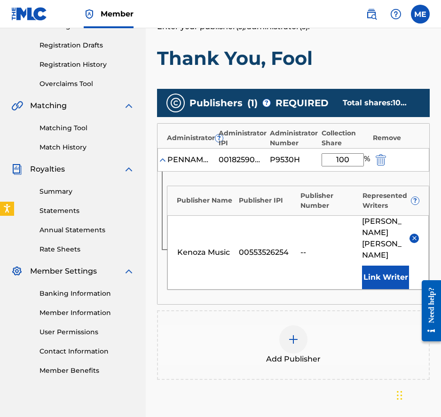
scroll to position [245, 0]
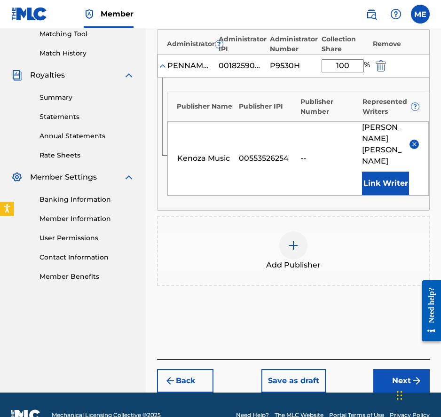
click at [390, 369] on button "Next" at bounding box center [401, 381] width 56 height 24
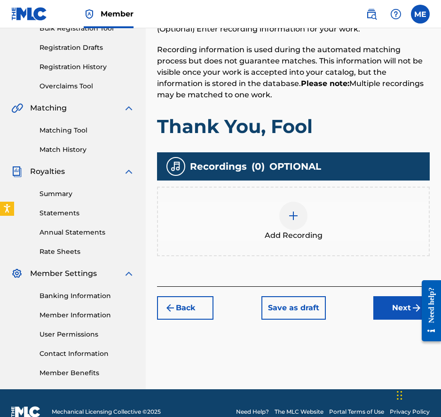
click at [392, 314] on button "Next" at bounding box center [401, 308] width 56 height 24
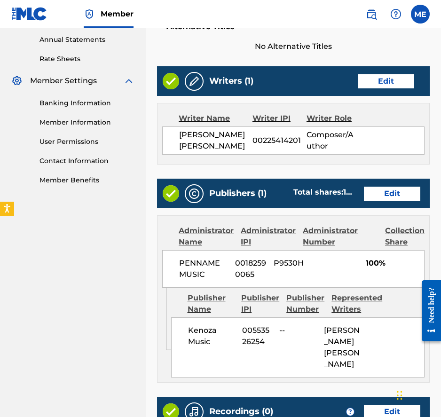
scroll to position [472, 0]
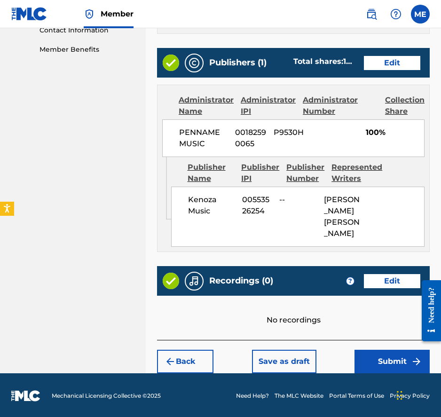
click at [377, 357] on button "Submit" at bounding box center [392, 362] width 75 height 24
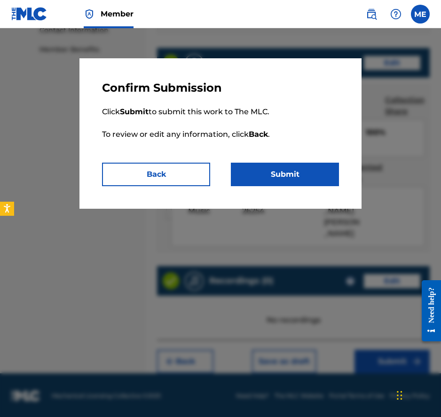
click at [316, 171] on button "Submit" at bounding box center [285, 175] width 108 height 24
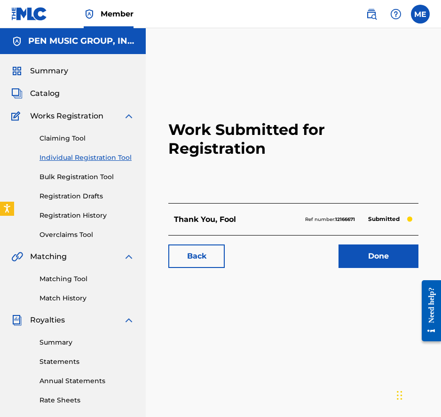
click at [47, 93] on span "Catalog" at bounding box center [45, 93] width 30 height 11
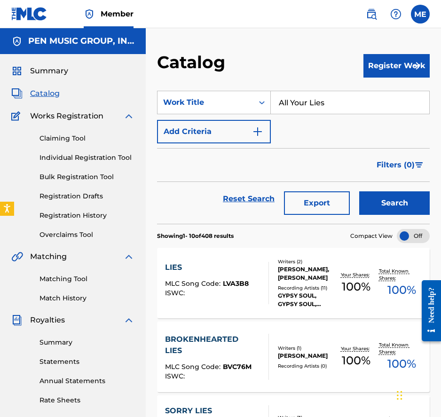
click at [391, 64] on button "Register Work" at bounding box center [397, 66] width 66 height 24
click at [392, 96] on link "Individual" at bounding box center [397, 96] width 66 height 23
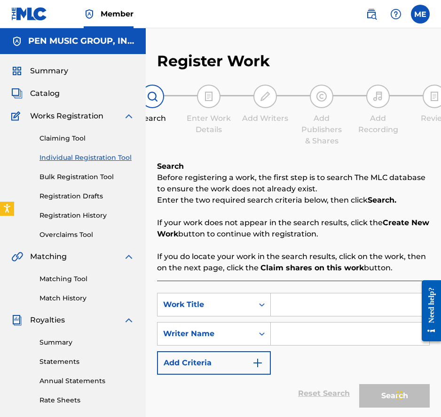
click at [291, 306] on input "Search Form" at bounding box center [350, 305] width 159 height 23
paste input "Good Rhythm"
type input "Good Rhythm"
click at [294, 331] on input "Search Form" at bounding box center [350, 334] width 159 height 23
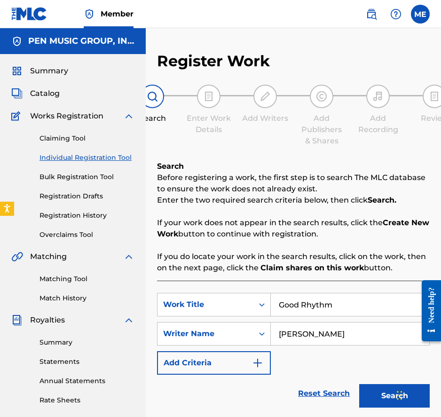
type input "[PERSON_NAME]"
click at [359, 384] on button "Search" at bounding box center [394, 396] width 71 height 24
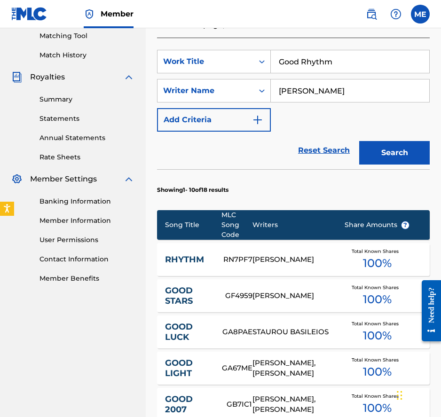
scroll to position [246, 0]
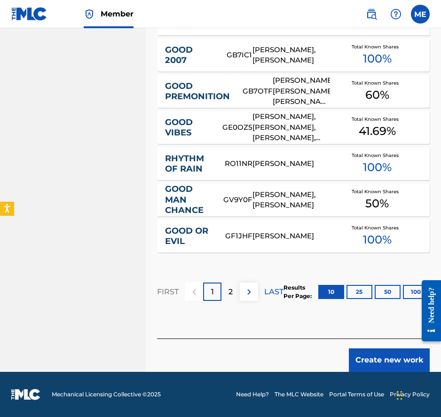
click at [376, 358] on button "Create new work" at bounding box center [389, 361] width 81 height 24
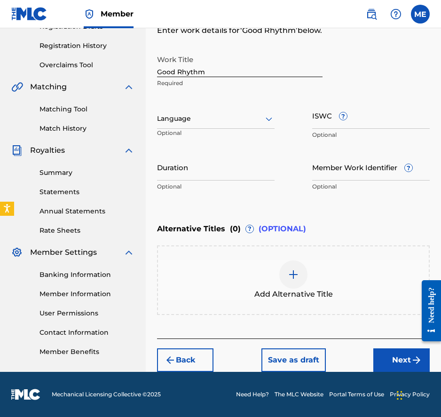
scroll to position [169, 0]
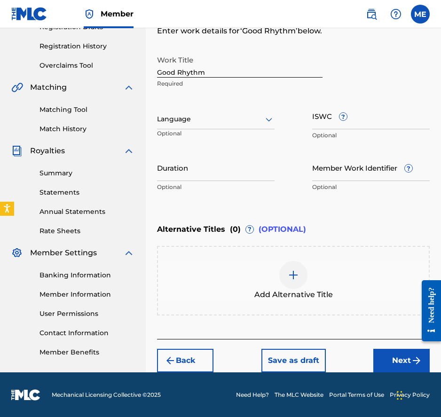
click at [388, 361] on button "Next" at bounding box center [401, 361] width 56 height 24
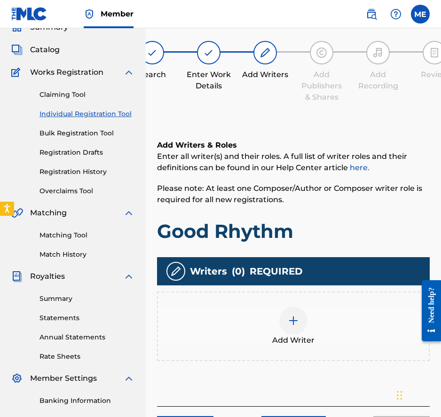
scroll to position [42, 0]
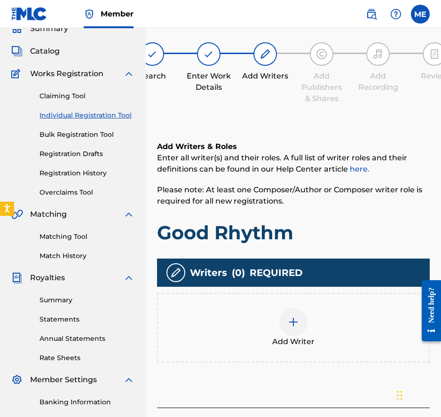
click at [278, 337] on span "Add Writer" at bounding box center [293, 341] width 42 height 11
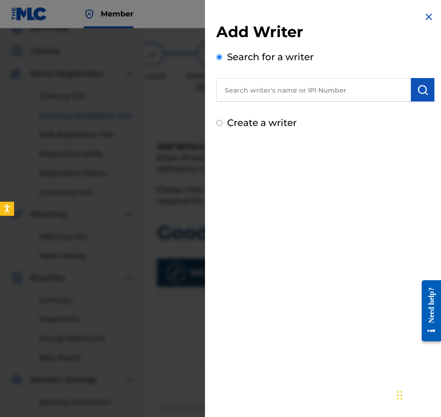
click at [310, 82] on input "text" at bounding box center [313, 90] width 195 height 24
paste input "00225414201"
type input "00225414201"
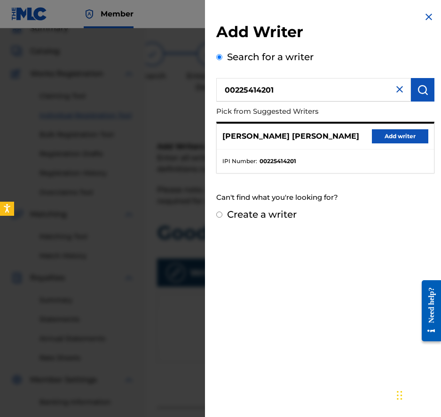
click at [418, 137] on button "Add writer" at bounding box center [400, 136] width 56 height 14
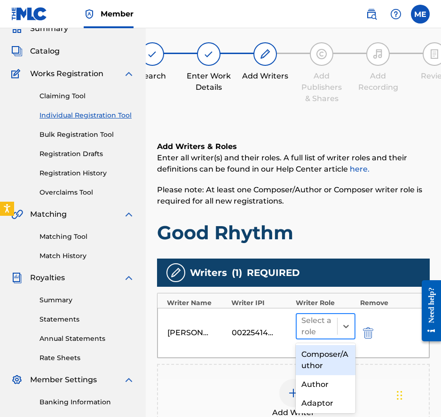
click at [331, 326] on div at bounding box center [317, 326] width 31 height 13
click at [324, 360] on div "Composer/Author" at bounding box center [326, 360] width 60 height 30
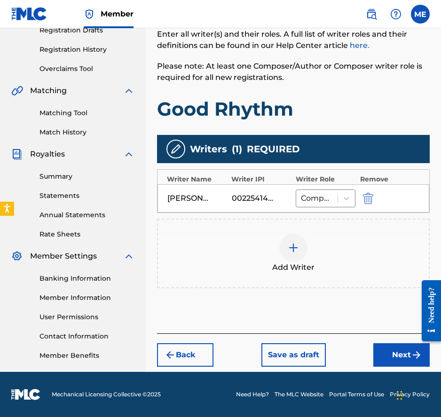
click at [390, 343] on button "Next" at bounding box center [401, 355] width 56 height 24
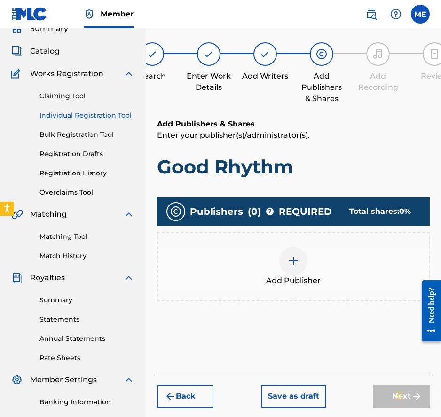
click at [298, 287] on div "Add Publisher" at bounding box center [293, 267] width 273 height 70
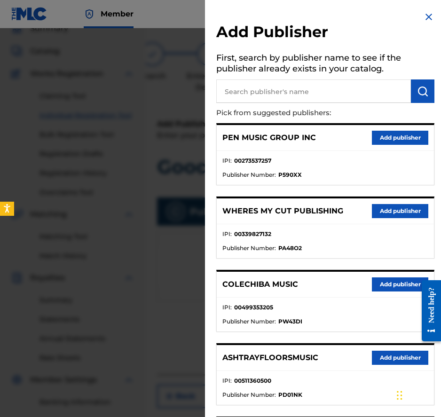
click at [326, 99] on input "text" at bounding box center [313, 91] width 195 height 24
paste input "00553526254"
type input "00553526254"
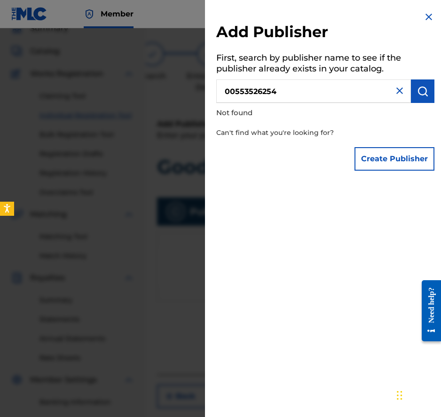
click at [403, 152] on button "Create Publisher" at bounding box center [395, 159] width 80 height 24
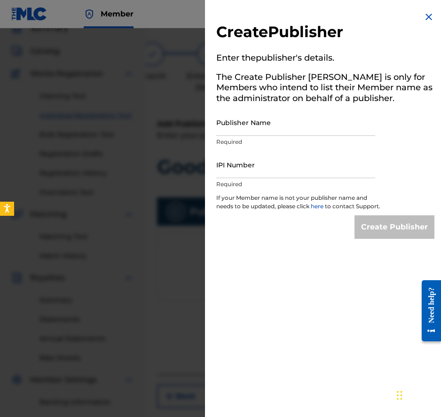
click at [305, 174] on input "IPI Number" at bounding box center [295, 164] width 159 height 27
paste input "00553526254"
type input "00553526254"
click at [307, 128] on input "Publisher Name" at bounding box center [295, 122] width 159 height 27
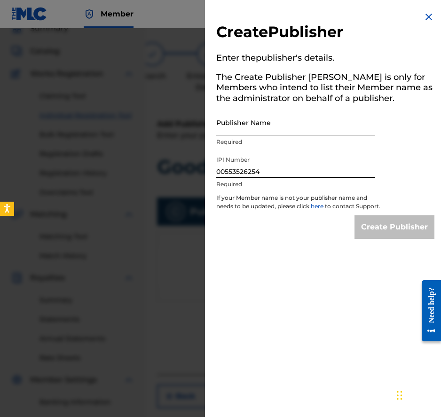
paste input "Kenoza Music"
type input "Kenoza Music"
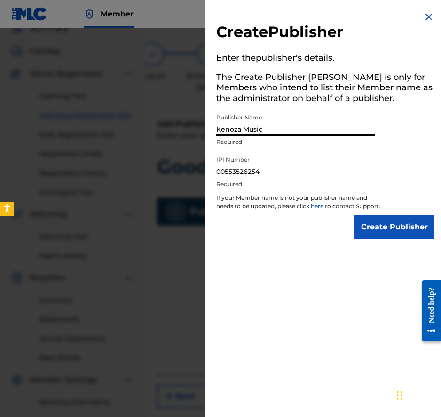
click at [355, 215] on input "Create Publisher" at bounding box center [395, 227] width 80 height 24
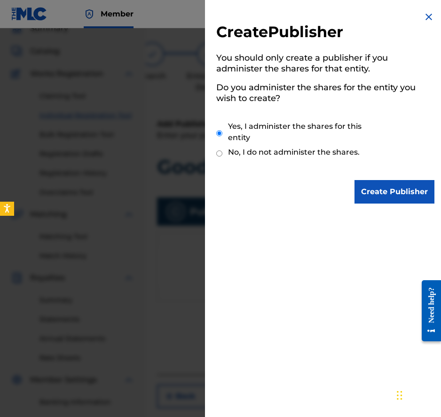
click at [371, 192] on input "Create Publisher" at bounding box center [395, 192] width 80 height 24
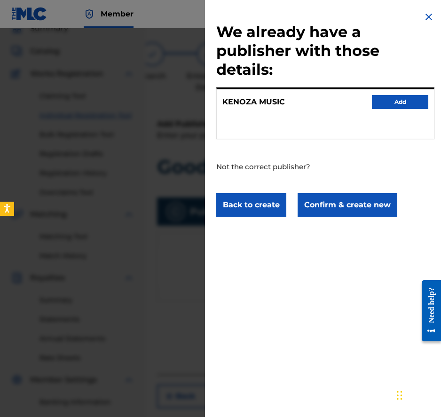
click at [355, 217] on div "We already have a publisher with those details: [PERSON_NAME] MUSIC Add Not the…" at bounding box center [325, 114] width 241 height 228
click at [348, 213] on button "Confirm & create new" at bounding box center [348, 205] width 100 height 24
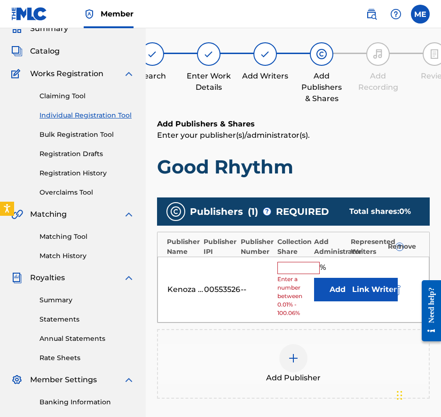
click at [325, 284] on button "Add" at bounding box center [337, 290] width 47 height 24
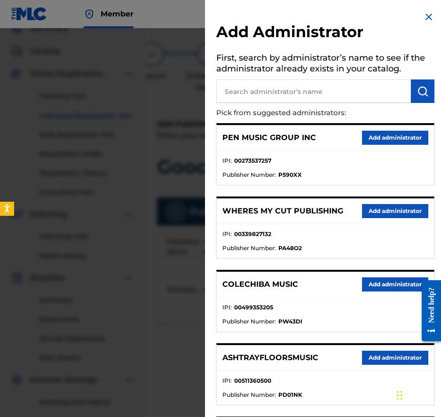
click at [355, 73] on h5 "First, search by administrator’s name to see if the administrator already exist…" at bounding box center [325, 65] width 218 height 30
click at [352, 87] on input "text" at bounding box center [313, 91] width 195 height 24
type input "PENNAME"
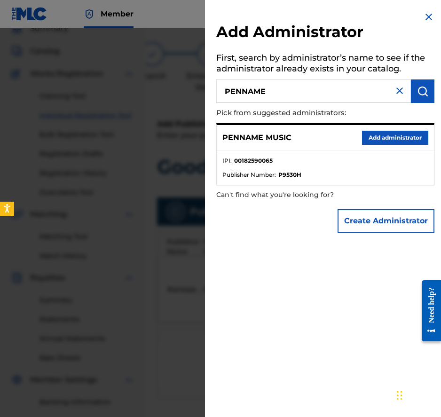
click at [404, 134] on button "Add administrator" at bounding box center [395, 138] width 66 height 14
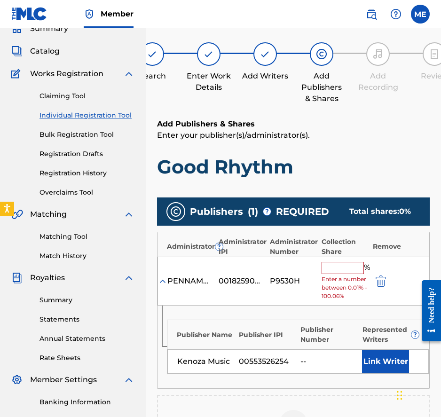
click at [338, 270] on input "text" at bounding box center [343, 268] width 42 height 12
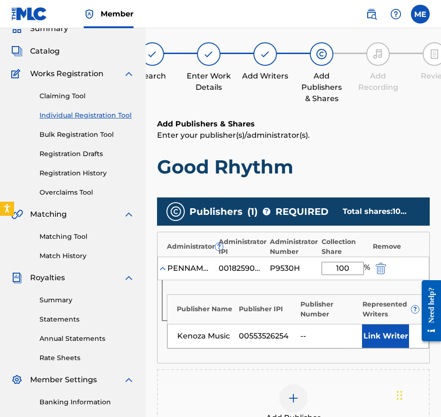
type input "100"
click at [396, 341] on button "Link Writer" at bounding box center [385, 337] width 47 height 24
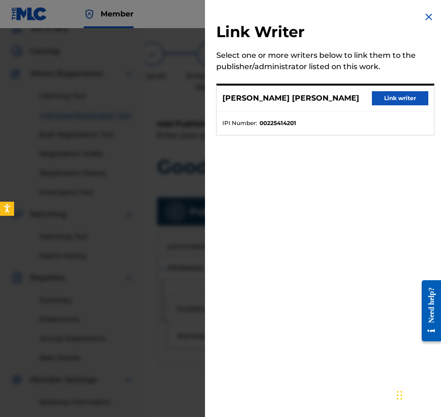
click at [393, 95] on button "Link writer" at bounding box center [400, 98] width 56 height 14
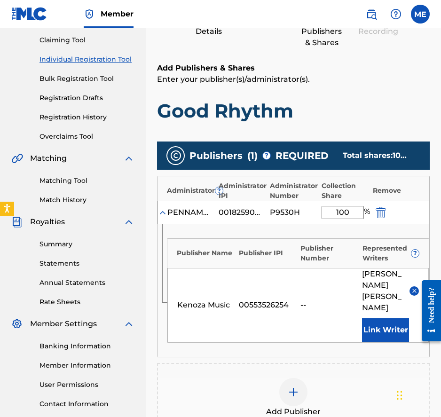
scroll to position [102, 0]
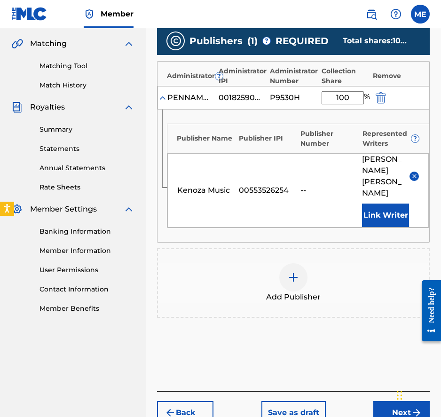
click at [379, 404] on button "Next" at bounding box center [401, 413] width 56 height 24
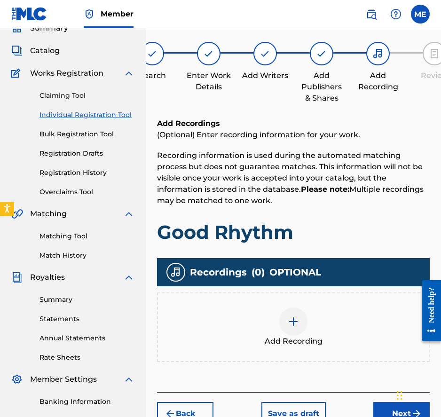
scroll to position [42, 0]
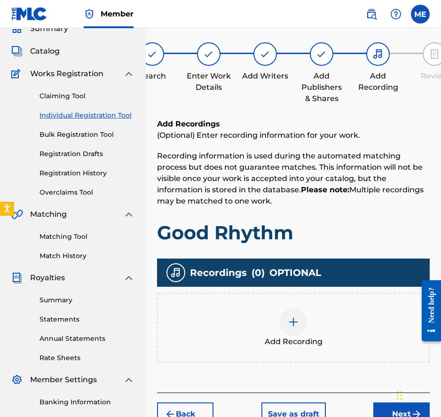
click at [383, 405] on button "Next" at bounding box center [401, 415] width 56 height 24
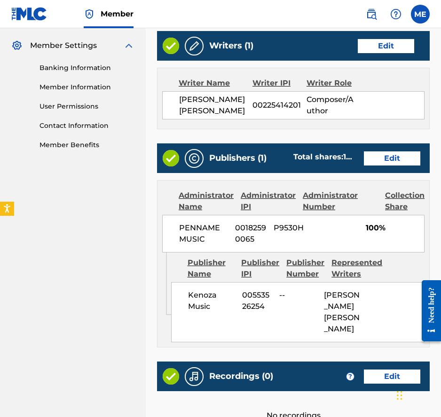
scroll to position [472, 0]
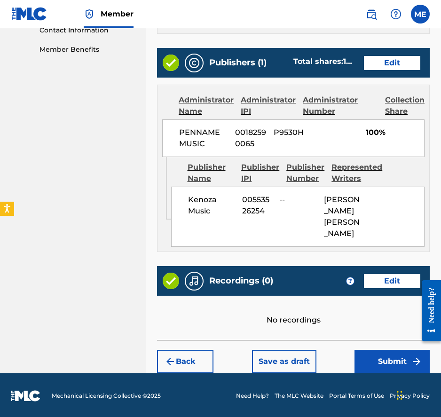
click at [380, 362] on button "Submit" at bounding box center [392, 362] width 75 height 24
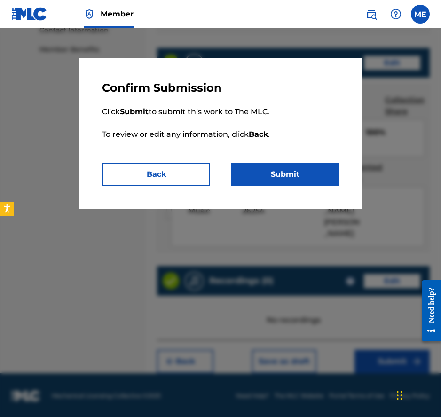
click at [310, 164] on button "Submit" at bounding box center [285, 175] width 108 height 24
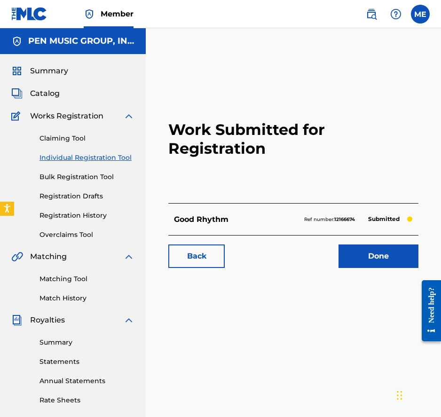
click at [47, 92] on span "Catalog" at bounding box center [45, 93] width 30 height 11
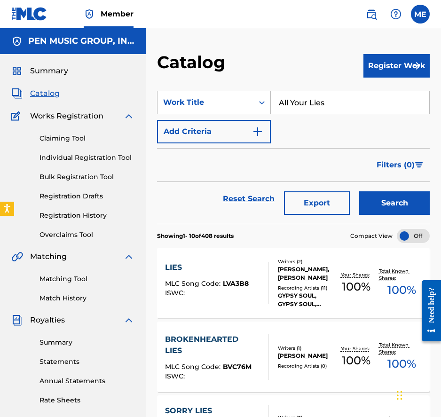
click at [378, 64] on button "Register Work" at bounding box center [397, 66] width 66 height 24
click at [394, 97] on link "Individual" at bounding box center [397, 96] width 66 height 23
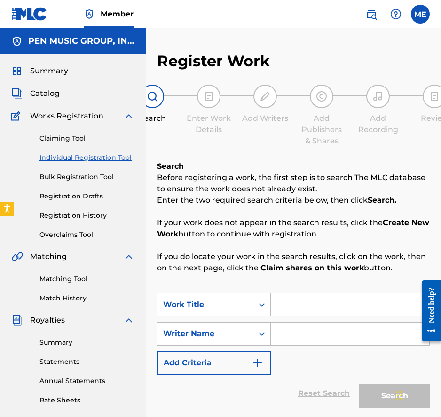
click at [311, 297] on input "Search Form" at bounding box center [350, 305] width 159 height 23
paste input "My Dearest Dream"
type input "My Dearest Dream"
click at [301, 326] on input "Search Form" at bounding box center [350, 334] width 159 height 23
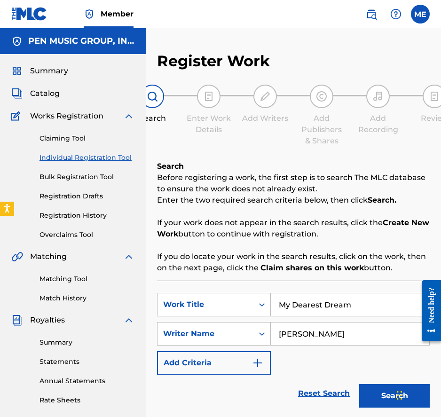
type input "[PERSON_NAME]"
click at [359, 384] on button "Search" at bounding box center [394, 396] width 71 height 24
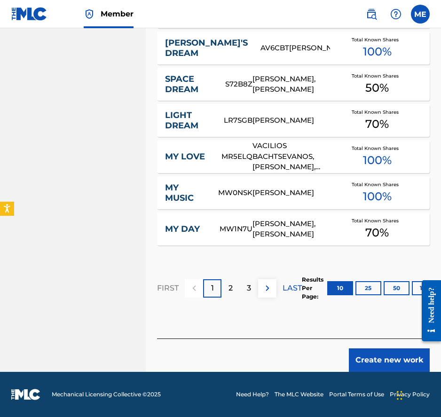
click at [377, 361] on button "Create new work" at bounding box center [389, 361] width 81 height 24
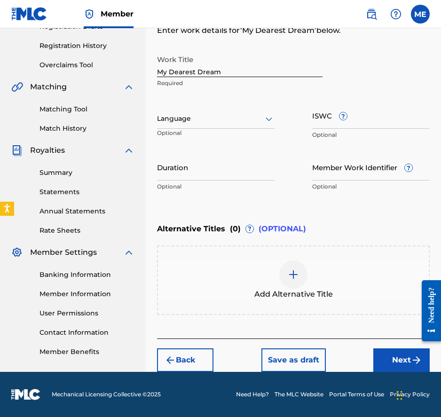
scroll to position [169, 0]
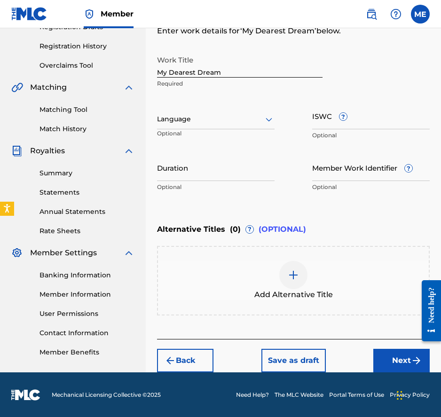
click at [385, 360] on button "Next" at bounding box center [401, 361] width 56 height 24
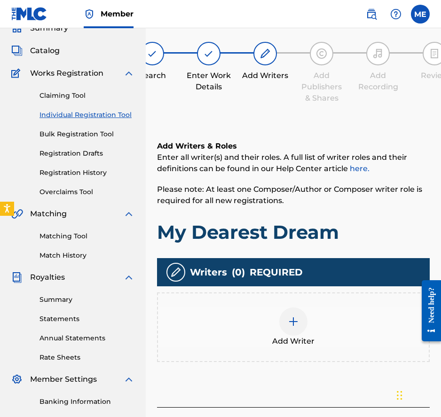
scroll to position [42, 0]
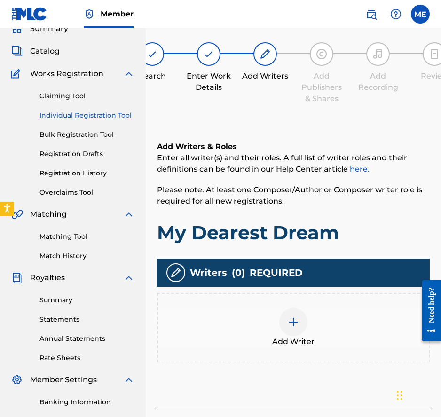
click at [284, 325] on div at bounding box center [293, 322] width 28 height 28
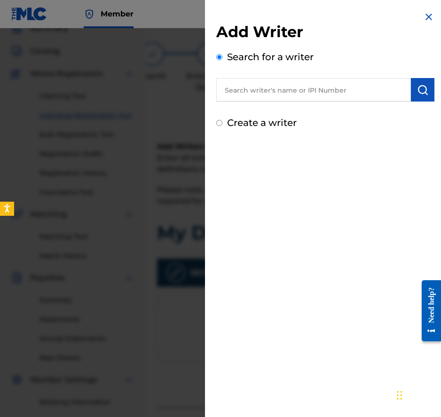
click at [287, 88] on input "text" at bounding box center [313, 90] width 195 height 24
paste input "00225414201"
type input "00225414201"
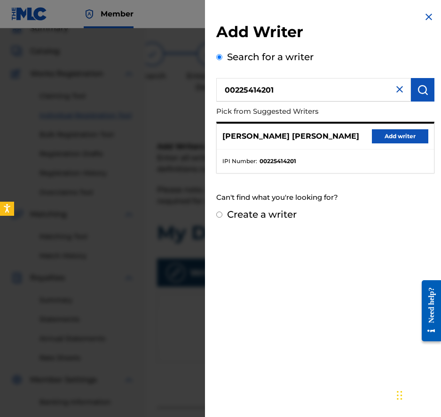
click at [395, 140] on button "Add writer" at bounding box center [400, 136] width 56 height 14
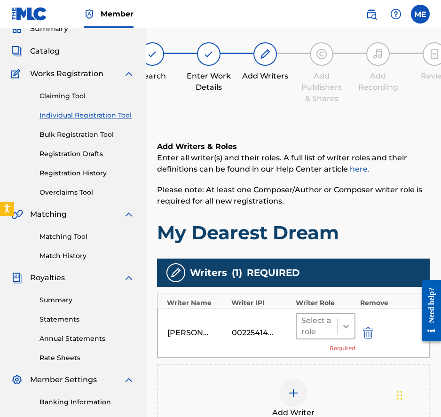
click at [338, 329] on div at bounding box center [346, 326] width 17 height 17
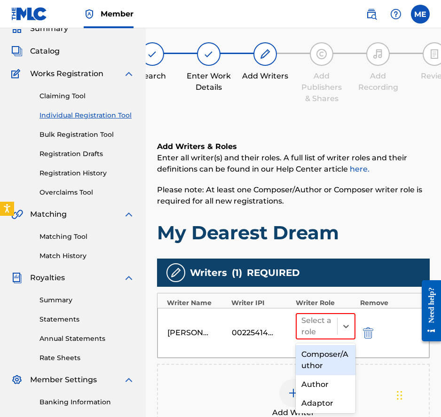
click at [340, 352] on div "Composer/Author" at bounding box center [326, 360] width 60 height 30
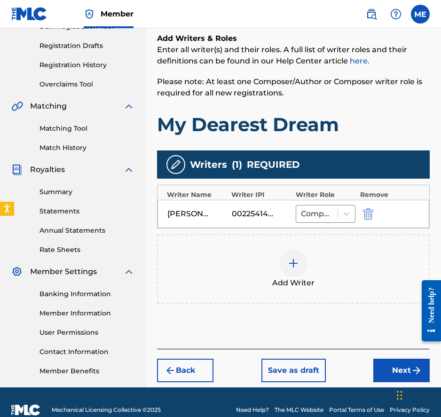
click at [383, 377] on button "Next" at bounding box center [401, 371] width 56 height 24
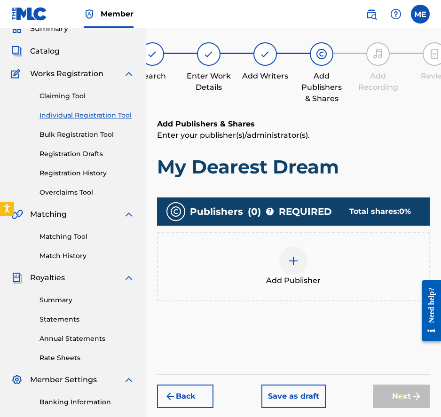
click at [298, 254] on div at bounding box center [293, 261] width 28 height 28
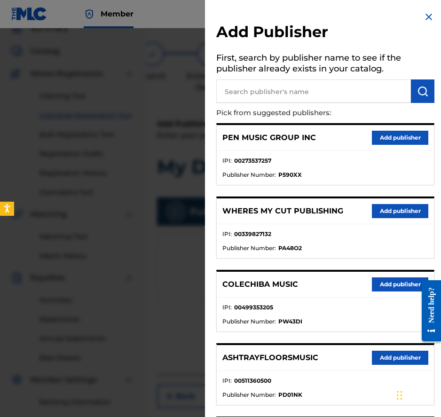
click at [367, 90] on input "text" at bounding box center [313, 91] width 195 height 24
paste input "00553526254"
type input "00553526254"
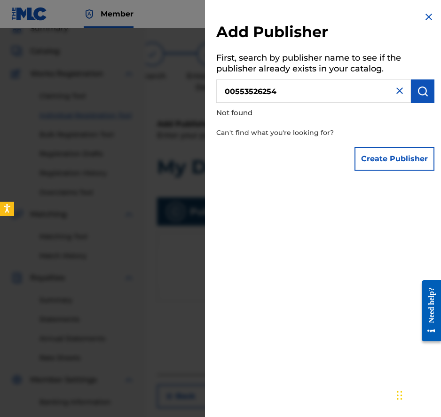
click at [410, 144] on div "Create Publisher" at bounding box center [395, 159] width 80 height 33
click at [410, 154] on button "Create Publisher" at bounding box center [395, 159] width 80 height 24
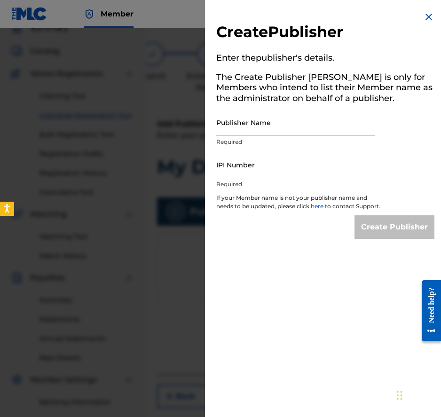
click at [302, 171] on input "IPI Number" at bounding box center [295, 164] width 159 height 27
paste input "00553526254"
type input "00553526254"
click at [270, 141] on p "Required" at bounding box center [295, 142] width 159 height 8
click at [259, 124] on input "Publisher Name" at bounding box center [295, 122] width 159 height 27
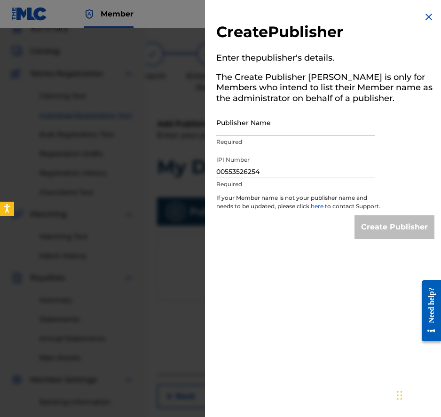
paste input "Kenoza Music"
type input "Kenoza Music"
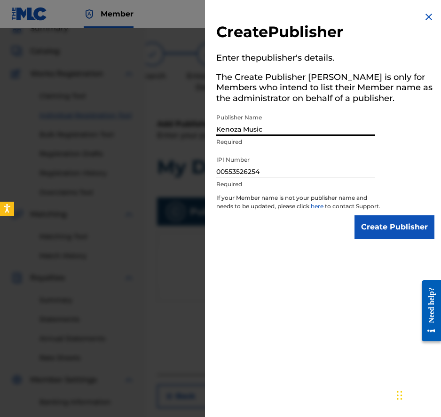
click at [355, 215] on input "Create Publisher" at bounding box center [395, 227] width 80 height 24
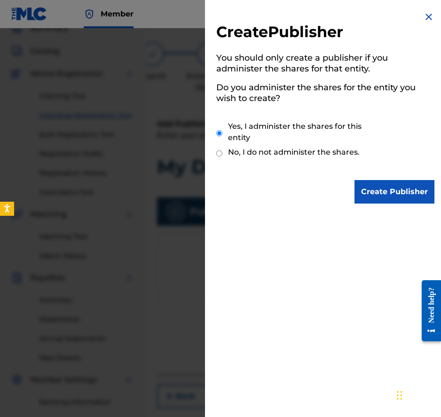
click at [381, 186] on input "Create Publisher" at bounding box center [395, 192] width 80 height 24
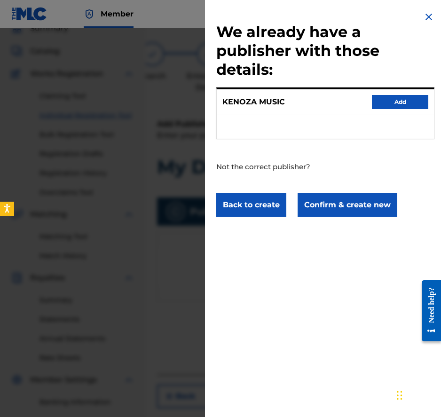
click at [358, 209] on button "Confirm & create new" at bounding box center [348, 205] width 100 height 24
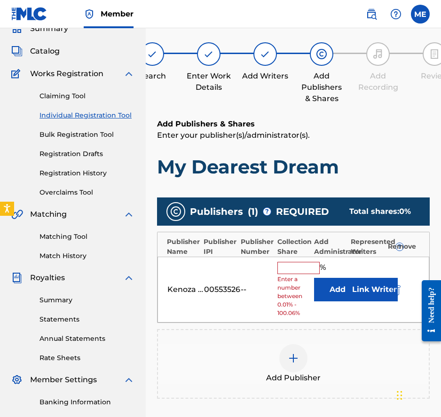
click at [304, 269] on input "text" at bounding box center [299, 268] width 42 height 12
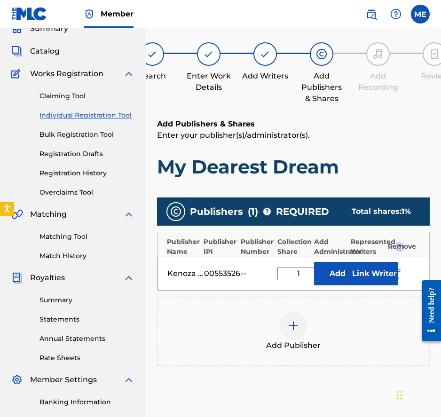
type input "1"
click at [336, 272] on button "Add" at bounding box center [337, 274] width 47 height 24
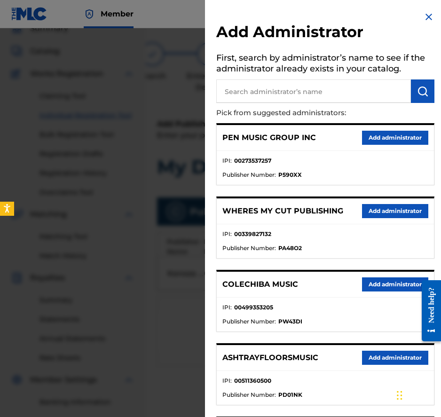
click at [325, 86] on input "text" at bounding box center [313, 91] width 195 height 24
type input "PENNAME"
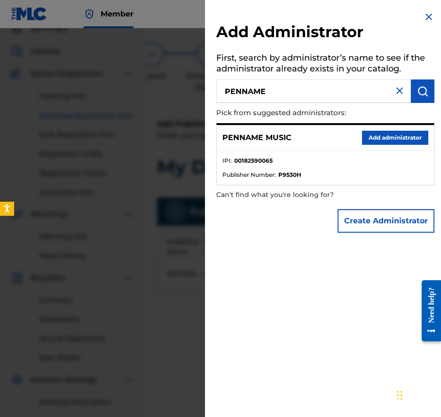
click at [400, 137] on button "Add administrator" at bounding box center [395, 138] width 66 height 14
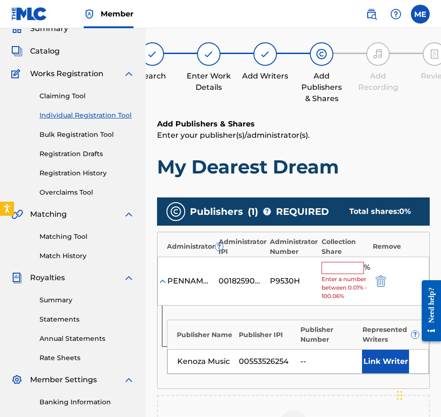
click at [342, 264] on input "text" at bounding box center [343, 268] width 42 height 12
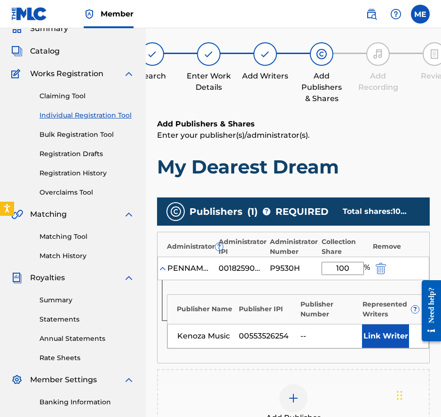
type input "100"
click at [401, 341] on button "Link Writer" at bounding box center [385, 337] width 47 height 24
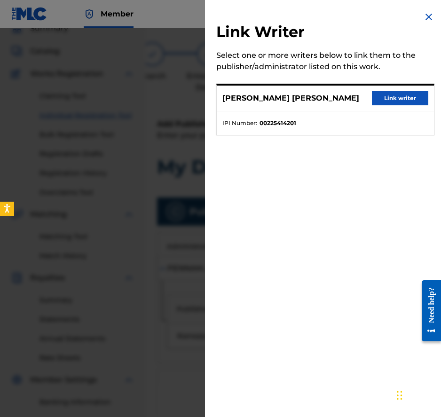
click at [403, 101] on button "Link writer" at bounding box center [400, 98] width 56 height 14
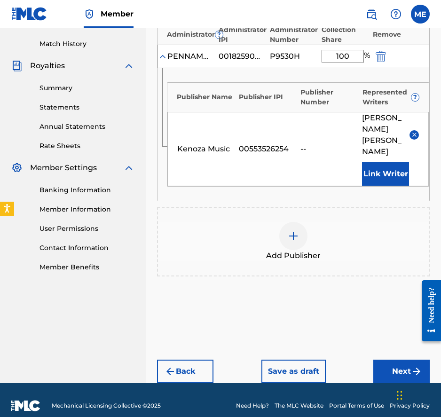
click at [390, 360] on button "Next" at bounding box center [401, 372] width 56 height 24
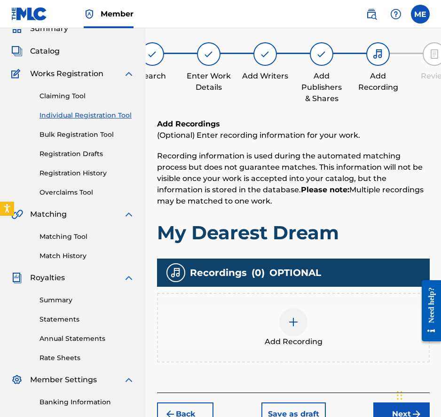
click at [381, 410] on button "Next" at bounding box center [401, 415] width 56 height 24
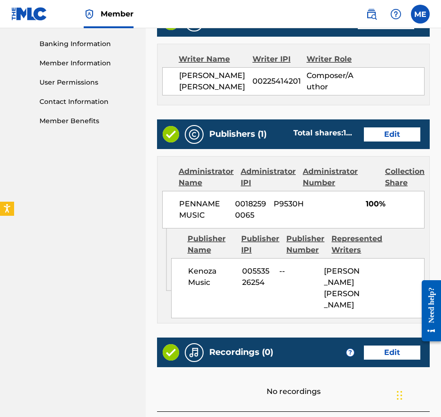
scroll to position [472, 0]
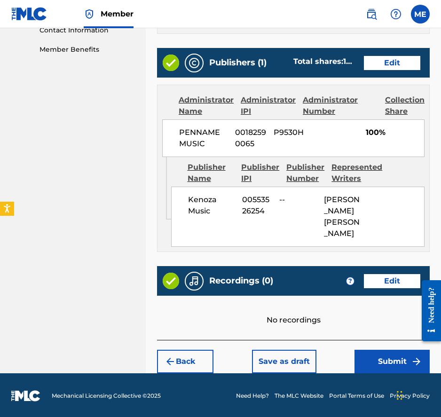
click at [381, 364] on button "Submit" at bounding box center [392, 362] width 75 height 24
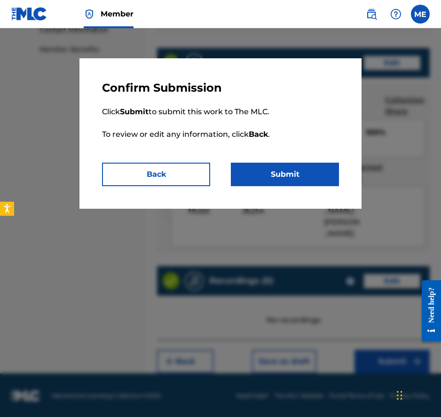
click at [296, 169] on button "Submit" at bounding box center [285, 175] width 108 height 24
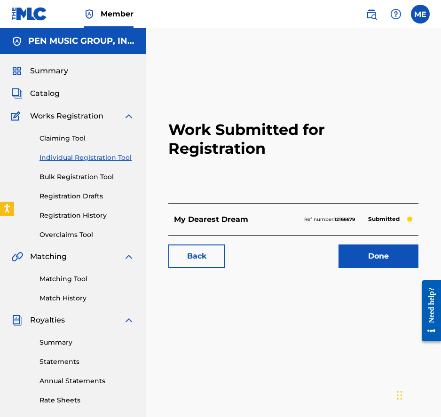
click at [48, 95] on span "Catalog" at bounding box center [45, 93] width 30 height 11
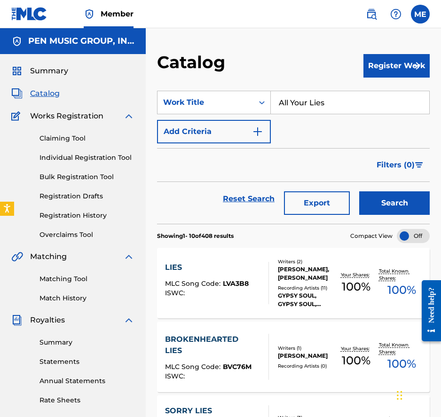
click at [372, 79] on section "SearchWithCriteria658834c3-daac-49b9-8f6e-24879f79501a Work Title All Your Lies…" at bounding box center [293, 151] width 273 height 144
click at [374, 71] on button "Register Work" at bounding box center [397, 66] width 66 height 24
click at [390, 101] on link "Individual" at bounding box center [397, 96] width 66 height 23
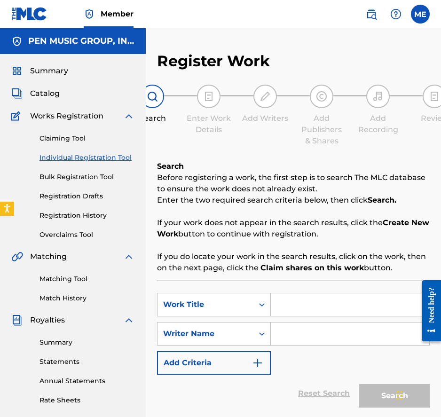
click at [311, 316] on div "Search Form" at bounding box center [350, 305] width 159 height 24
click at [310, 311] on input "Search Form" at bounding box center [350, 305] width 159 height 23
paste input "You Ain’t That Fine"
type input "You Ain’t That Fine"
click at [301, 331] on input "Search Form" at bounding box center [350, 334] width 159 height 23
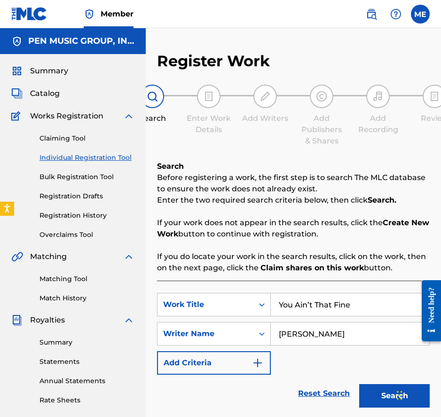
type input "[PERSON_NAME]"
click at [359, 384] on button "Search" at bounding box center [394, 396] width 71 height 24
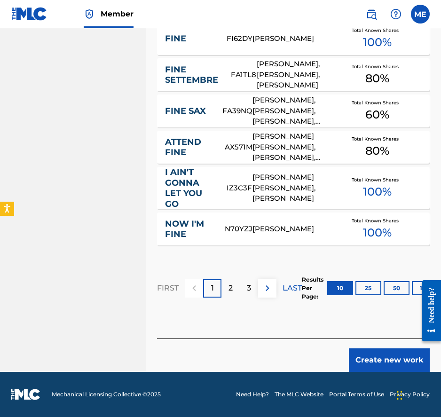
click at [383, 357] on button "Create new work" at bounding box center [389, 361] width 81 height 24
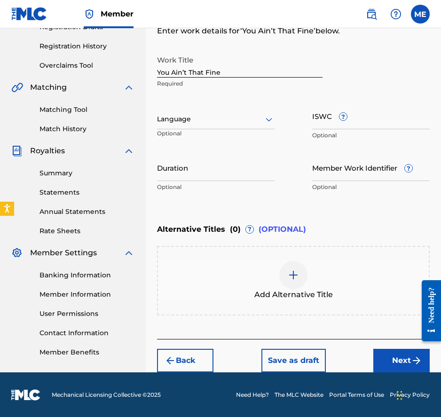
click at [393, 362] on button "Next" at bounding box center [401, 361] width 56 height 24
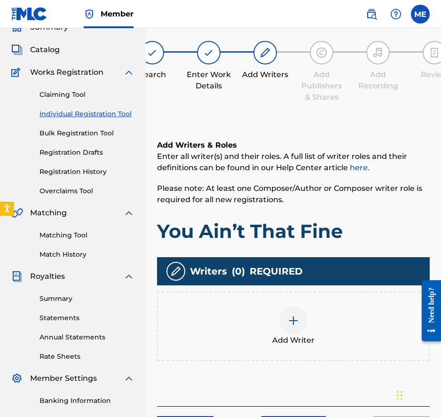
scroll to position [42, 0]
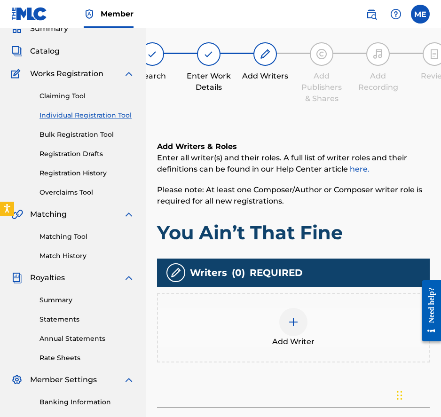
click at [260, 322] on div "Add Writer" at bounding box center [293, 328] width 271 height 40
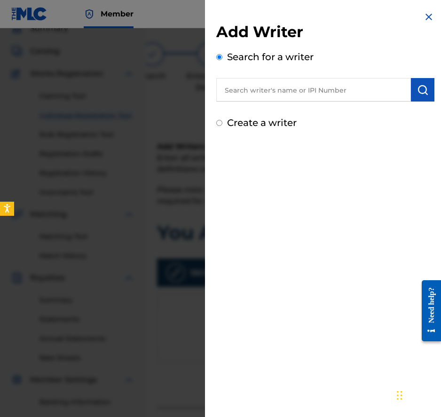
click at [356, 94] on input "text" at bounding box center [313, 90] width 195 height 24
paste input "00225414201"
type input "00225414201"
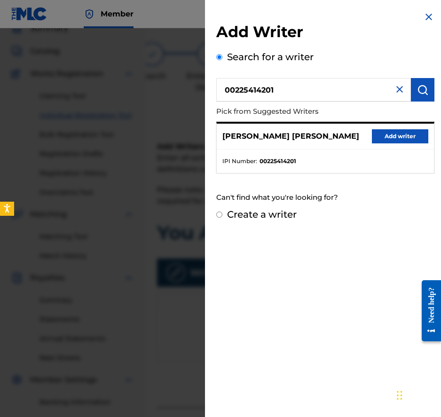
click at [406, 136] on button "Add writer" at bounding box center [400, 136] width 56 height 14
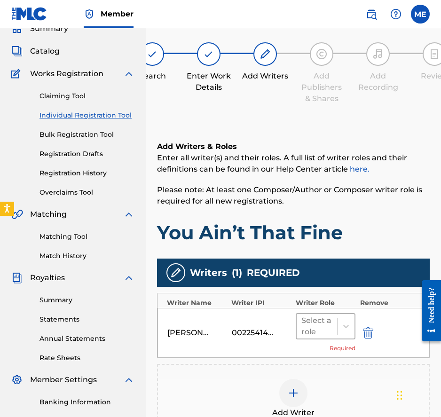
click at [336, 322] on div "Select a role" at bounding box center [317, 326] width 40 height 24
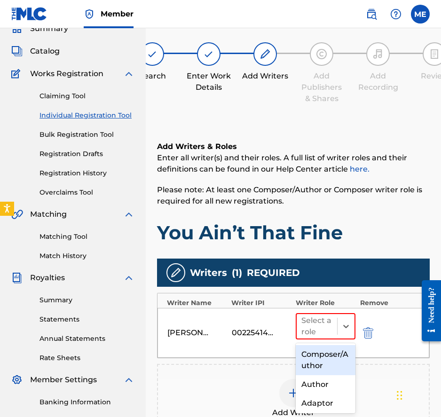
click at [325, 356] on div "Composer/Author" at bounding box center [326, 360] width 60 height 30
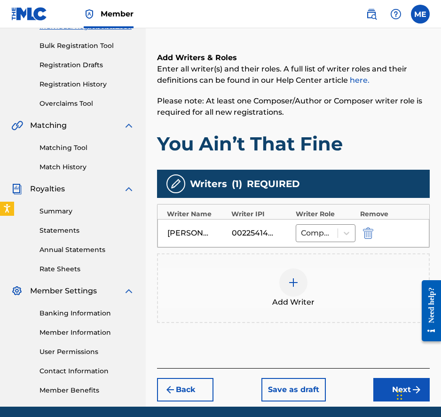
click at [379, 388] on button "Next" at bounding box center [401, 390] width 56 height 24
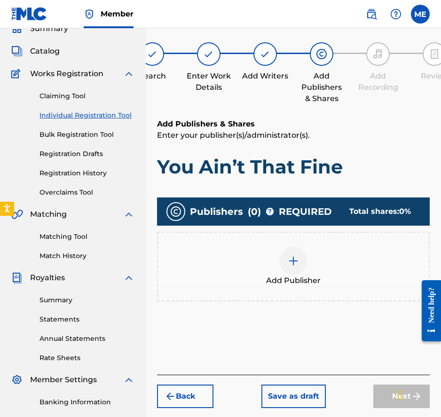
click at [308, 284] on span "Add Publisher" at bounding box center [293, 280] width 55 height 11
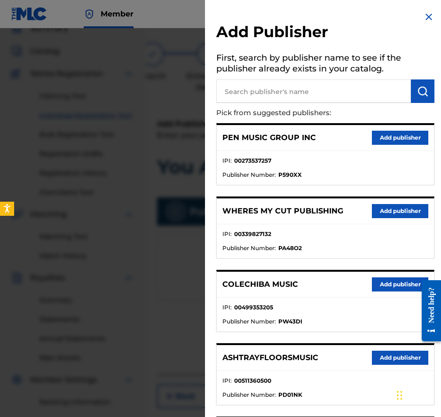
click at [365, 90] on input "text" at bounding box center [313, 91] width 195 height 24
paste input "00553526254"
type input "00553526254"
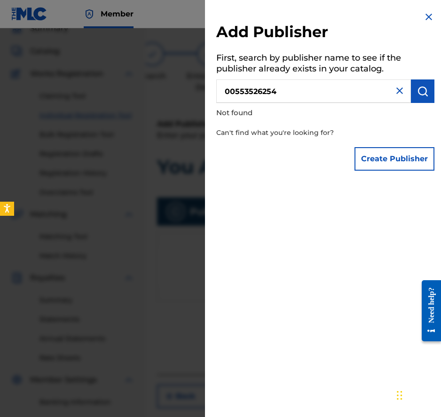
click at [393, 166] on button "Create Publisher" at bounding box center [395, 159] width 80 height 24
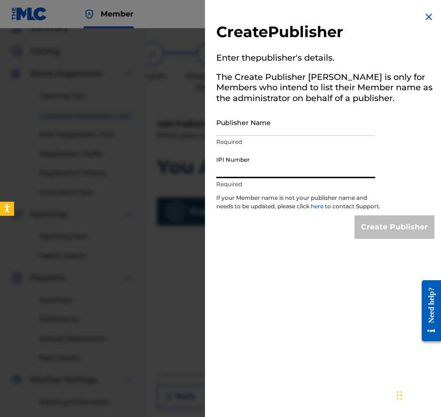
click at [289, 175] on input "IPI Number" at bounding box center [295, 164] width 159 height 27
paste input "00553526254"
type input "00553526254"
click at [320, 124] on input "Publisher Name" at bounding box center [295, 122] width 159 height 27
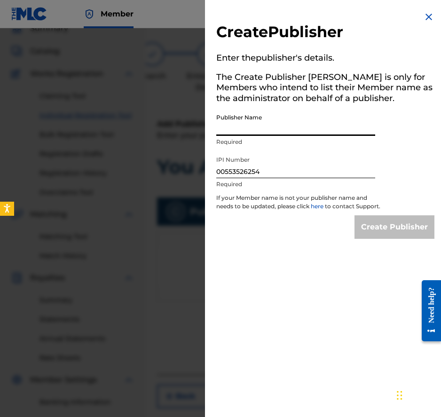
paste input "Kenoza Music"
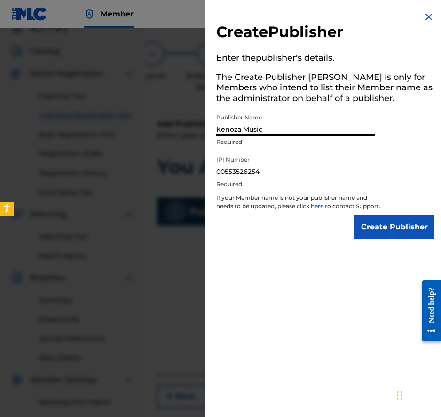
type input "Kenoza Music"
click at [385, 237] on input "Create Publisher" at bounding box center [395, 227] width 80 height 24
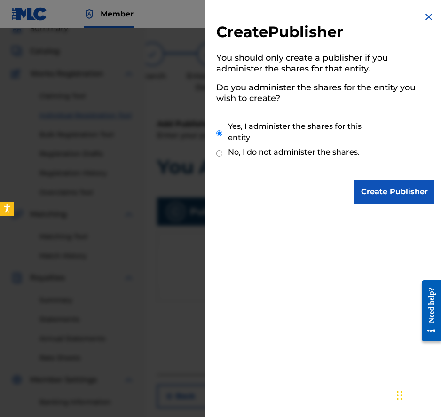
click at [391, 200] on input "Create Publisher" at bounding box center [395, 192] width 80 height 24
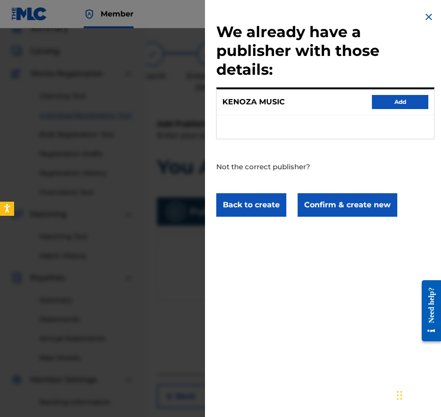
click at [356, 209] on button "Confirm & create new" at bounding box center [348, 205] width 100 height 24
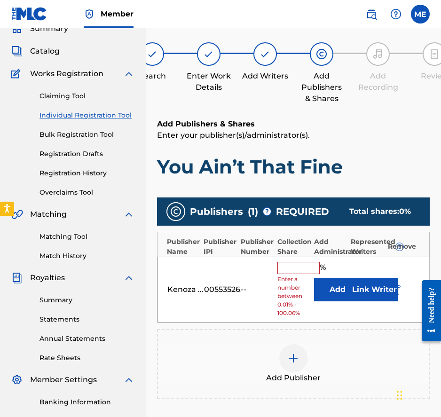
click at [327, 290] on button "Add" at bounding box center [337, 290] width 47 height 24
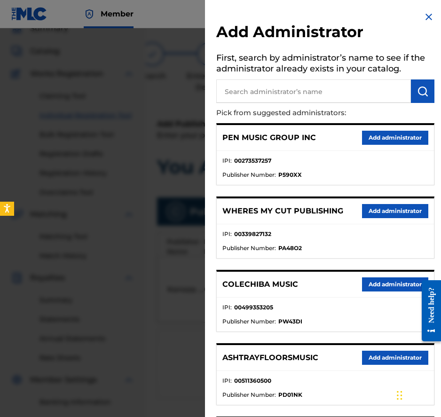
click at [347, 89] on input "text" at bounding box center [313, 91] width 195 height 24
type input "PENNAME"
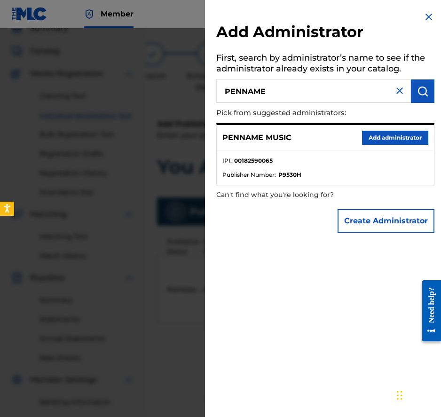
click at [392, 139] on button "Add administrator" at bounding box center [395, 138] width 66 height 14
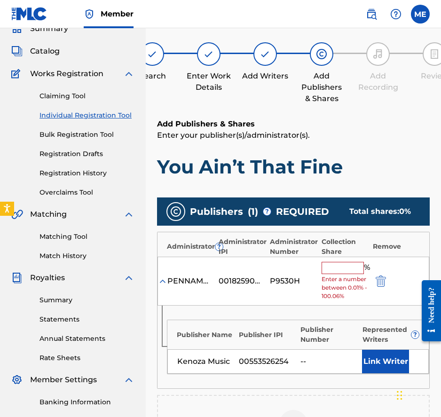
click at [343, 264] on input "text" at bounding box center [343, 268] width 42 height 12
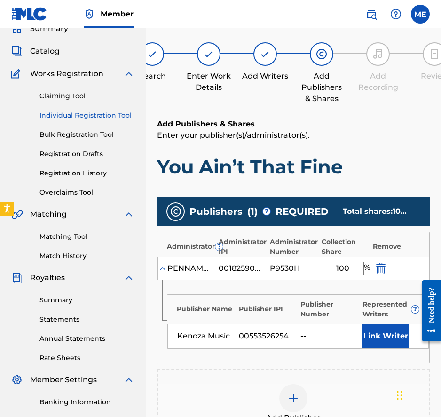
type input "100"
click at [392, 352] on div "Publisher Name Publisher IPI Publisher Number Represented Writers ? Kenoza Musi…" at bounding box center [294, 321] width 272 height 83
click at [384, 338] on button "Link Writer" at bounding box center [385, 337] width 47 height 24
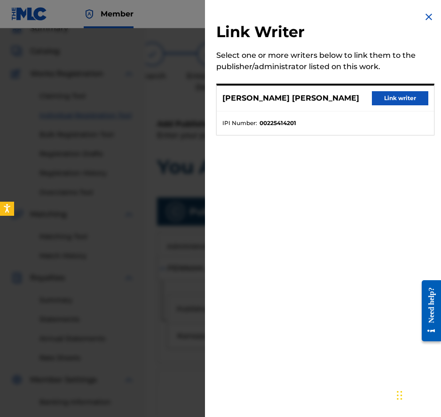
click at [394, 98] on button "Link writer" at bounding box center [400, 98] width 56 height 14
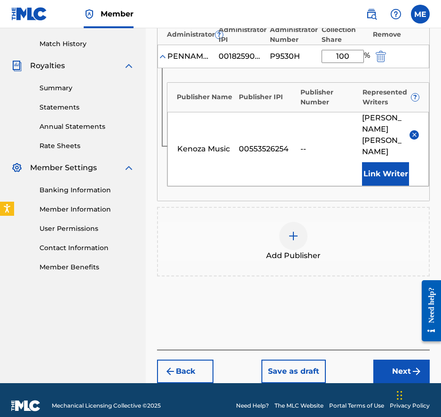
click at [393, 360] on button "Next" at bounding box center [401, 372] width 56 height 24
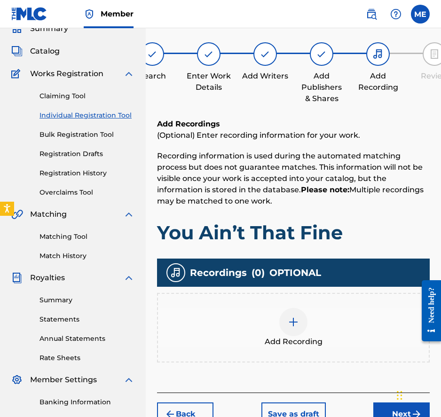
click at [384, 408] on button "Next" at bounding box center [401, 415] width 56 height 24
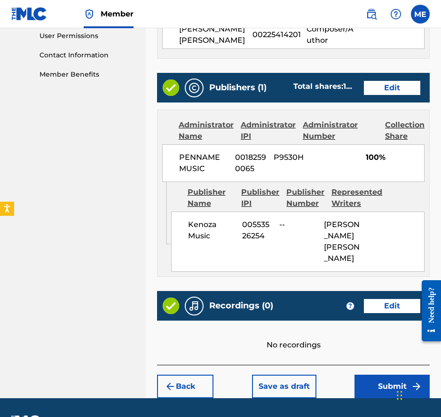
scroll to position [472, 0]
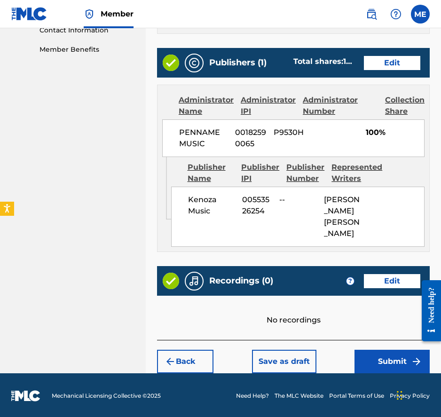
click at [381, 363] on button "Submit" at bounding box center [392, 362] width 75 height 24
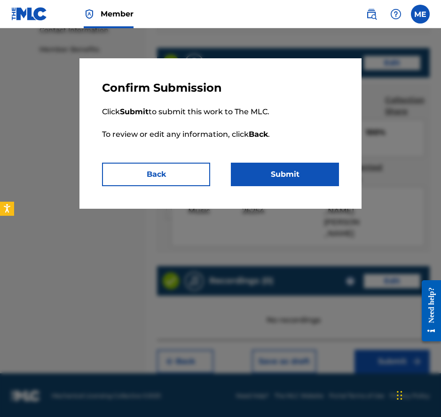
click at [311, 176] on button "Submit" at bounding box center [285, 175] width 108 height 24
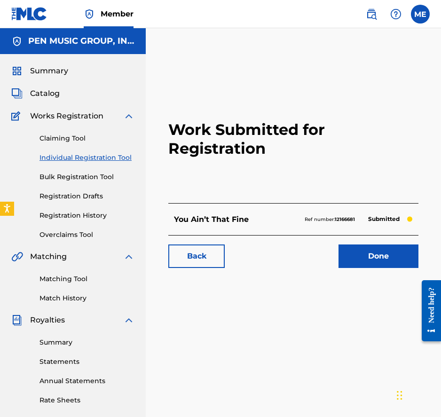
click at [49, 91] on span "Catalog" at bounding box center [45, 93] width 30 height 11
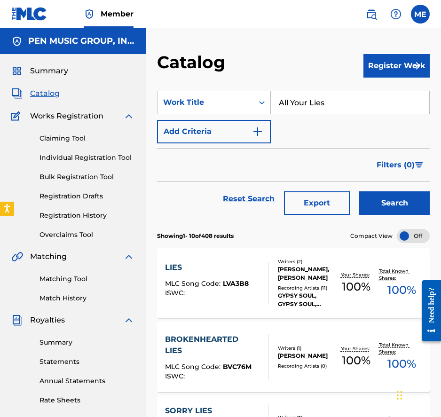
click at [396, 64] on button "Register Work" at bounding box center [397, 66] width 66 height 24
click at [394, 95] on link "Individual" at bounding box center [397, 96] width 66 height 23
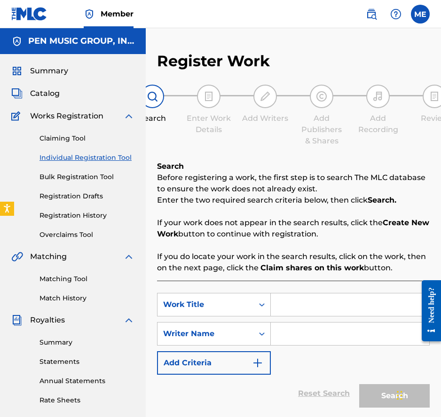
click at [289, 316] on input "Search Form" at bounding box center [350, 305] width 159 height 23
paste input "When You Lose Your Money"
type input "When You Lose Your Money"
click at [287, 331] on input "Search Form" at bounding box center [350, 334] width 159 height 23
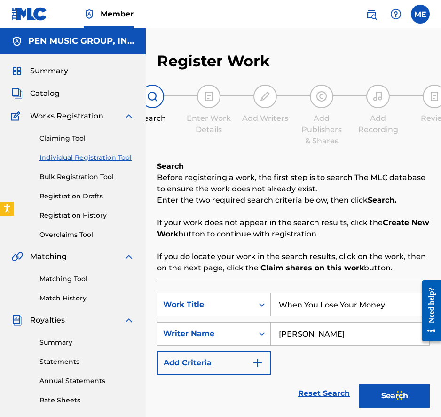
type input "[PERSON_NAME]"
click at [359, 384] on button "Search" at bounding box center [394, 396] width 71 height 24
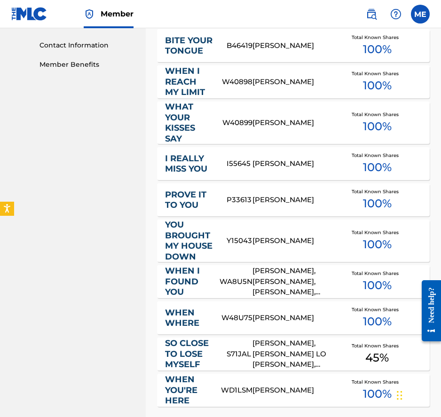
scroll to position [619, 0]
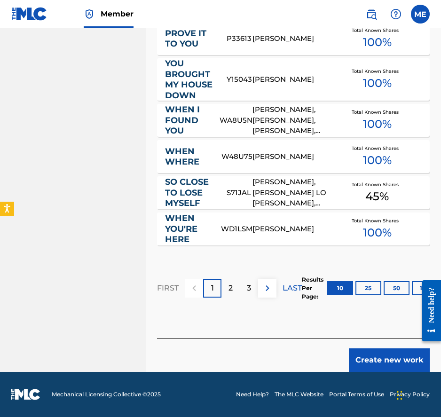
click at [361, 350] on button "Create new work" at bounding box center [389, 361] width 81 height 24
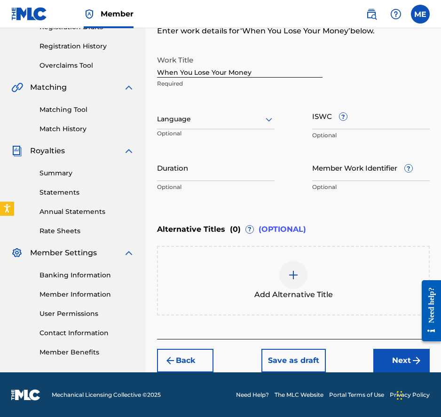
click at [394, 358] on button "Next" at bounding box center [401, 361] width 56 height 24
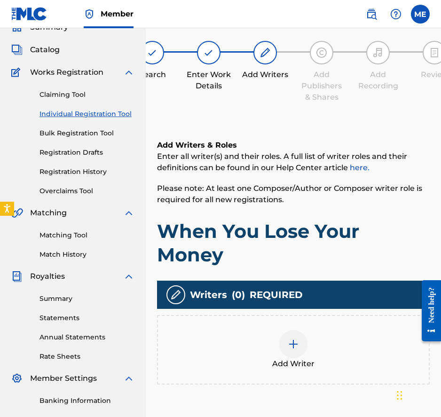
scroll to position [42, 0]
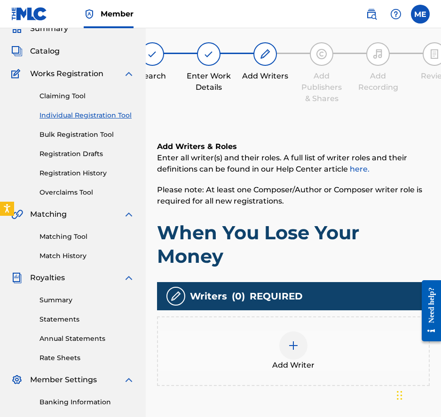
click at [312, 342] on div "Add Writer" at bounding box center [293, 352] width 271 height 40
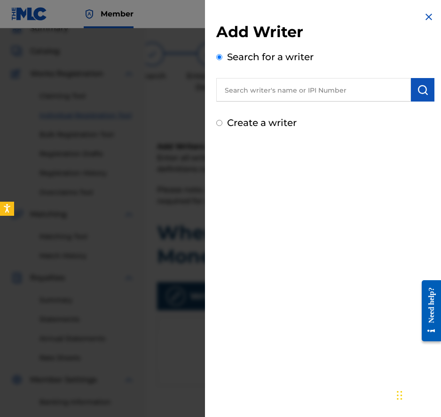
click at [318, 111] on div "Add Writer Search for a writer Create a writer" at bounding box center [325, 76] width 218 height 107
click at [318, 81] on input "text" at bounding box center [313, 90] width 195 height 24
paste input "00225414201"
type input "00225414201"
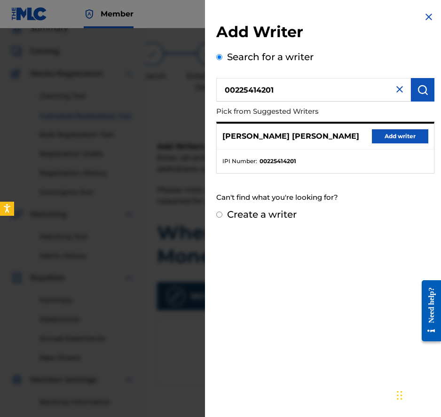
click at [389, 135] on button "Add writer" at bounding box center [400, 136] width 56 height 14
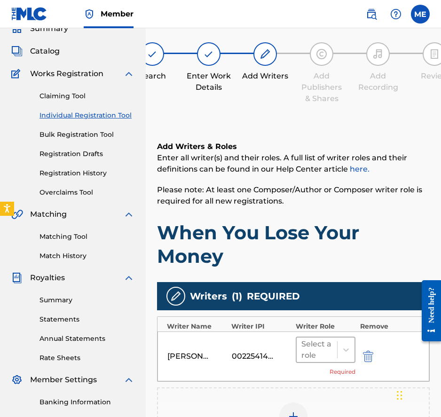
click at [328, 349] on div at bounding box center [317, 349] width 31 height 13
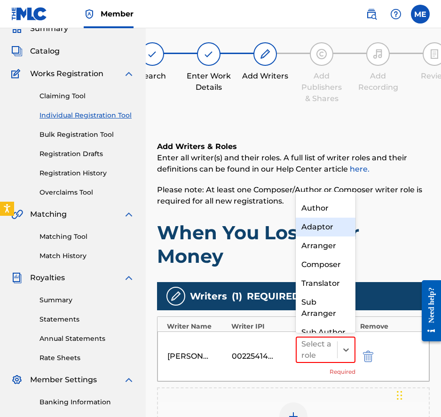
scroll to position [0, 0]
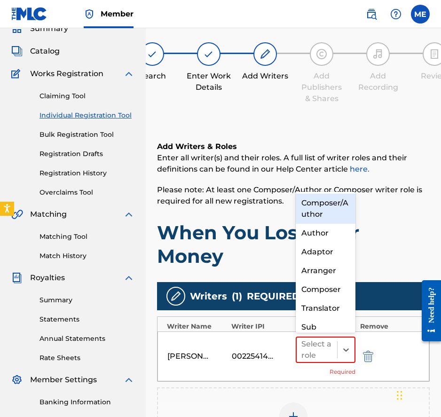
click at [325, 202] on div "Composer/Author" at bounding box center [326, 209] width 60 height 30
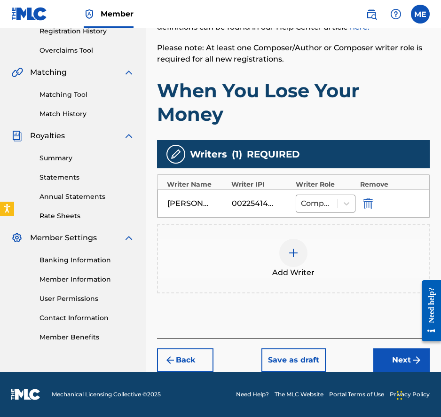
click at [404, 355] on button "Next" at bounding box center [401, 361] width 56 height 24
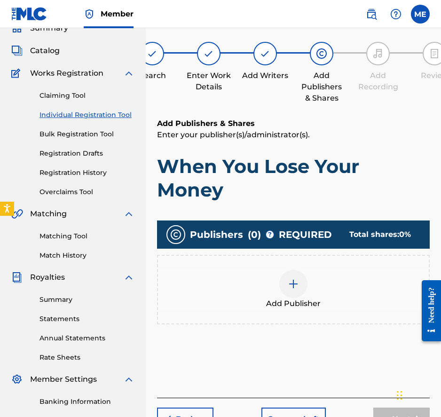
scroll to position [42, 0]
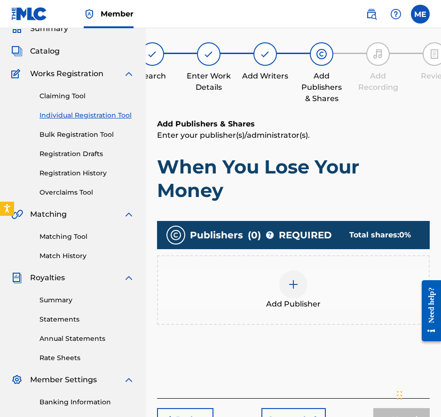
click at [326, 280] on div "Add Publisher" at bounding box center [293, 290] width 271 height 40
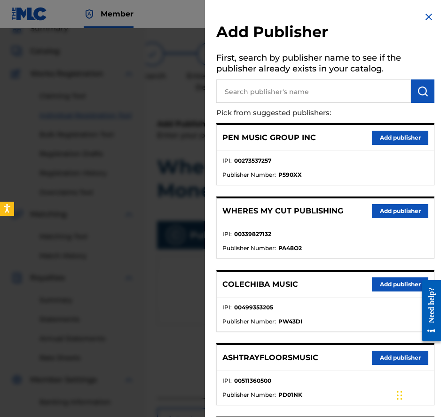
click at [368, 91] on input "text" at bounding box center [313, 91] width 195 height 24
paste input "00553526254"
type input "00553526254"
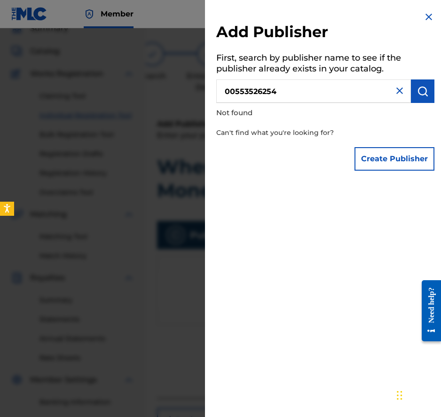
click at [419, 155] on button "Create Publisher" at bounding box center [395, 159] width 80 height 24
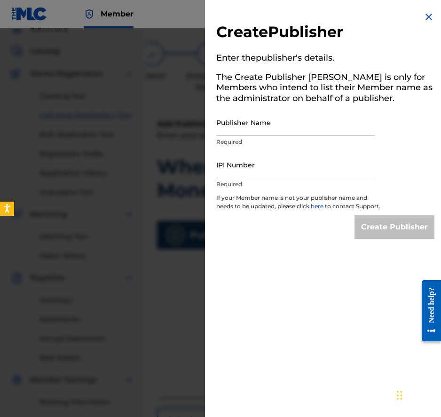
click at [268, 161] on input "IPI Number" at bounding box center [295, 164] width 159 height 27
paste input "00553526254"
type input "00553526254"
click at [299, 137] on div "Publisher Name Required" at bounding box center [295, 130] width 159 height 42
click at [296, 126] on input "Publisher Name" at bounding box center [295, 122] width 159 height 27
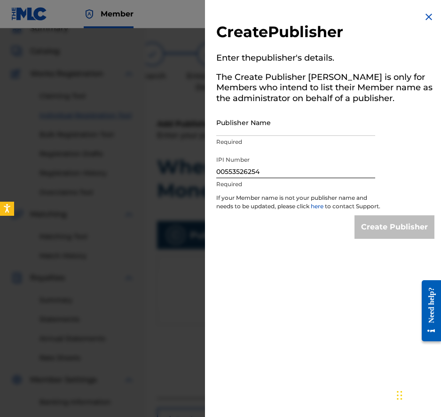
paste input "Kenoza Music"
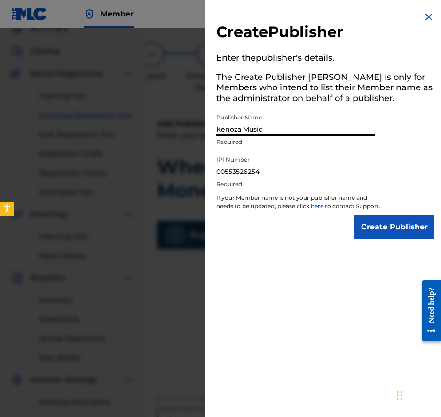
type input "Kenoza Music"
click at [400, 226] on input "Create Publisher" at bounding box center [395, 227] width 80 height 24
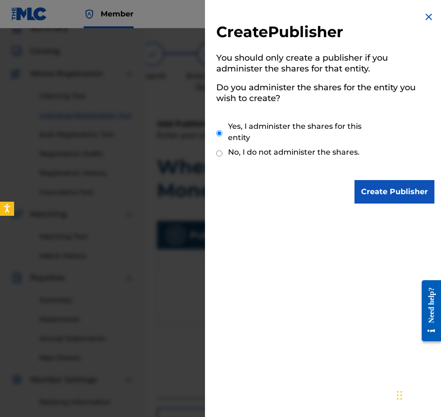
click at [392, 199] on input "Create Publisher" at bounding box center [395, 192] width 80 height 24
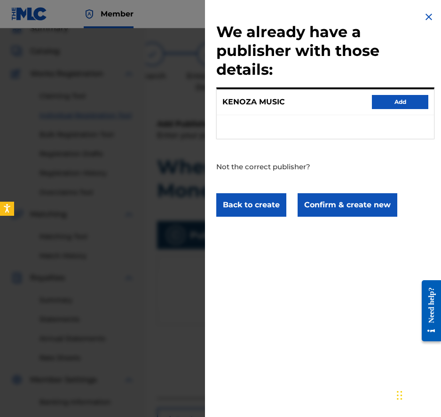
click at [346, 216] on div "We already have a publisher with those details: [PERSON_NAME] MUSIC Add Not the…" at bounding box center [325, 114] width 241 height 228
click at [342, 208] on button "Confirm & create new" at bounding box center [348, 205] width 100 height 24
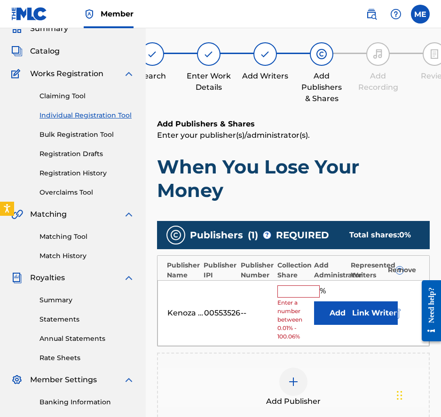
click at [337, 324] on button "Add" at bounding box center [337, 314] width 47 height 24
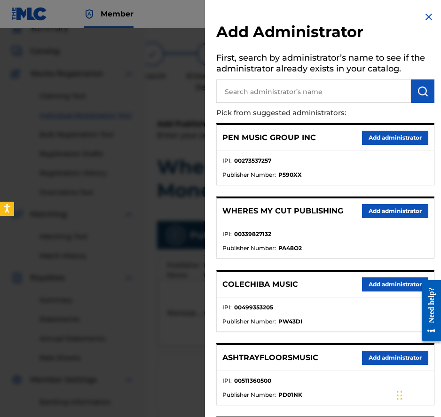
click at [339, 103] on p "Pick from suggested administrators:" at bounding box center [298, 113] width 165 height 20
click at [334, 87] on input "text" at bounding box center [313, 91] width 195 height 24
type input "PENNAME"
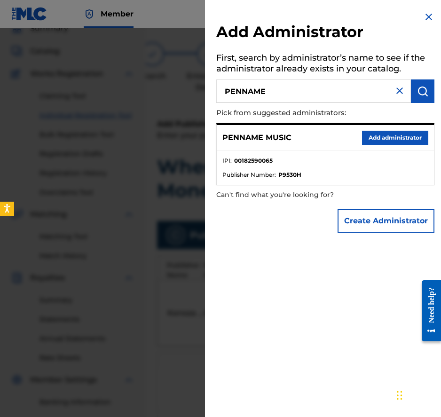
click at [379, 137] on button "Add administrator" at bounding box center [395, 138] width 66 height 14
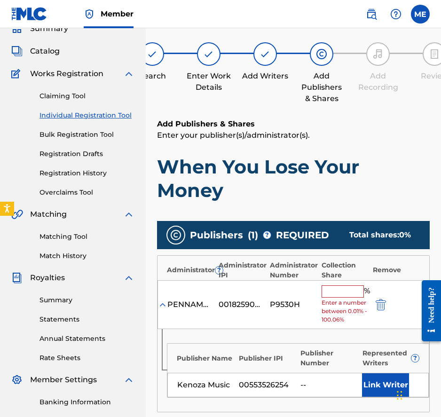
click at [334, 295] on input "text" at bounding box center [343, 292] width 42 height 12
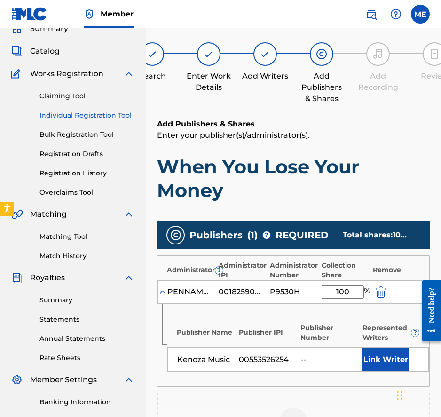
type input "100"
click at [380, 369] on button "Link Writer" at bounding box center [385, 360] width 47 height 24
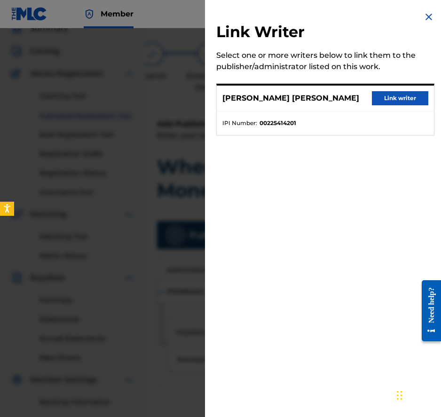
click at [398, 93] on button "Link writer" at bounding box center [400, 98] width 56 height 14
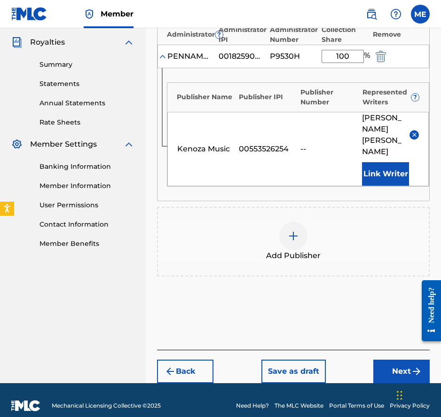
click at [391, 360] on button "Next" at bounding box center [401, 372] width 56 height 24
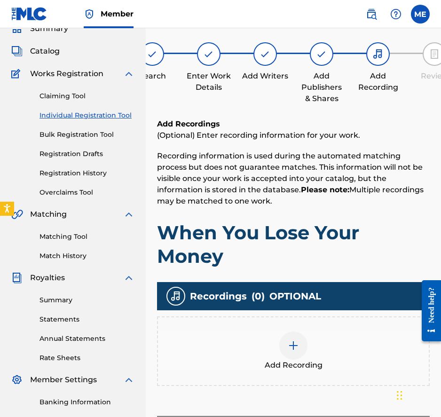
click at [304, 343] on div at bounding box center [293, 346] width 28 height 28
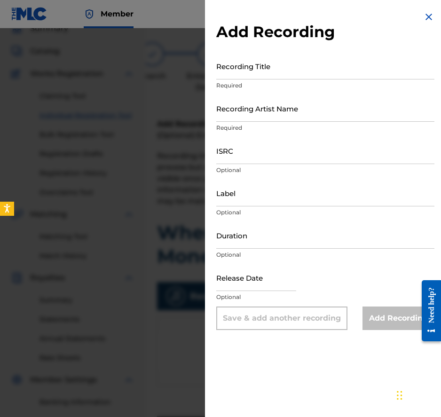
click at [427, 14] on img at bounding box center [428, 16] width 11 height 11
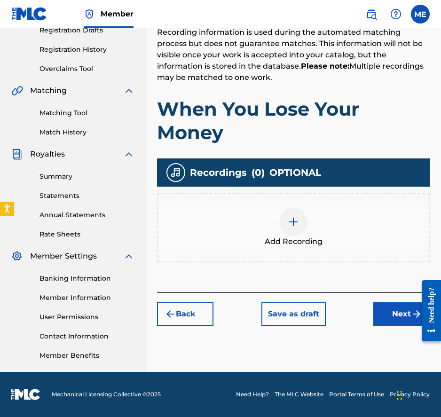
click at [390, 314] on button "Next" at bounding box center [401, 314] width 56 height 24
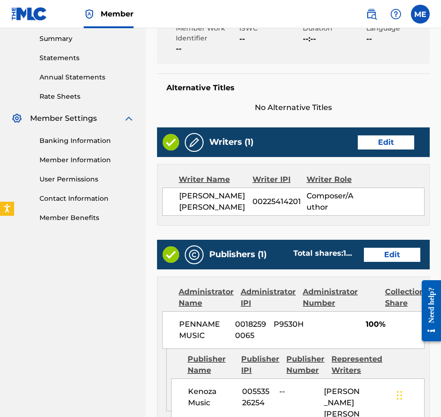
scroll to position [474, 0]
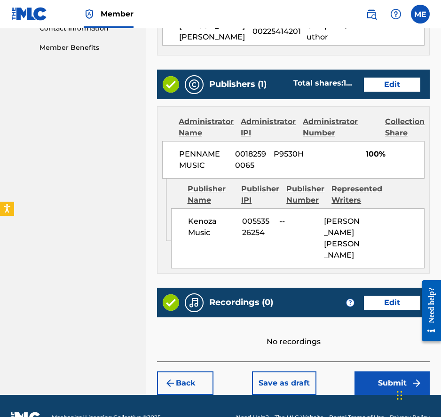
click at [390, 380] on button "Submit" at bounding box center [392, 384] width 75 height 24
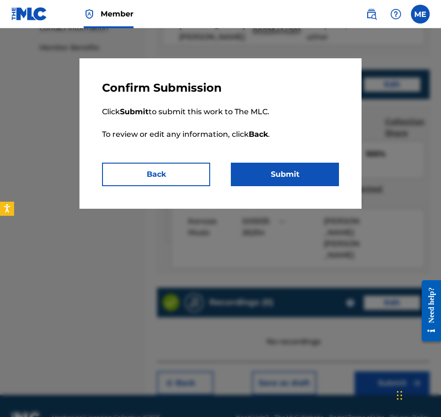
click at [320, 186] on div "Confirm Submission Click Submit to submit this work to The MLC. To review or ed…" at bounding box center [220, 133] width 282 height 151
click at [313, 179] on button "Submit" at bounding box center [285, 175] width 108 height 24
